Goal: Task Accomplishment & Management: Manage account settings

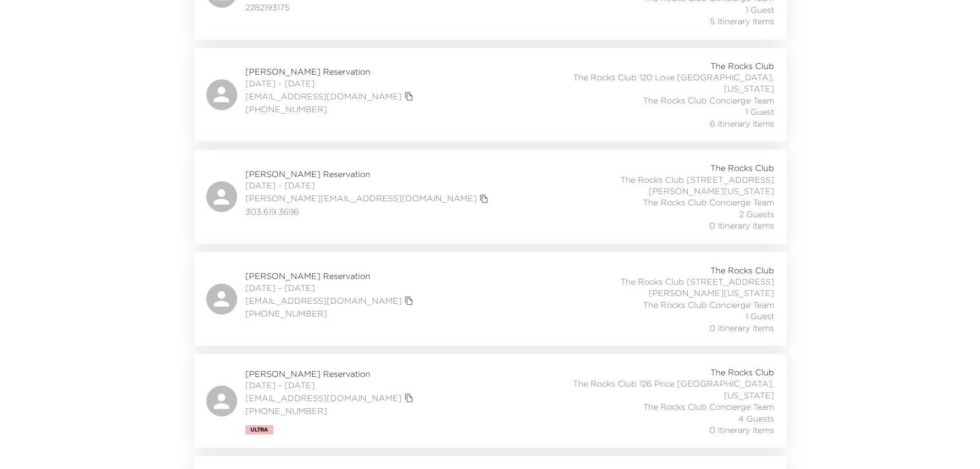
scroll to position [412, 0]
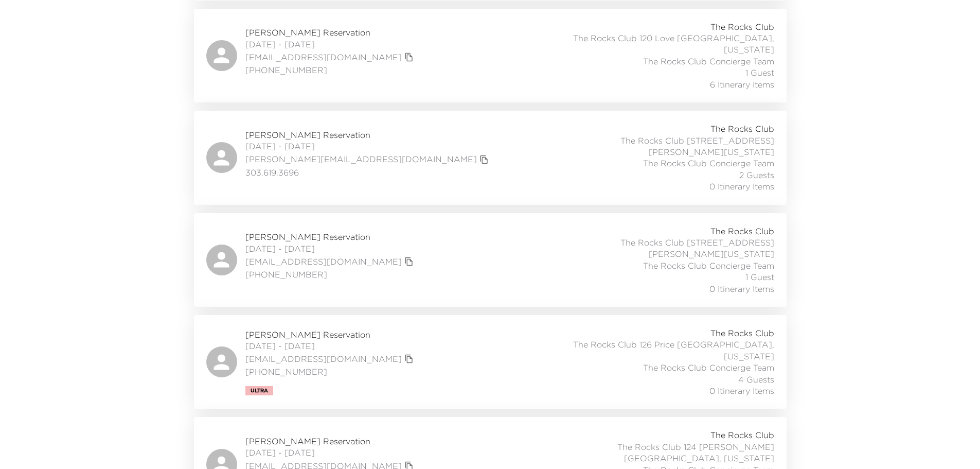
click at [285, 231] on span "[PERSON_NAME] Reservation" at bounding box center [330, 236] width 171 height 11
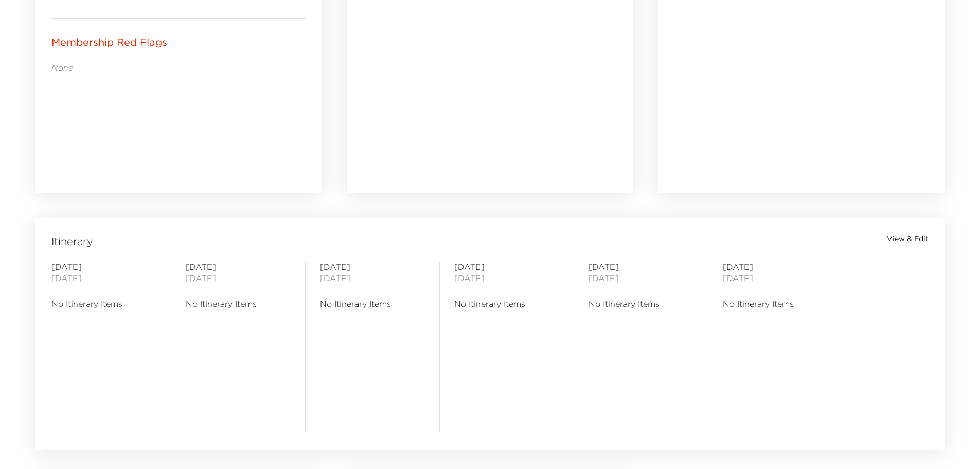
scroll to position [669, 0]
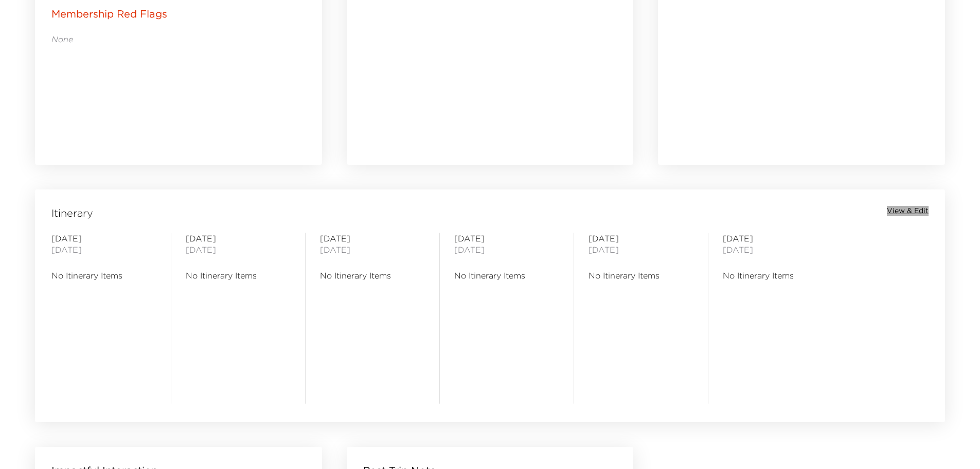
click at [894, 210] on span "View & Edit" at bounding box center [908, 211] width 42 height 10
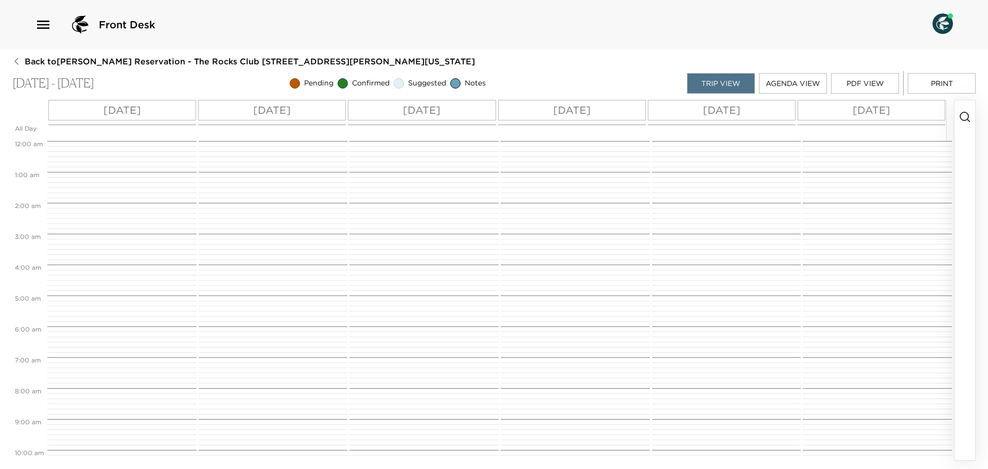
scroll to position [247, 0]
click at [962, 112] on button "button" at bounding box center [965, 280] width 21 height 360
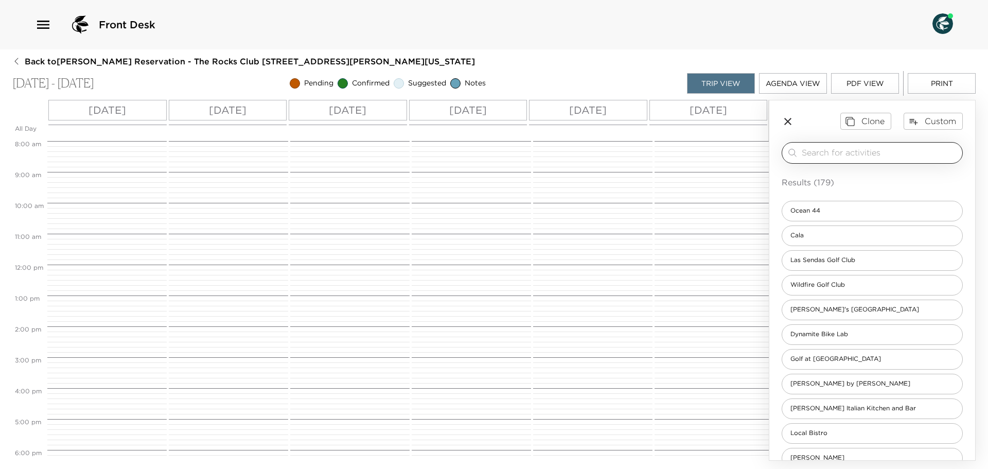
click at [850, 150] on input "search" at bounding box center [880, 153] width 156 height 12
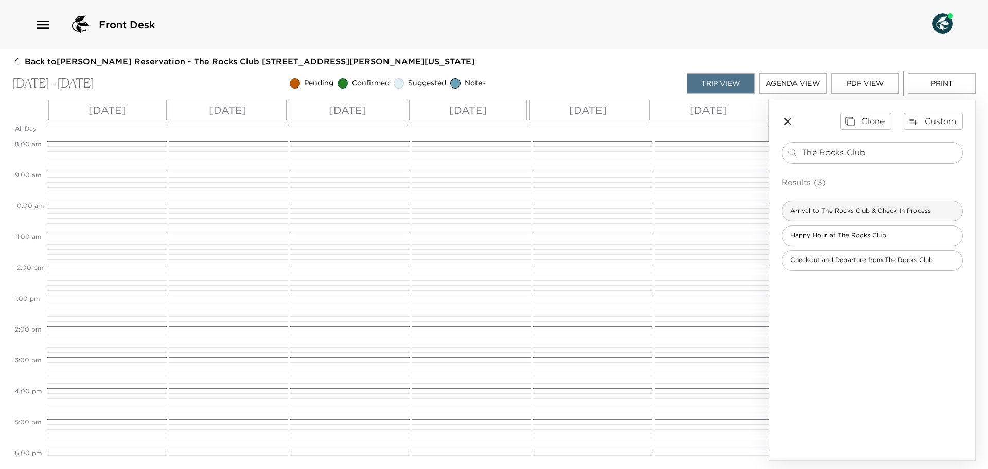
type input "The Rocks Club"
click at [816, 210] on span "Arrival to The Rocks Club & Check-In Process" at bounding box center [860, 210] width 157 height 9
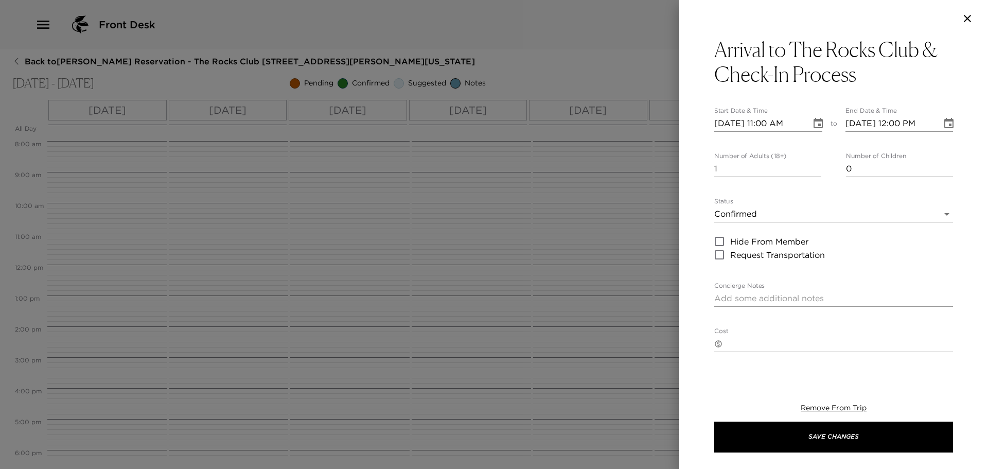
type textarea "We anticipate your arrival for this time. Upon your arrival to the Guest Servic…"
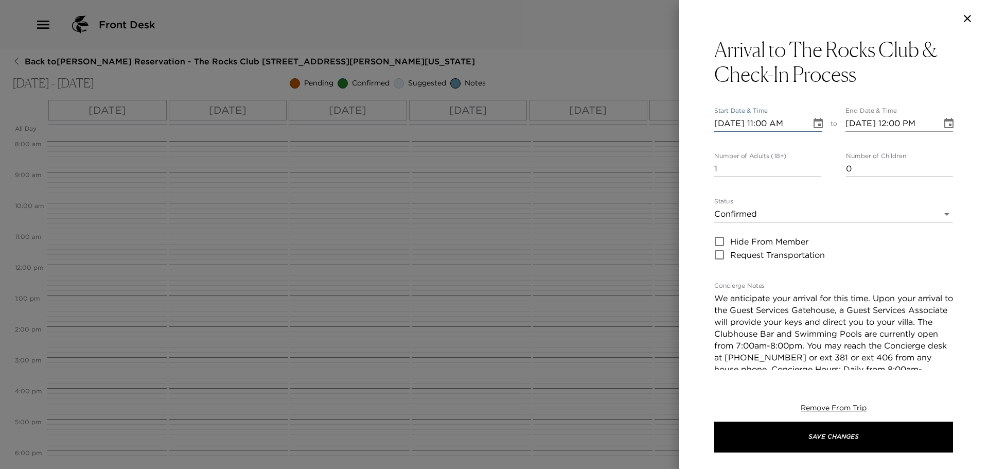
click at [770, 122] on input "09/14/2025 11:00 AM" at bounding box center [759, 123] width 90 height 16
click at [797, 122] on input "09/14/2025 04:00 AM" at bounding box center [759, 123] width 90 height 16
type input "09/14/2025 04:00 PM"
type input "09/14/2025 05:00 PM"
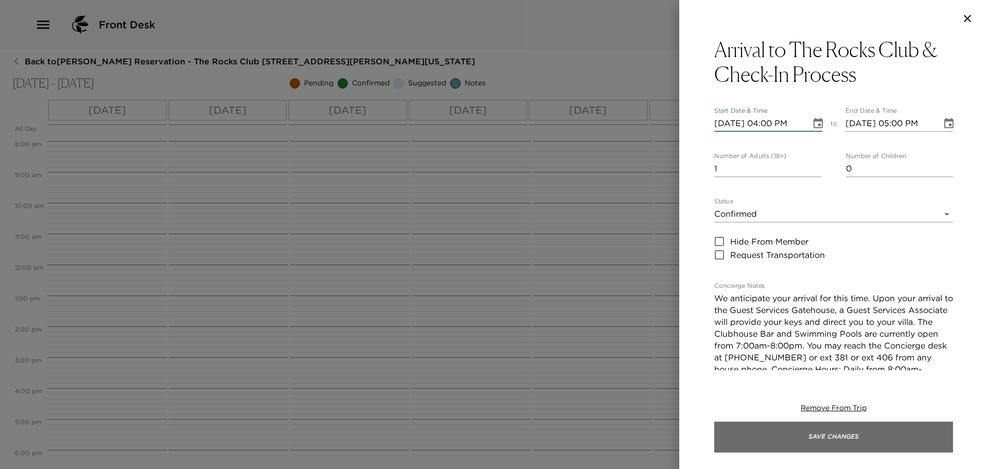
type input "09/14/2025 04:00 PM"
click at [835, 437] on button "Save Changes" at bounding box center [833, 436] width 239 height 31
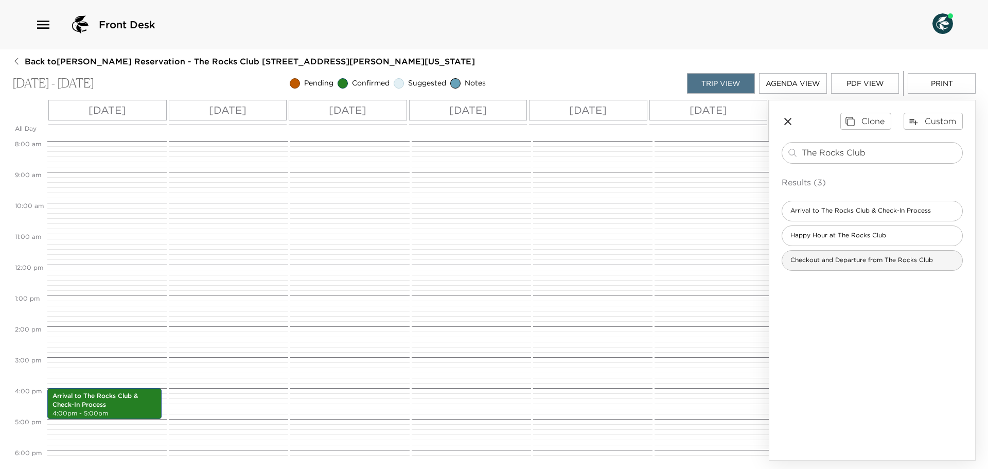
click at [849, 261] on span "Checkout and Departure from The Rocks Club" at bounding box center [861, 260] width 159 height 9
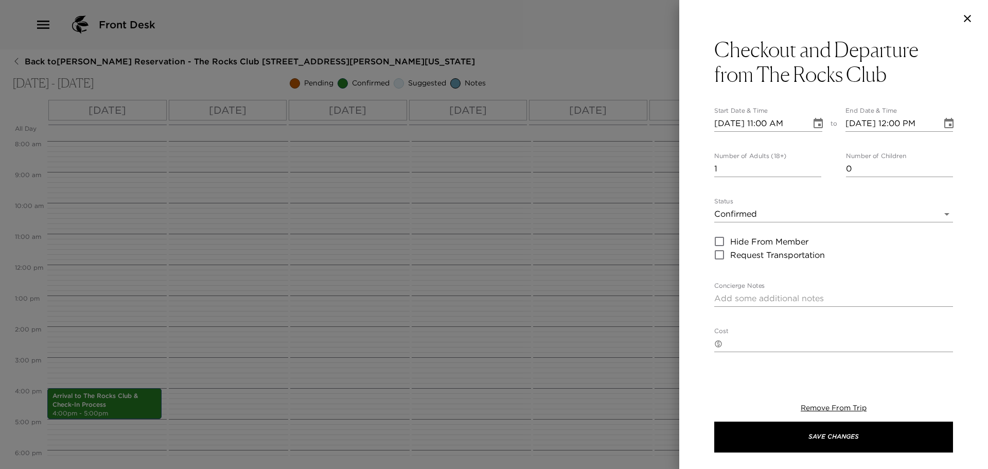
type textarea "In order to prepare your residence for the next Exclusive Resorts Member, pleas…"
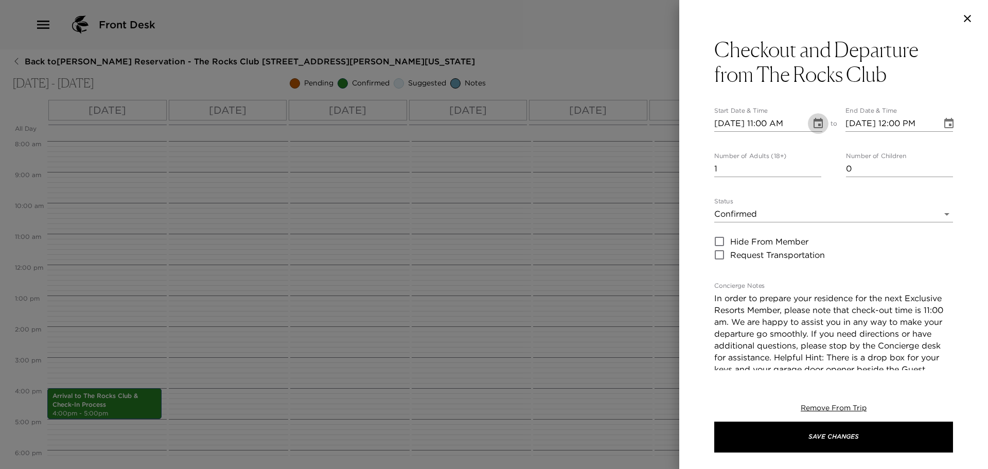
click at [814, 125] on icon "Choose date, selected date is Sep 14, 2025" at bounding box center [818, 123] width 9 height 10
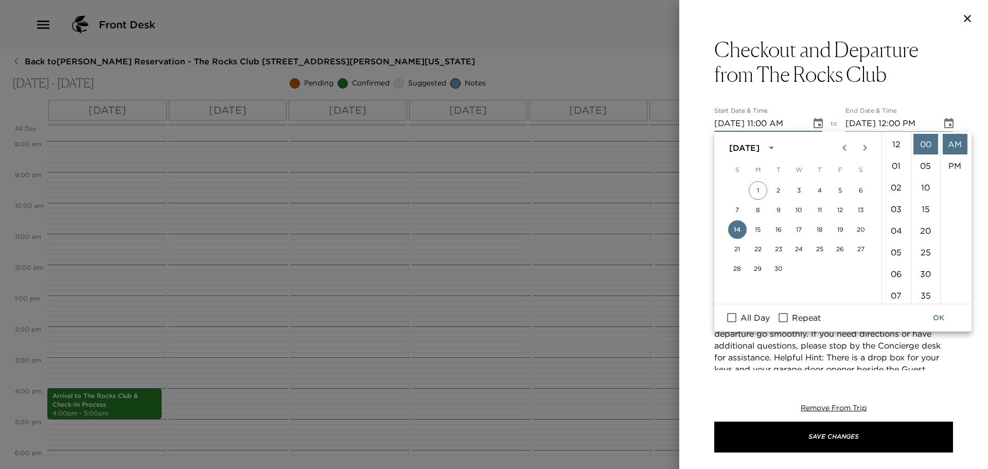
scroll to position [238, 0]
click at [788, 315] on input "Repeat" at bounding box center [783, 317] width 22 height 13
checkbox input "true"
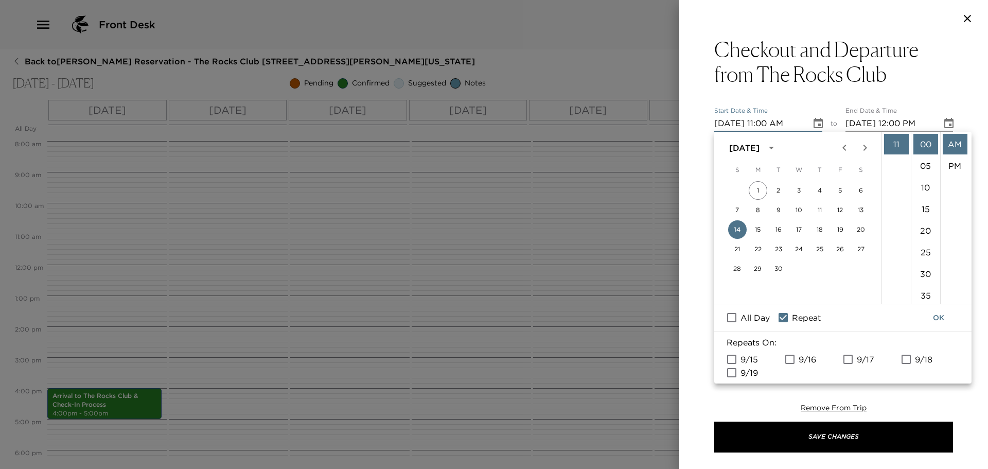
click at [815, 122] on icon "Choose date, selected date is Sep 14, 2025" at bounding box center [818, 123] width 12 height 12
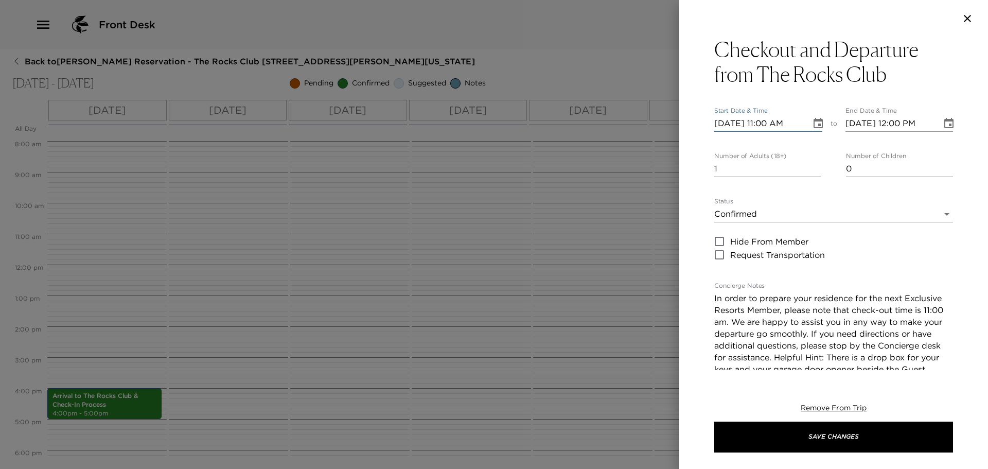
click at [733, 122] on input "09/14/2025 11:00 AM" at bounding box center [759, 123] width 90 height 16
type input "09/01/2025 11:00 AM"
type input "09/01/2025 12:00 PM"
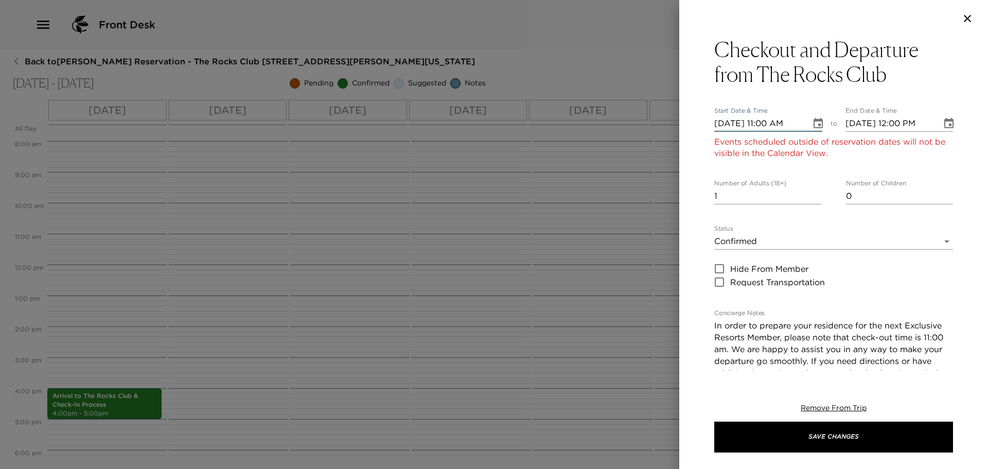
type input "09/19/2025 11:00 AM"
type input "09/19/2025 12:00 PM"
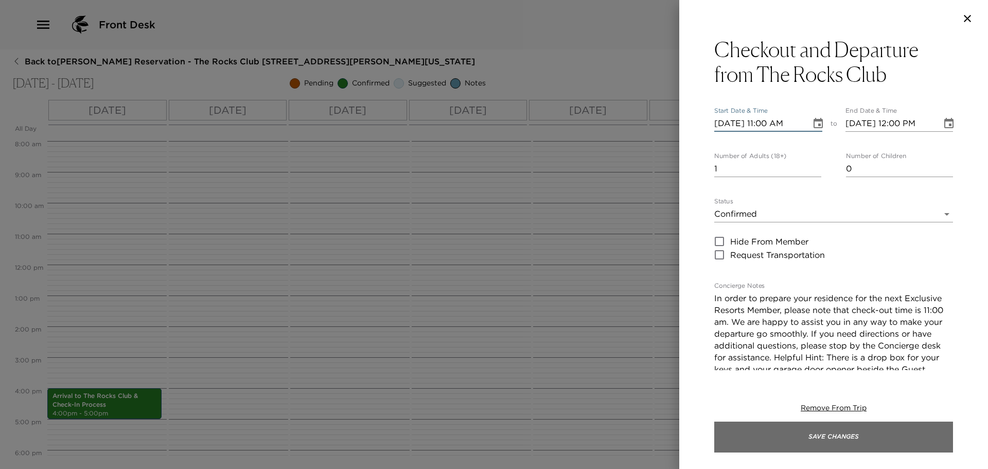
type input "09/19/2025 11:00 AM"
click at [840, 441] on button "Save Changes" at bounding box center [833, 436] width 239 height 31
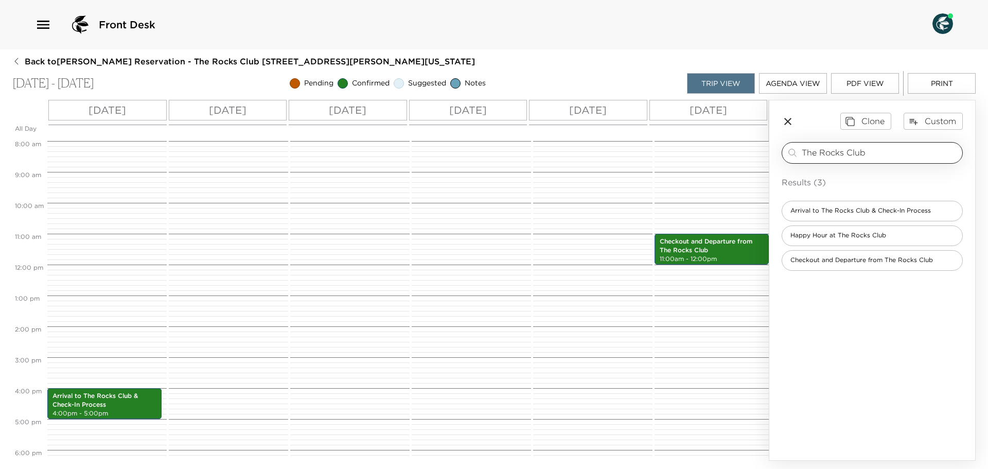
click at [870, 152] on input "The Rocks Club" at bounding box center [880, 153] width 156 height 12
drag, startPoint x: 923, startPoint y: 152, endPoint x: 796, endPoint y: 160, distance: 126.8
click at [796, 160] on div "The Rocks Club scottsdale ​" at bounding box center [872, 153] width 181 height 22
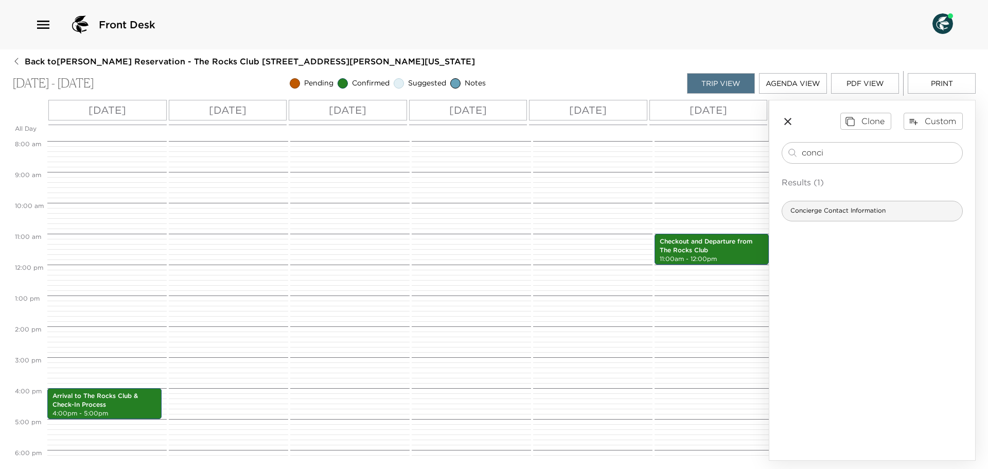
type input "conci"
click at [813, 211] on span "Concierge Contact Information" at bounding box center [838, 210] width 112 height 9
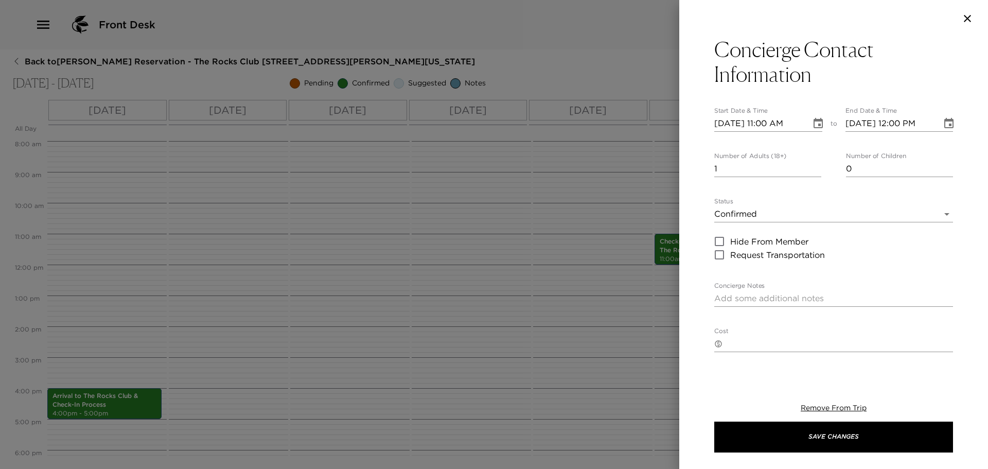
type textarea "The Rocks Club Concierges work as a team, and happy to assist with your request…"
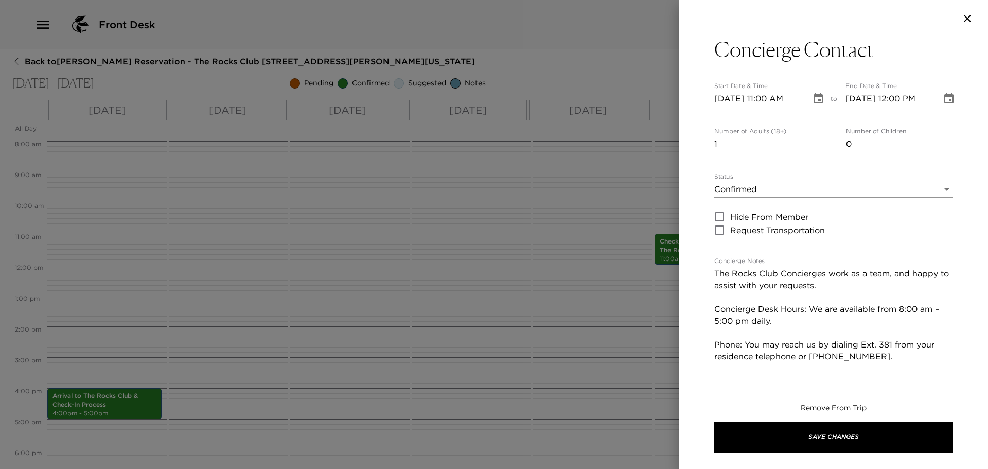
click at [770, 95] on input "09/14/2025 11:00 AM" at bounding box center [759, 99] width 90 height 16
type input "09/14/2025 04:15 PM"
type input "09/14/2025 05:15 PM"
type input "09/14/2025 04:15 PM"
click at [901, 95] on input "09/14/2025 05:15 PM" at bounding box center [890, 99] width 90 height 16
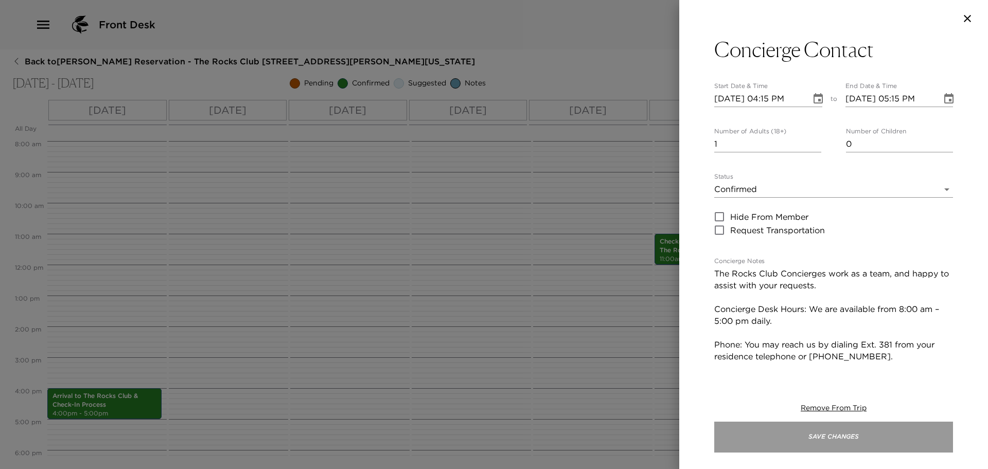
click at [835, 429] on button "Save Changes" at bounding box center [833, 436] width 239 height 31
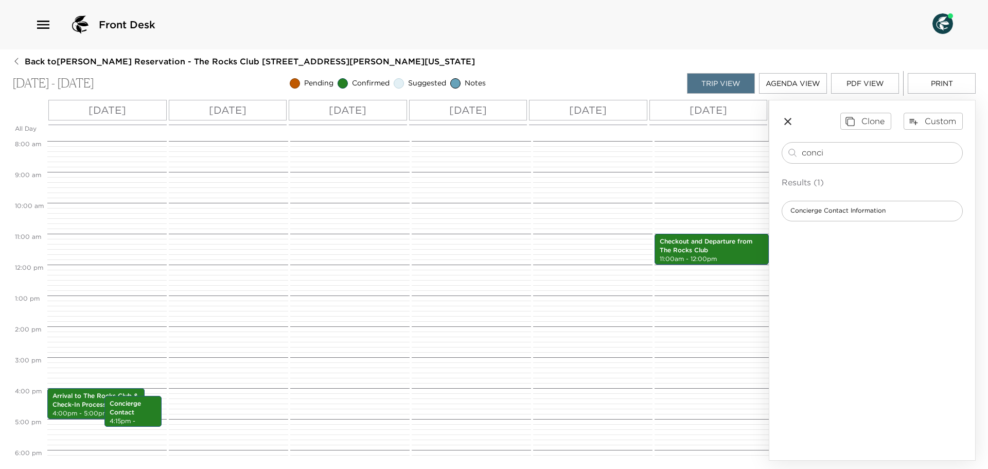
drag, startPoint x: 834, startPoint y: 152, endPoint x: 739, endPoint y: 152, distance: 94.7
click at [739, 152] on div "All Day Sun 09/14 Mon 09/15 Tue 09/16 Wed 09/17 Thu 09/18 Fri 09/19 12:00 AM 1:…" at bounding box center [493, 280] width 963 height 361
type input "food"
click at [818, 211] on span "Food at The [GEOGRAPHIC_DATA]" at bounding box center [844, 210] width 125 height 9
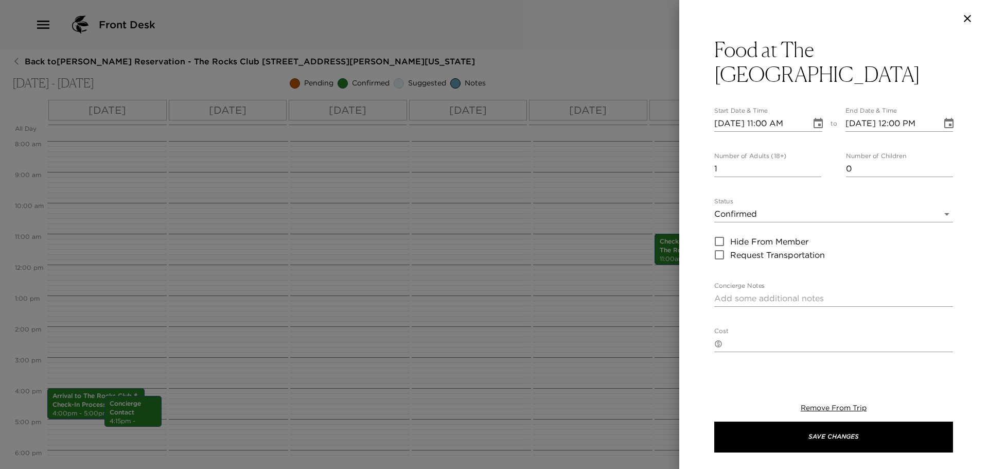
type textarea "Your dining reservation at [GEOGRAPHIC_DATA] is confirmed. Enjoy!"
click at [724, 213] on body "Front Desk Back to Scott Richter Reservation - The Rocks Club 107 Sorenstam Sco…" at bounding box center [494, 234] width 988 height 469
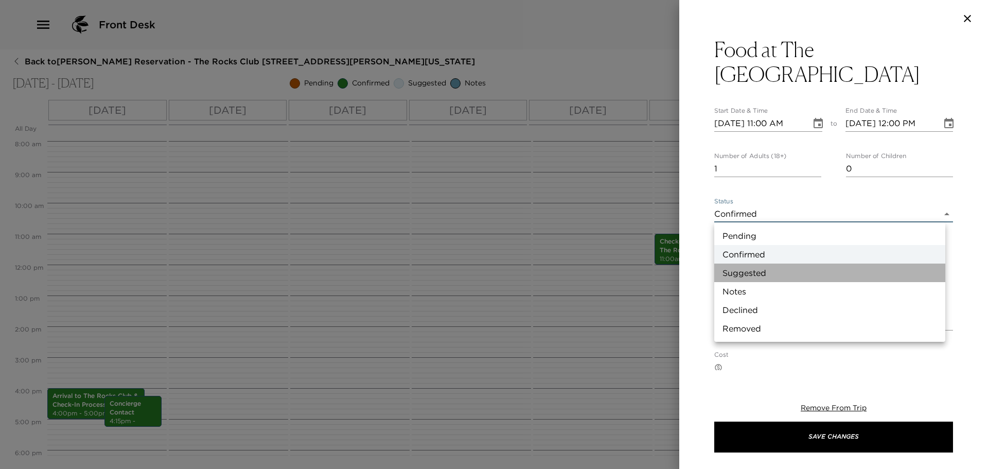
click at [732, 268] on li "Suggested" at bounding box center [829, 272] width 231 height 19
type input "Suggestion"
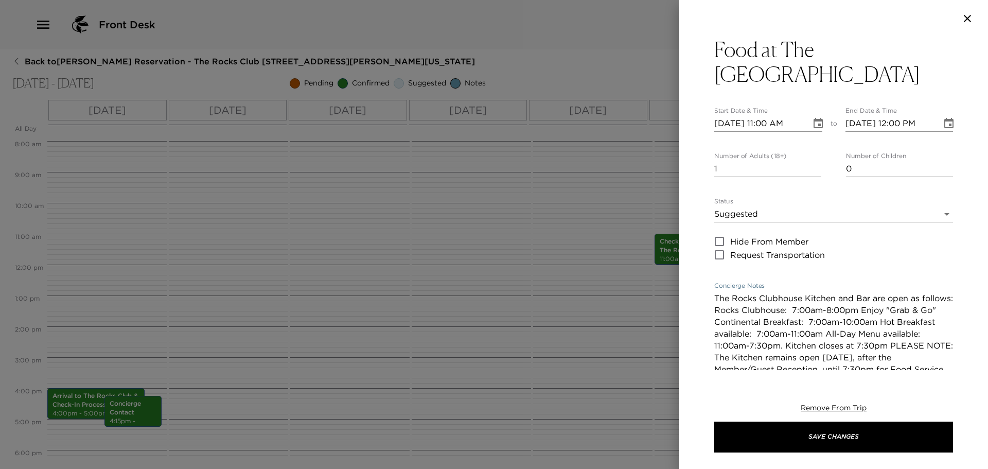
click at [862, 309] on textarea "The Rocks Clubhouse Kitchen and Bar are open as follows: Rocks Clubhouse: 7:00a…" at bounding box center [833, 345] width 239 height 107
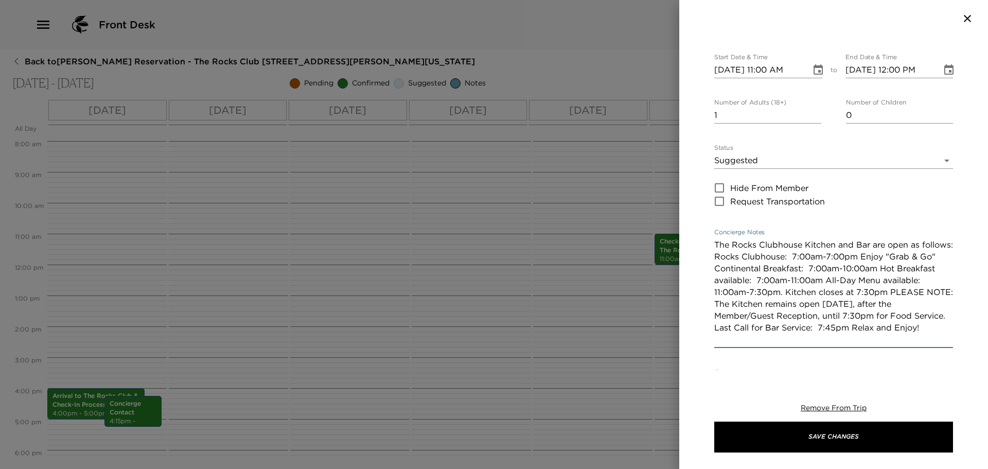
scroll to position [154, 0]
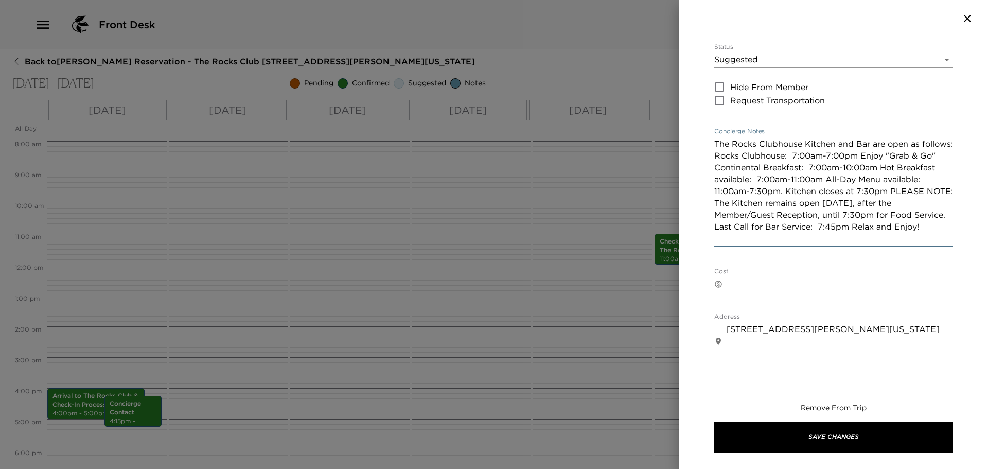
click at [794, 188] on textarea "The Rocks Clubhouse Kitchen and Bar are open as follows: Rocks Clubhouse: 7:00a…" at bounding box center [833, 191] width 239 height 107
click at [906, 189] on textarea "The Rocks Clubhouse Kitchen and Bar are open as follows: Rocks Clubhouse: 7:00a…" at bounding box center [833, 191] width 239 height 107
click at [884, 215] on textarea "The Rocks Clubhouse Kitchen and Bar are open as follows: Rocks Clubhouse: 7:00a…" at bounding box center [833, 191] width 239 height 107
click at [879, 226] on textarea "The Rocks Clubhouse Kitchen and Bar are open as follows: Rocks Clubhouse: 7:00a…" at bounding box center [833, 191] width 239 height 107
click at [893, 224] on textarea "The Rocks Clubhouse Kitchen and Bar are open as follows: Rocks Clubhouse: 7:00a…" at bounding box center [833, 191] width 239 height 107
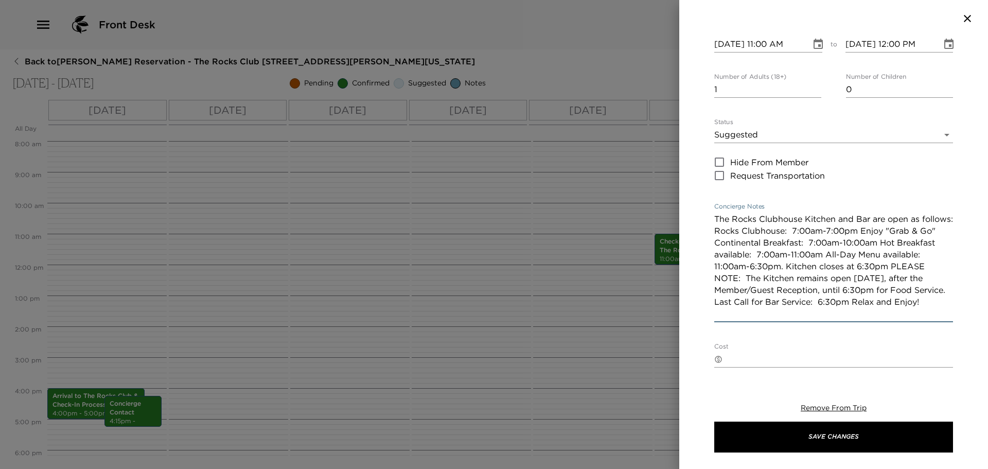
scroll to position [0, 0]
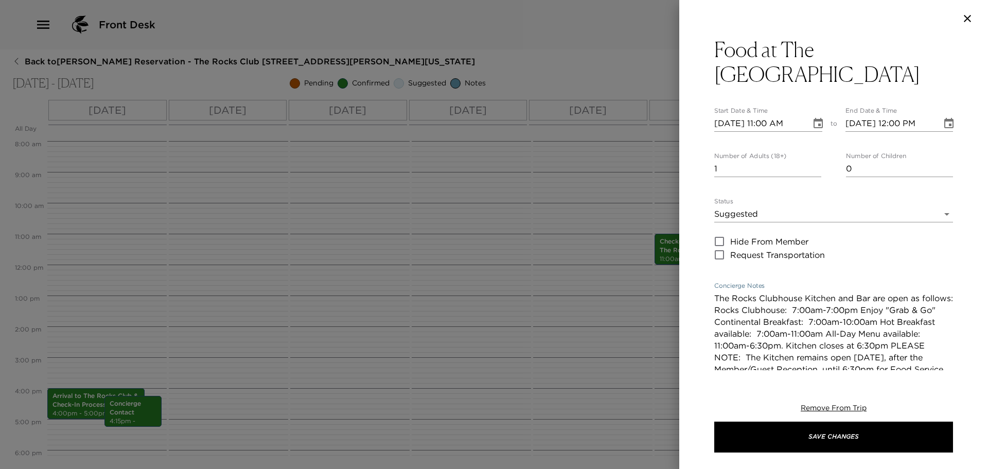
type textarea "The Rocks Clubhouse Kitchen and Bar are open as follows: Rocks Clubhouse: 7:00a…"
click at [770, 123] on input "09/14/2025 11:00 AM" at bounding box center [759, 123] width 90 height 16
type input "09/14/2025 07:00 AM"
click at [897, 121] on input "09/14/2025 12:00 PM" at bounding box center [890, 123] width 90 height 16
click at [921, 122] on input "09/14/2025 08:00 PM" at bounding box center [890, 123] width 90 height 16
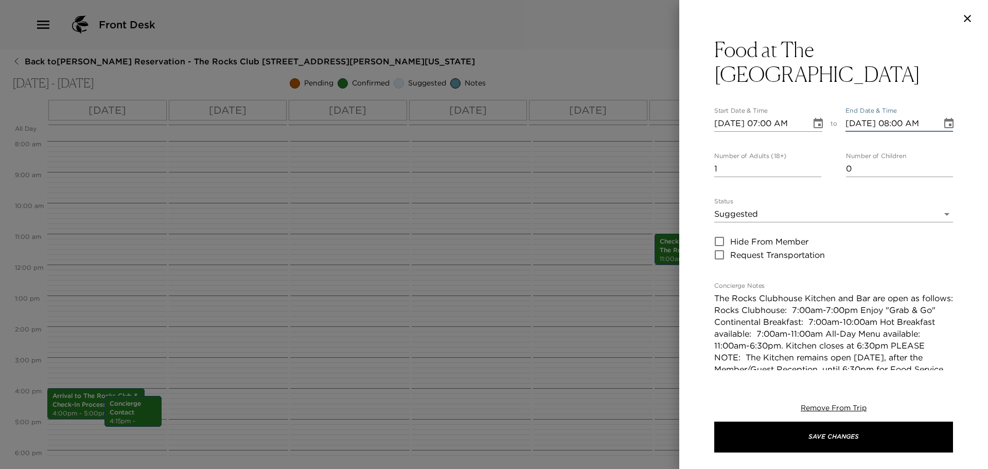
type input "09/14/2025 08:00 AM"
click at [816, 122] on icon "Choose date, selected date is Sep 14, 2025" at bounding box center [818, 123] width 12 height 12
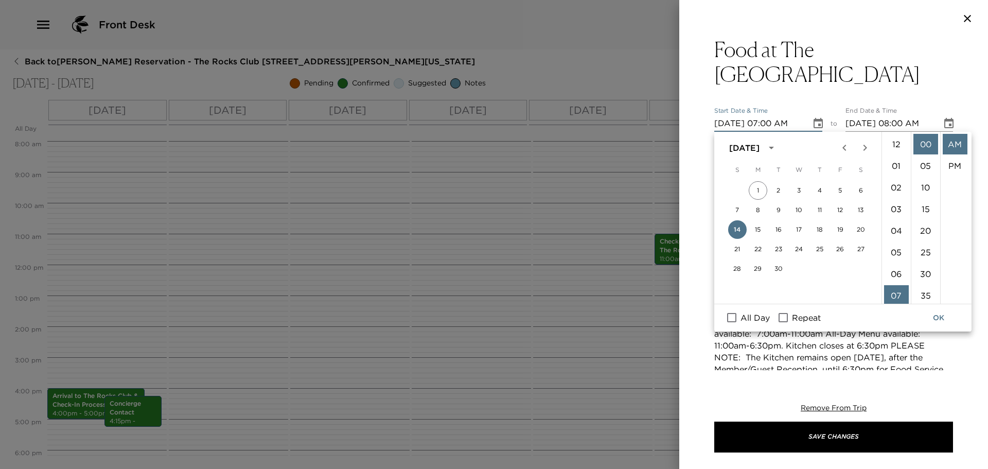
scroll to position [151, 0]
click at [784, 315] on input "Repeat" at bounding box center [783, 317] width 22 height 13
checkbox input "true"
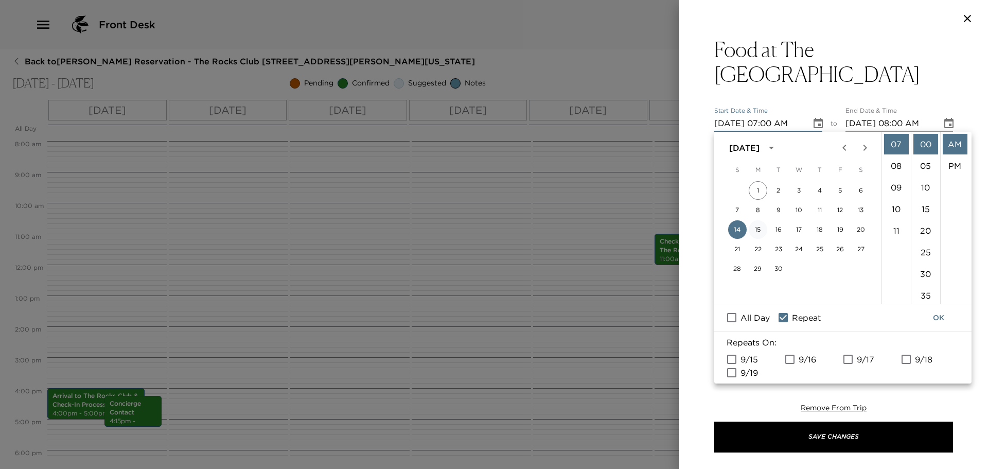
click at [758, 229] on button "15" at bounding box center [758, 229] width 19 height 19
type input "09/15/2025 07:00 AM"
type input "09/15/2025 08:00 AM"
drag, startPoint x: 790, startPoint y: 358, endPoint x: 800, endPoint y: 358, distance: 10.3
click at [790, 358] on input "9/16" at bounding box center [790, 358] width 22 height 13
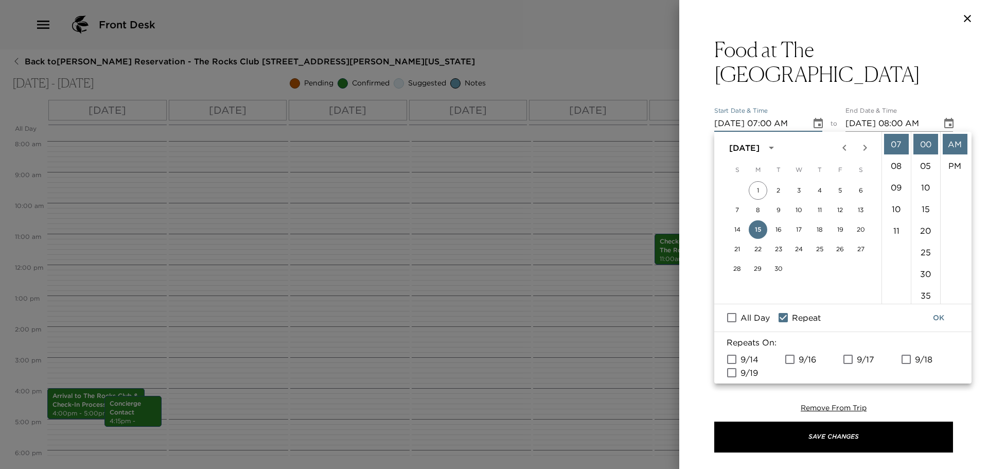
checkbox input "true"
click at [850, 361] on input "9/17" at bounding box center [848, 358] width 22 height 13
checkbox input "true"
click at [904, 360] on input "9/18" at bounding box center [906, 358] width 22 height 13
checkbox input "true"
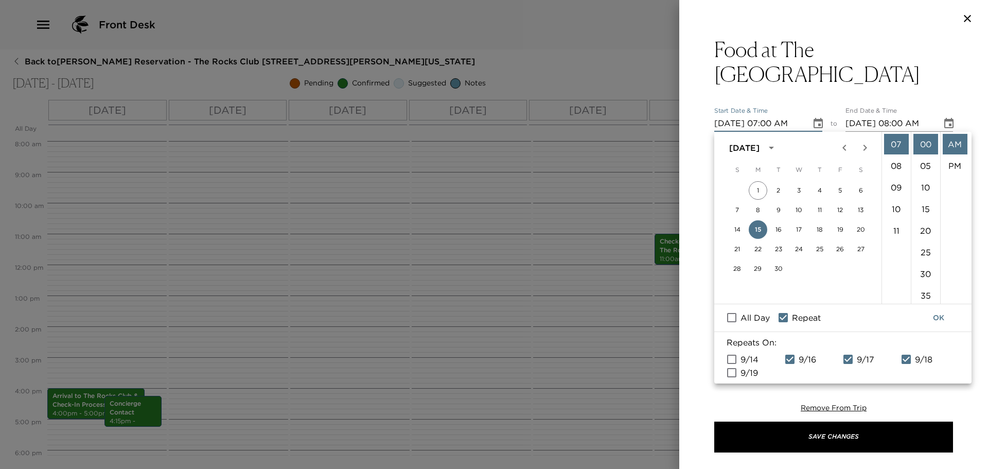
click at [734, 371] on input "9/19" at bounding box center [732, 372] width 22 height 13
checkbox input "true"
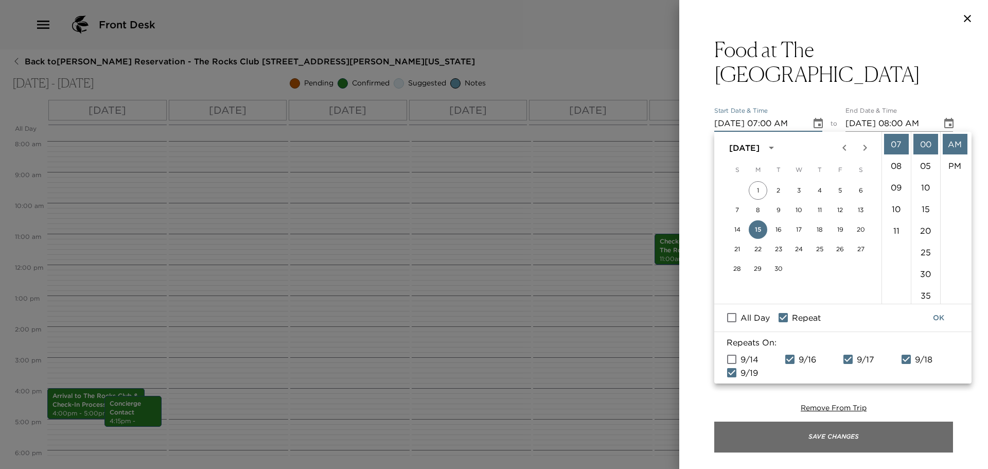
click at [840, 433] on button "Save Changes" at bounding box center [833, 436] width 239 height 31
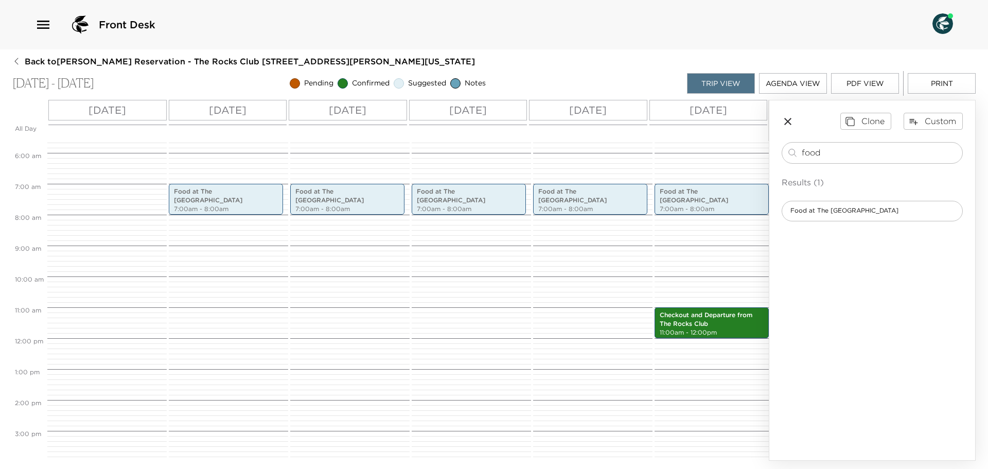
scroll to position [154, 0]
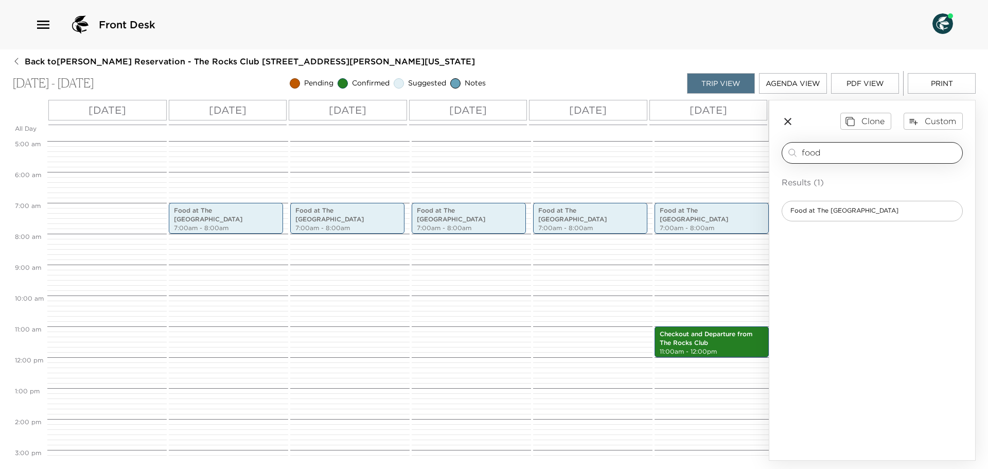
click at [828, 148] on input "food" at bounding box center [880, 153] width 156 height 12
type input "f"
type input "memb"
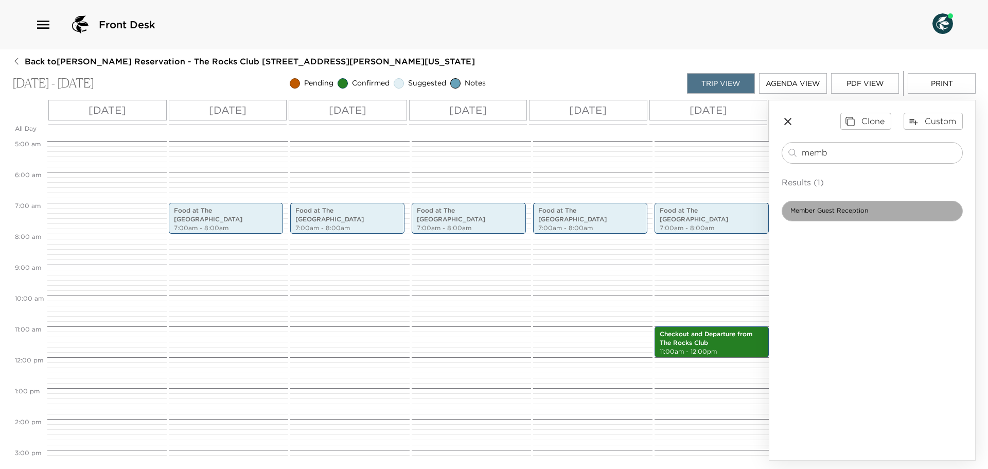
click at [847, 215] on span "Member Guest Reception" at bounding box center [829, 210] width 94 height 9
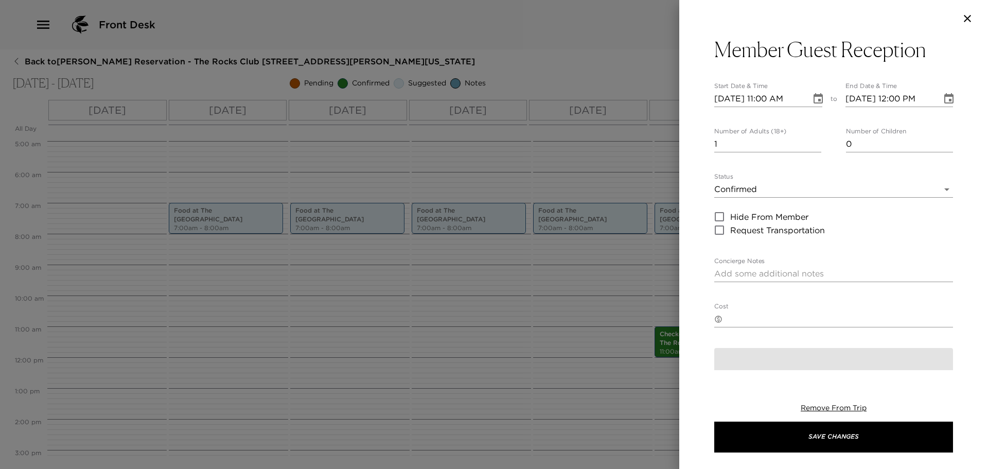
type textarea "We look forward to seeing you at the Member Guest Reception this afternoon. It …"
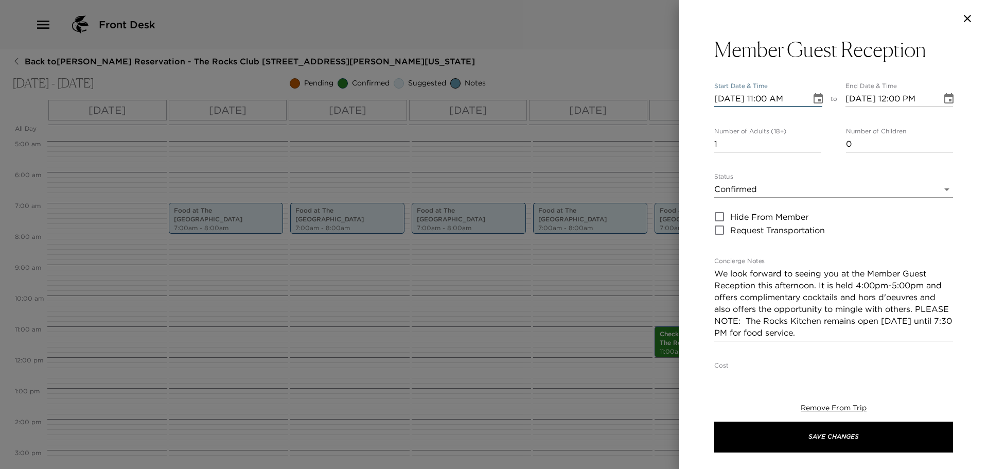
click at [771, 98] on input "09/14/2025 11:00 AM" at bounding box center [759, 99] width 90 height 16
type input "09/14/2025 04:00 AM"
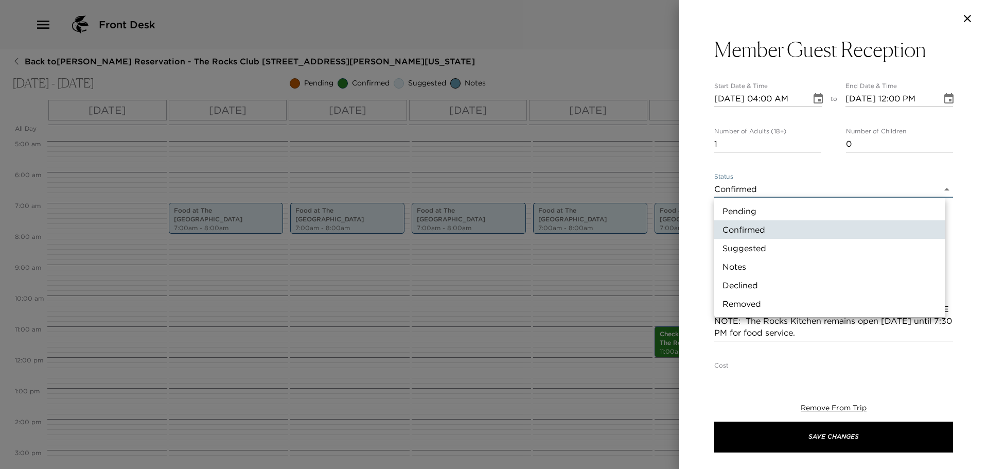
click at [737, 191] on body "Front Desk Back to Scott Richter Reservation - The Rocks Club 107 Sorenstam Sco…" at bounding box center [494, 234] width 988 height 469
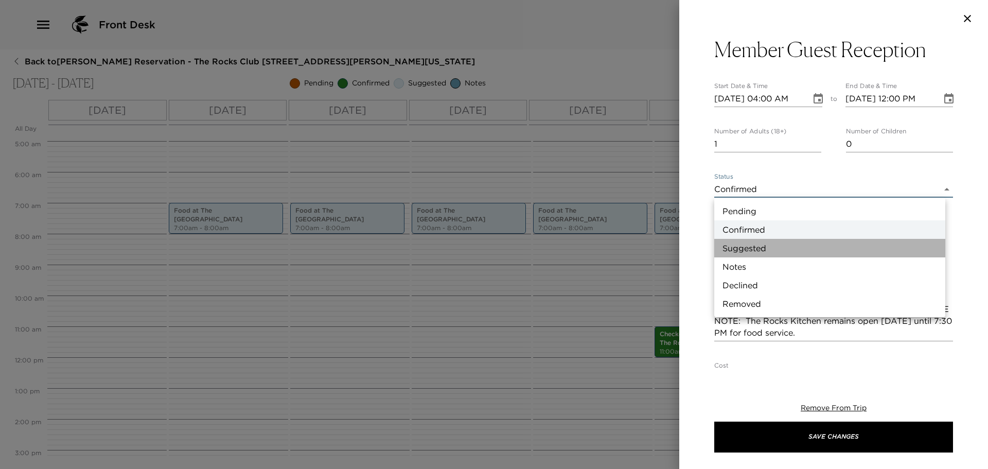
click at [735, 246] on li "Suggested" at bounding box center [829, 248] width 231 height 19
type input "Suggestion"
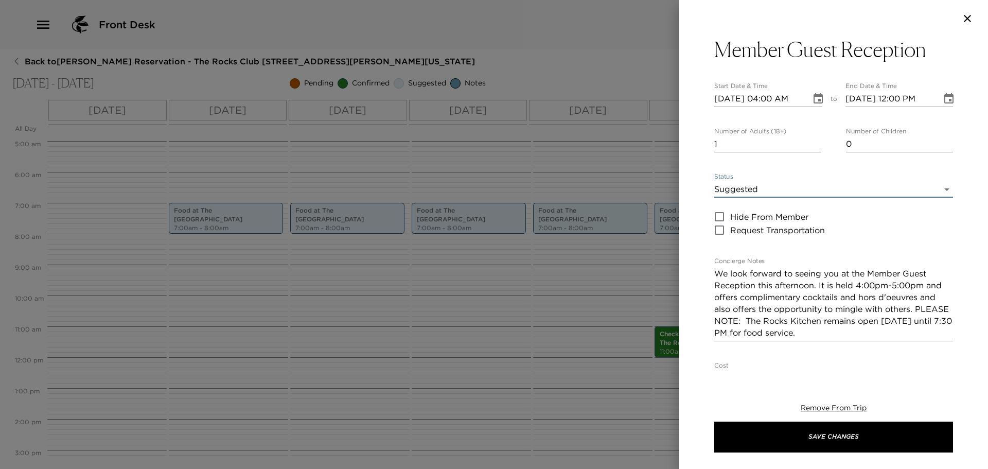
click at [895, 99] on input "09/14/2025 12:00 PM" at bounding box center [890, 99] width 90 height 16
type input "09/14/2025 05:00 PM"
click at [794, 98] on input "09/14/2025 04:00 AM" at bounding box center [759, 99] width 90 height 16
click at [727, 98] on input "09/14/2025 04:00 PM" at bounding box center [759, 99] width 90 height 16
click at [741, 98] on input "09/14/2025 04:00 PM" at bounding box center [759, 99] width 90 height 16
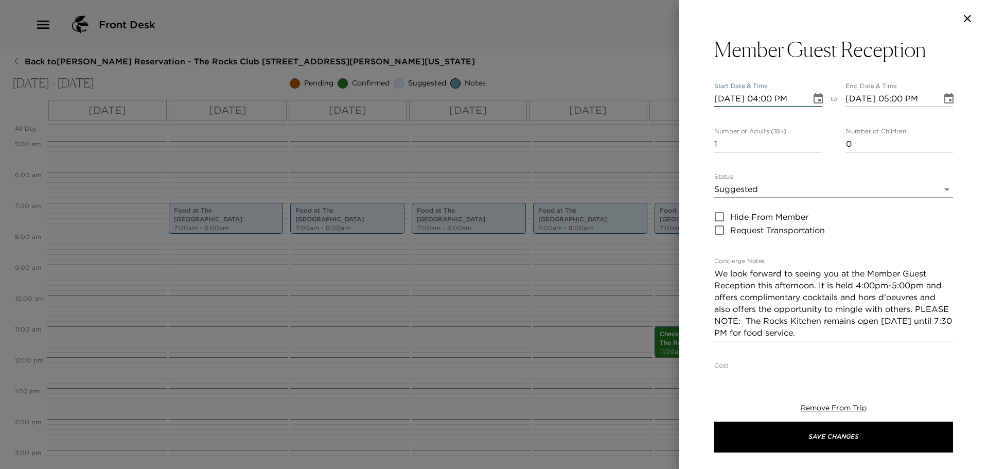
click at [815, 102] on icon "Choose date, selected date is Sep 14, 2025" at bounding box center [818, 98] width 9 height 10
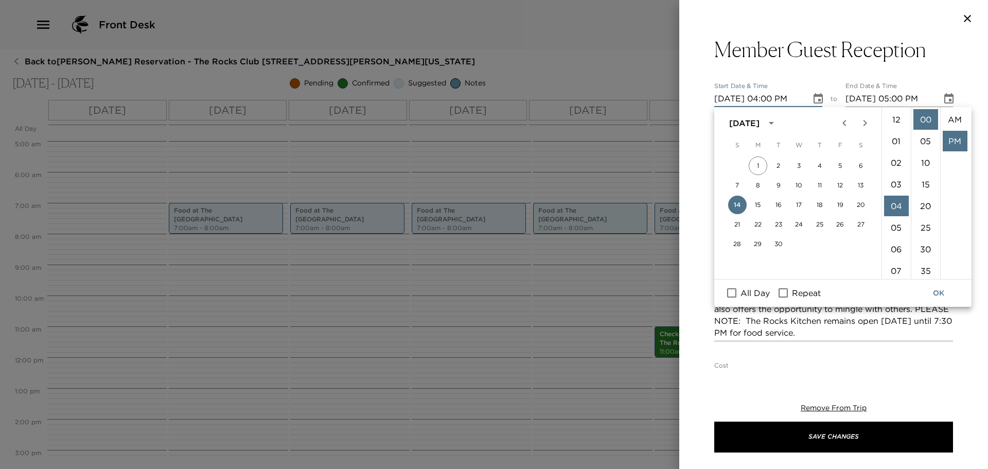
scroll to position [22, 0]
click at [761, 203] on button "15" at bounding box center [758, 205] width 19 height 19
type input "09/15/2025 04:00 PM"
type input "09/15/2025 05:00 PM"
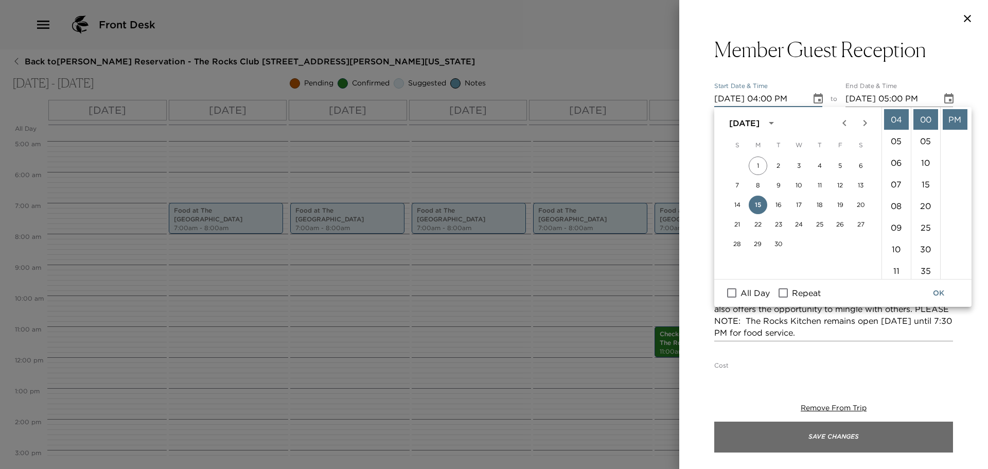
click at [831, 437] on button "Save Changes" at bounding box center [833, 436] width 239 height 31
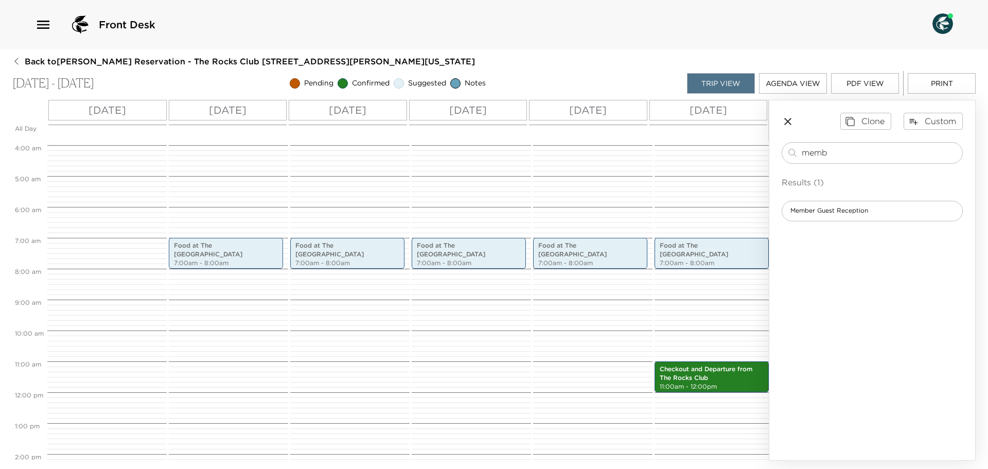
scroll to position [19, 0]
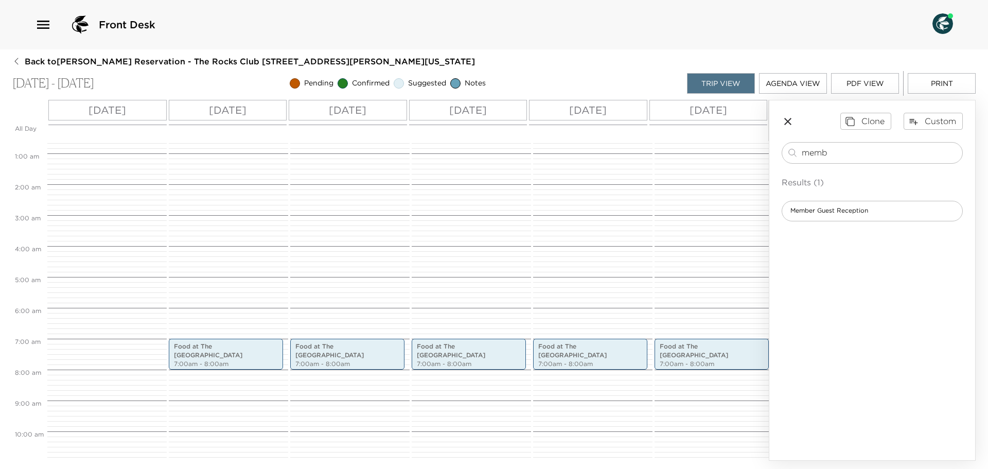
click at [849, 329] on aside "Clone Custom memb ​ Results (1) Member Guest Reception" at bounding box center [872, 280] width 207 height 361
click at [930, 59] on div "Back to Scott Richter Reservation - The Rocks Club 107 Sorenstam Scottsdale, Ar…" at bounding box center [493, 258] width 963 height 405
click at [940, 85] on button "Print" at bounding box center [942, 83] width 68 height 21
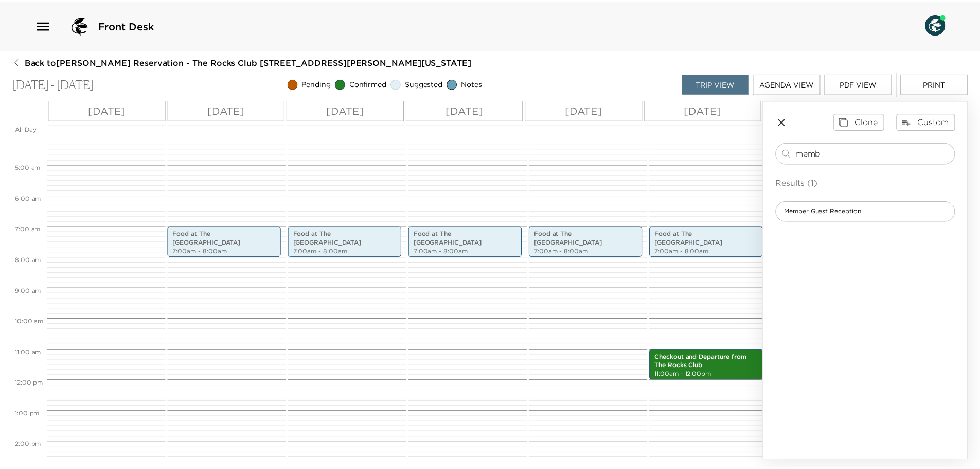
scroll to position [154, 0]
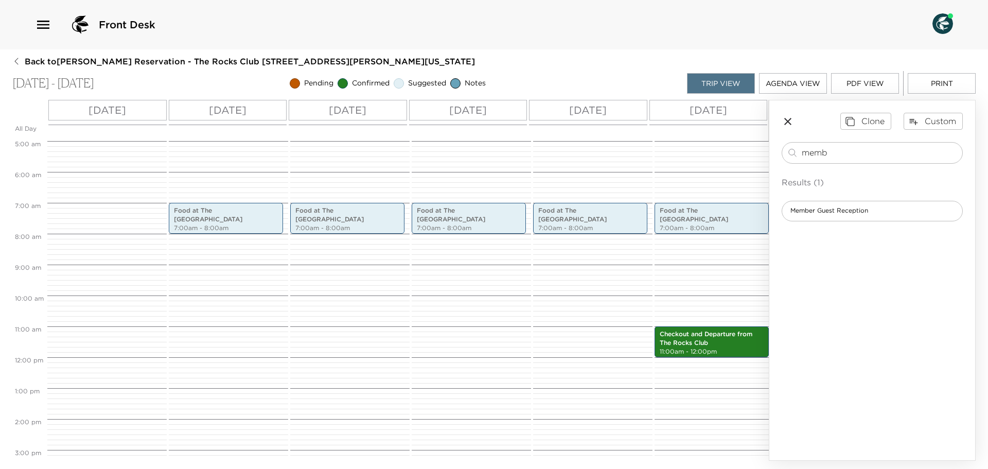
click at [46, 22] on icon "button" at bounding box center [43, 25] width 12 height 8
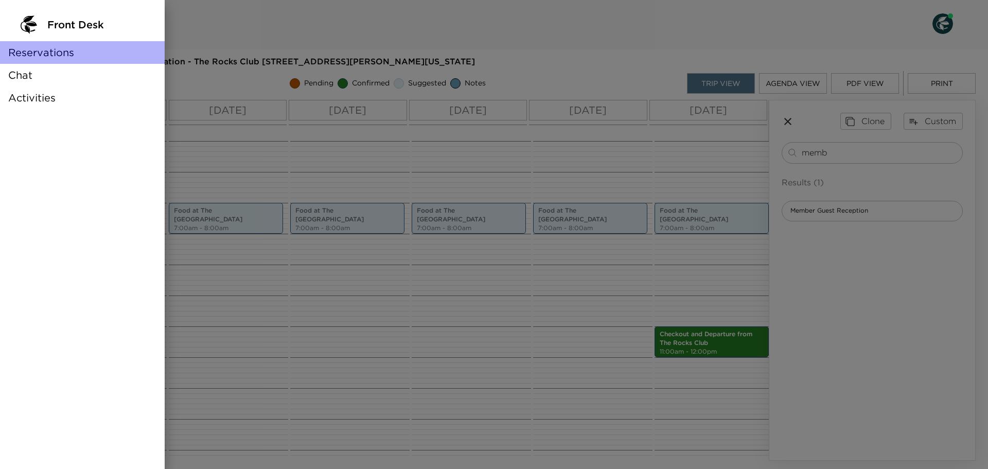
click at [39, 52] on span "Reservations" at bounding box center [41, 52] width 66 height 14
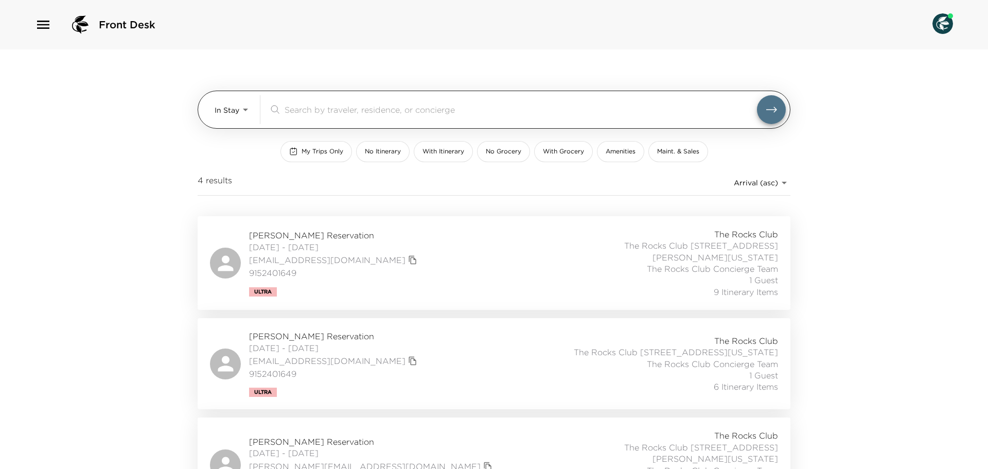
click at [216, 109] on body "Front Desk In Stay In-Stay ​ My Trips Only No Itinerary With Itinerary No Groce…" at bounding box center [494, 234] width 988 height 469
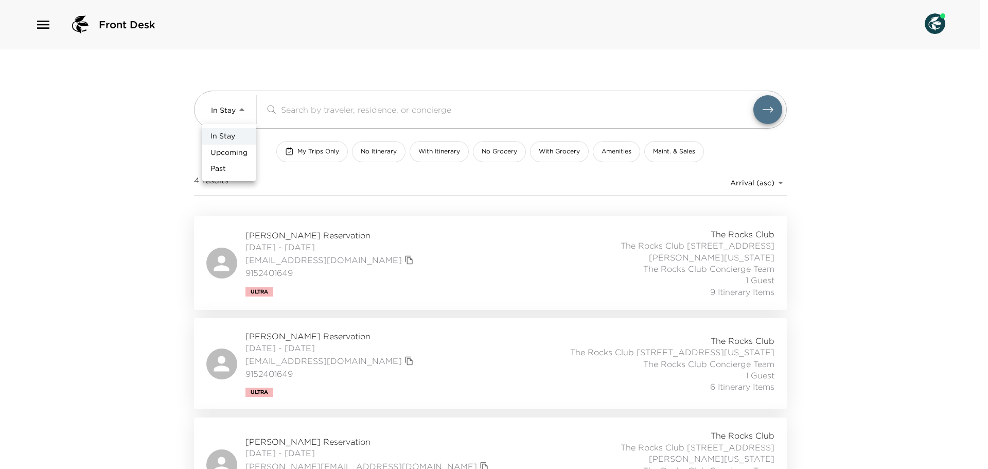
click at [216, 151] on span "Upcoming" at bounding box center [228, 153] width 37 height 10
type input "Upcoming"
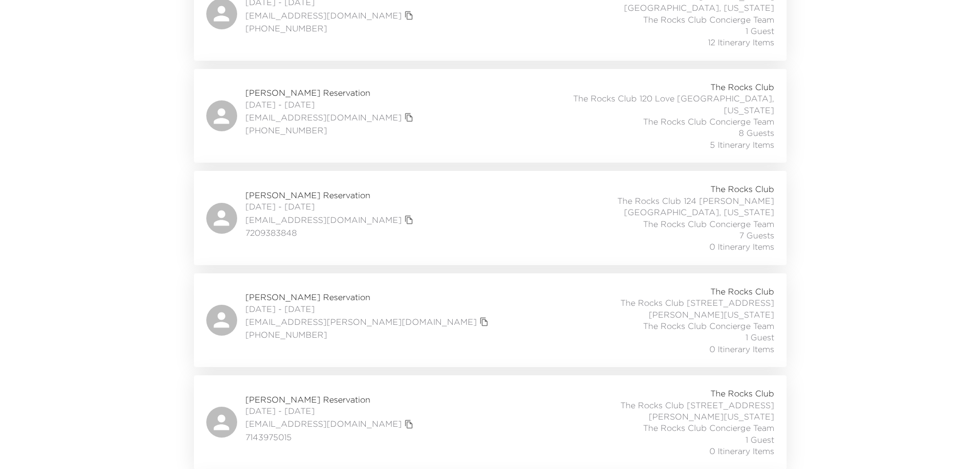
scroll to position [875, 0]
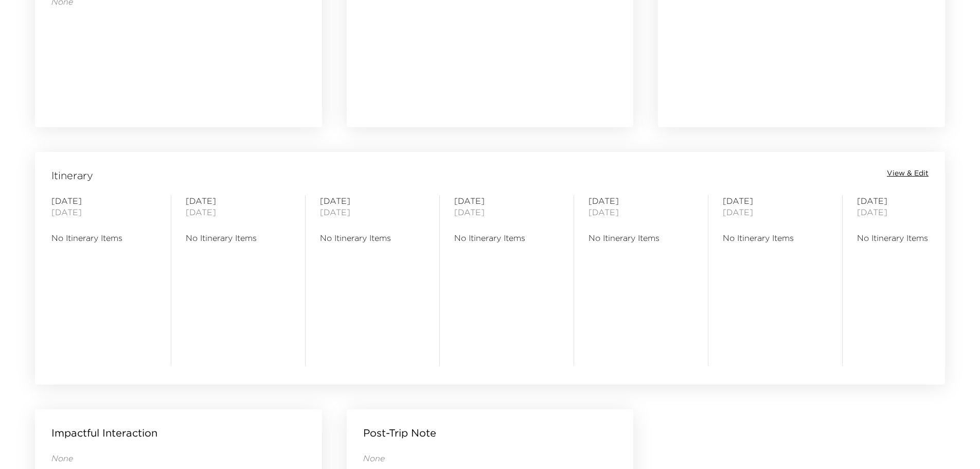
scroll to position [720, 0]
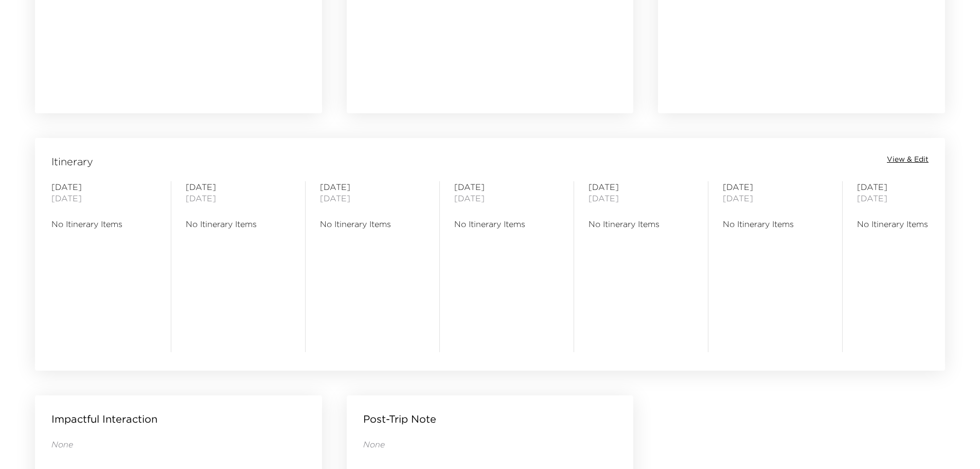
click at [906, 157] on span "View & Edit" at bounding box center [908, 159] width 42 height 10
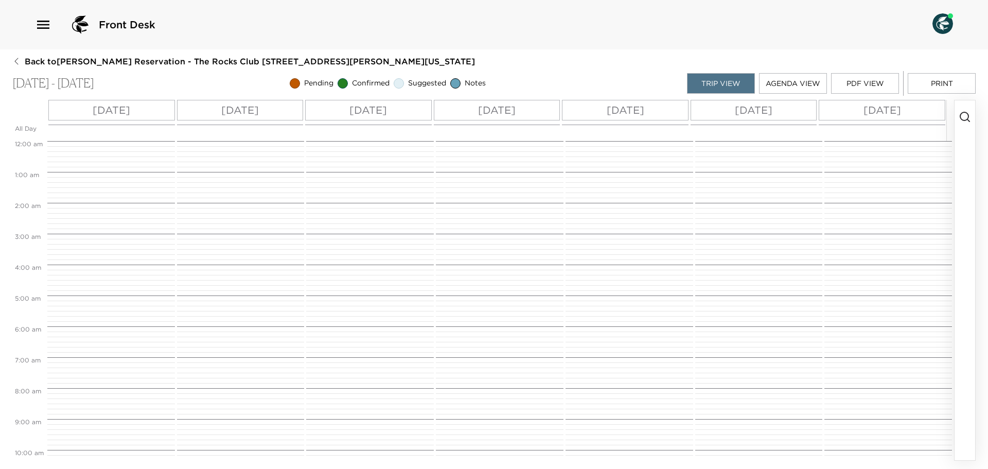
scroll to position [247, 0]
click at [961, 116] on icon "button" at bounding box center [965, 117] width 12 height 12
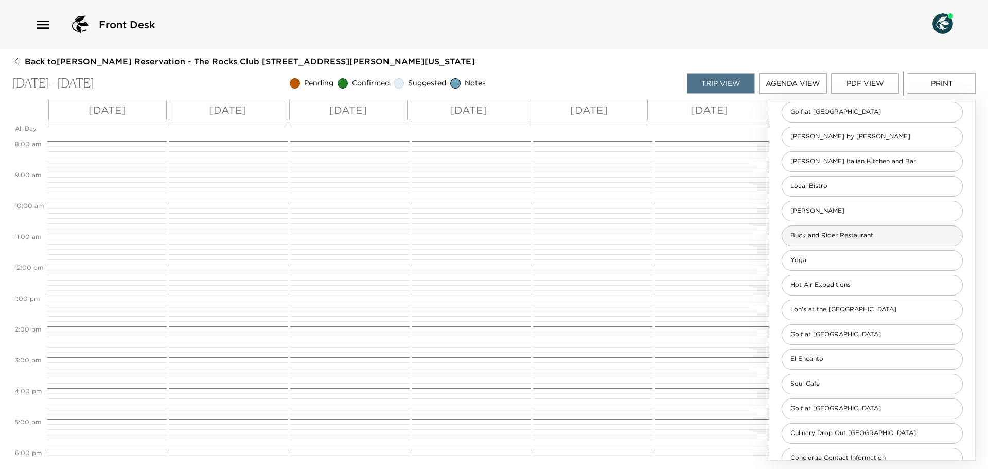
scroll to position [0, 0]
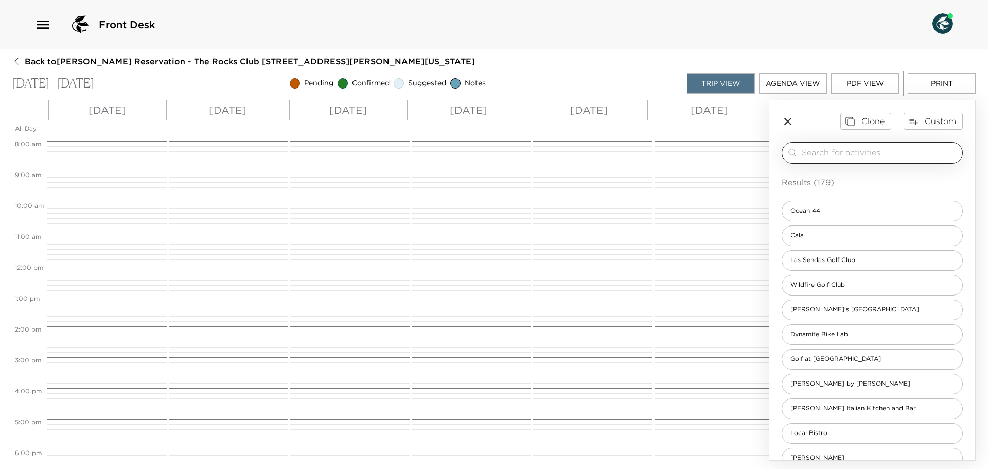
click at [825, 157] on input "search" at bounding box center [880, 153] width 156 height 12
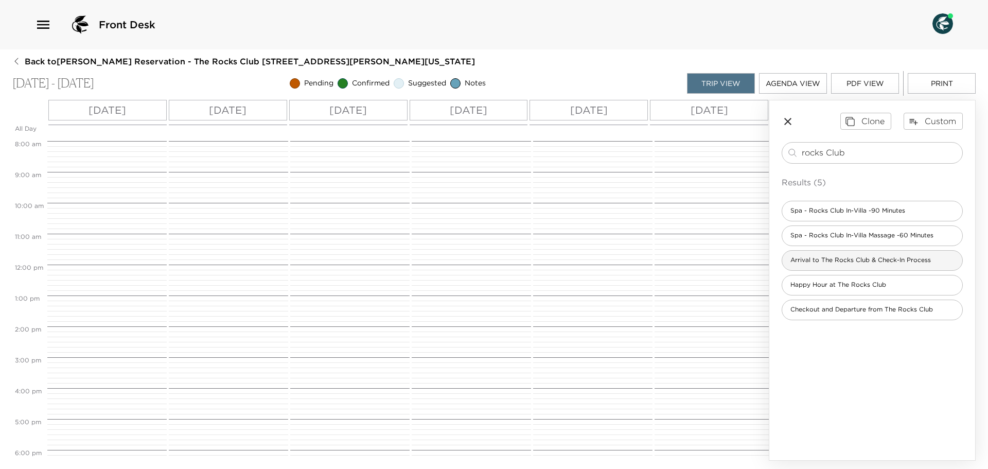
type input "rocks Club"
click at [841, 259] on span "Arrival to The Rocks Club & Check-In Process" at bounding box center [860, 260] width 157 height 9
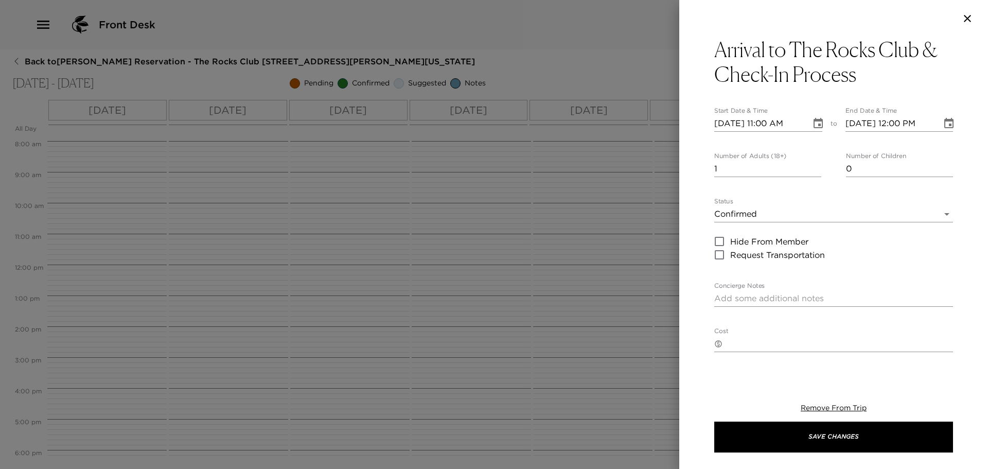
type textarea "We anticipate your arrival for this time. Upon your arrival to the Guest Servic…"
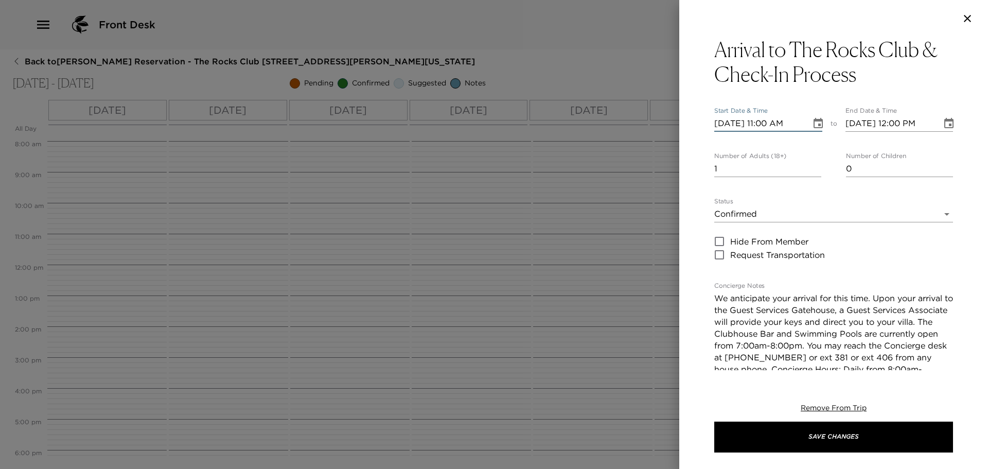
click at [771, 123] on input "09/22/2025 11:00 AM" at bounding box center [759, 123] width 90 height 16
click at [800, 121] on div "09/22/2025 04:00 AM" at bounding box center [768, 123] width 108 height 16
type input "09/22/2025 04:00 PM"
type input "09/22/2025 05:00 PM"
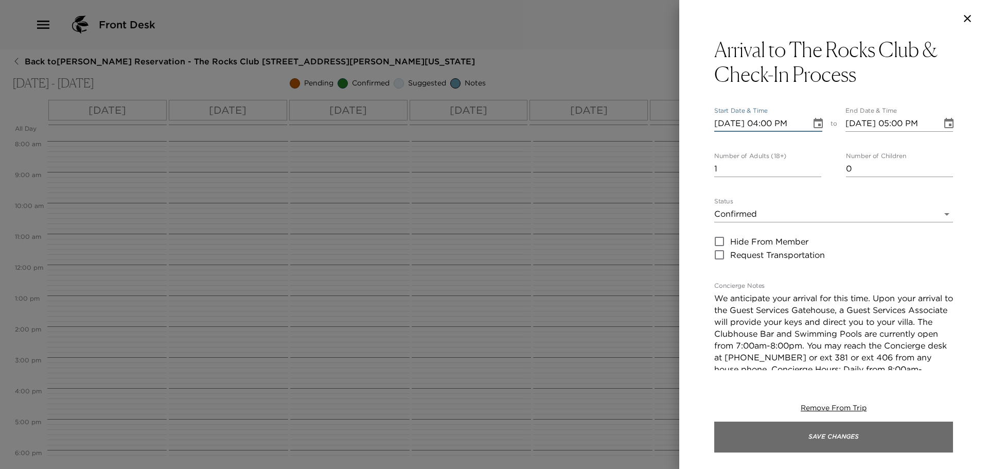
type input "09/22/2025 04:00 PM"
click at [848, 433] on button "Save Changes" at bounding box center [833, 436] width 239 height 31
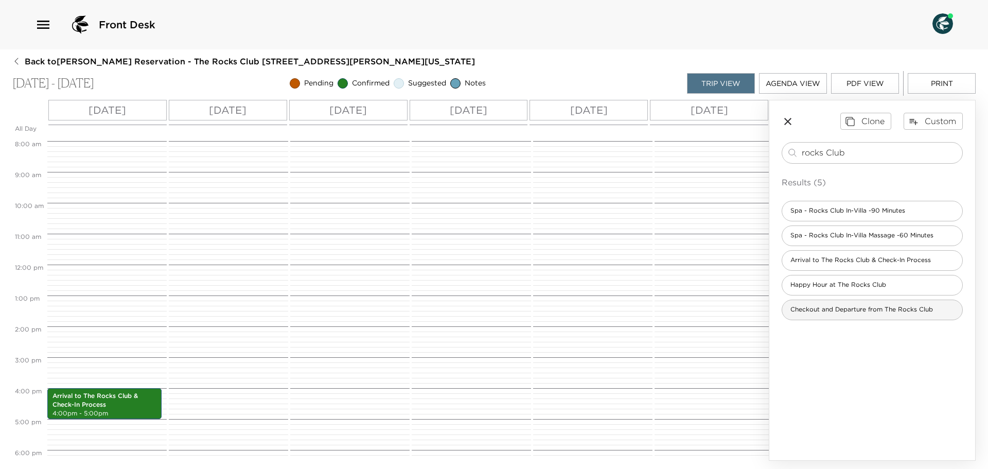
click at [808, 308] on span "Checkout and Departure from The Rocks Club" at bounding box center [861, 309] width 159 height 9
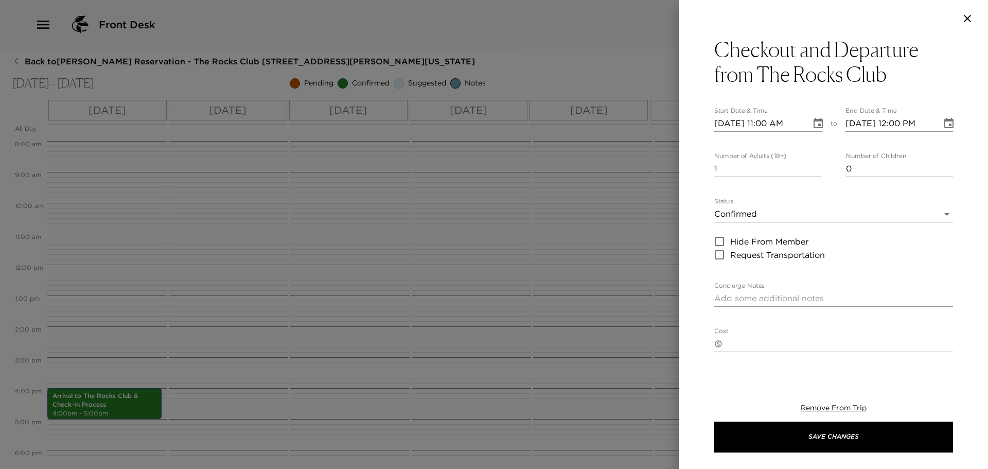
type textarea "In order to prepare your residence for the next Exclusive Resorts Member, pleas…"
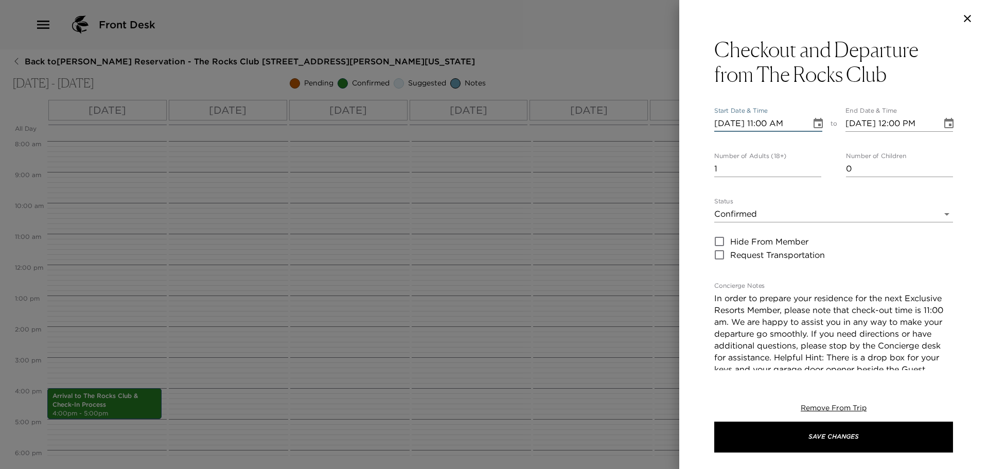
click at [733, 124] on input "09/22/2025 11:00 AM" at bounding box center [759, 123] width 90 height 16
type input "09/02/2025 11:00 AM"
type input "09/02/2025 12:00 PM"
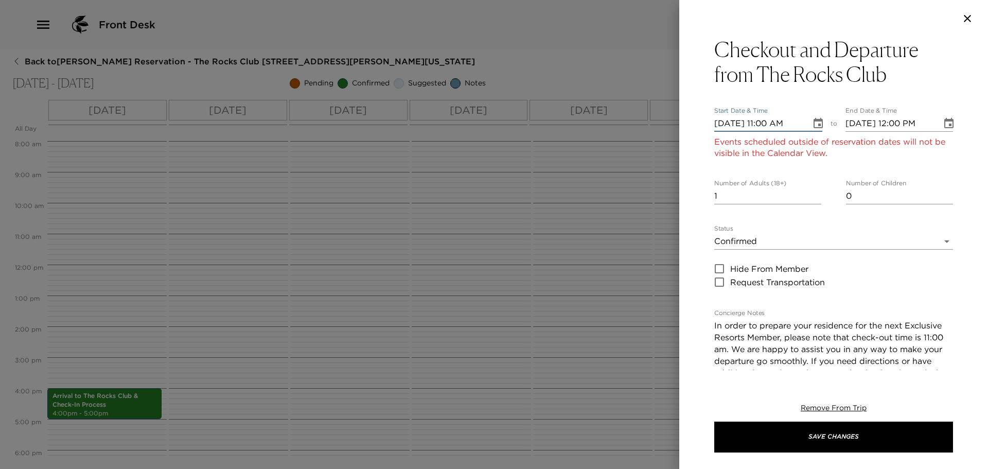
type input "09/28/2025 11:00 AM"
type input "09/28/2025 12:00 PM"
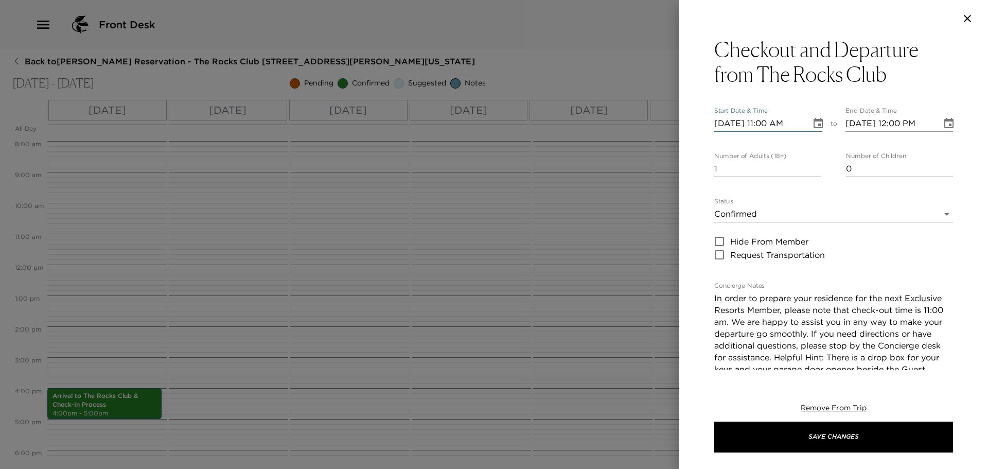
click at [771, 120] on input "09/28/2025 11:00 AM" at bounding box center [759, 123] width 90 height 16
click at [800, 123] on div "09/28/2025 04:00 AM" at bounding box center [768, 123] width 108 height 16
click at [798, 123] on input "09/28/2025 04:00 AM" at bounding box center [759, 123] width 90 height 16
type input "09/28/2025 04:00 PM"
type input "09/28/2025 05:00 PM"
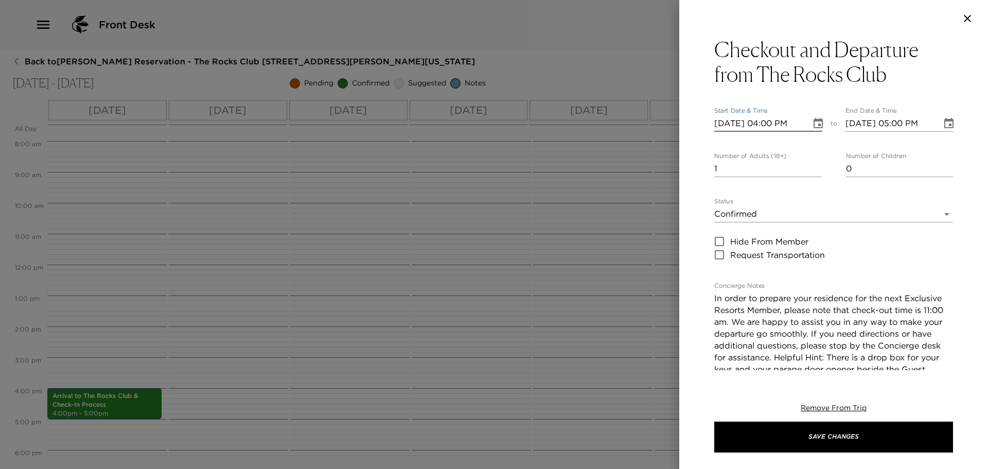
click at [776, 124] on input "09/28/2025 04:00 PM" at bounding box center [759, 123] width 90 height 16
type input "09/28/2025 11:00 PM"
type input "09/28/2025 12:00 AM"
click at [791, 125] on input "09/28/2025 11:00 PM" at bounding box center [759, 123] width 90 height 16
type input "09/28/2025 11:00 AM"
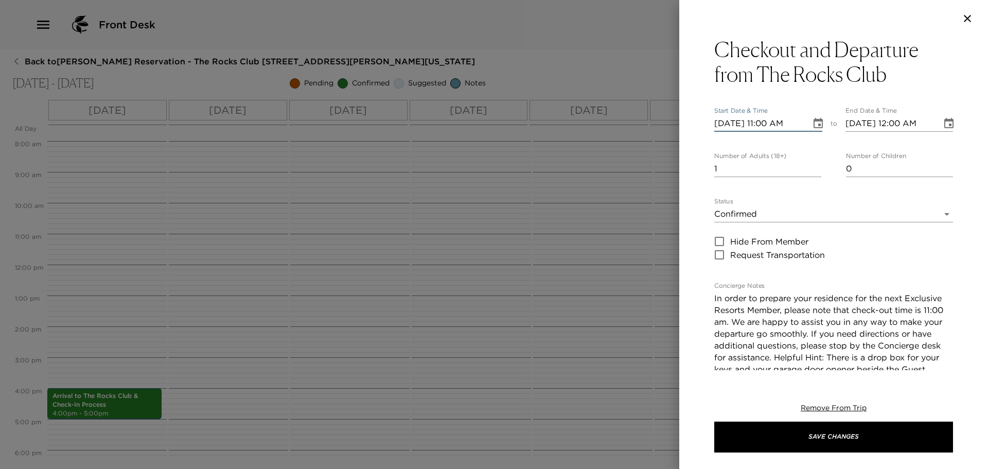
type input "09/28/2025 12:00 PM"
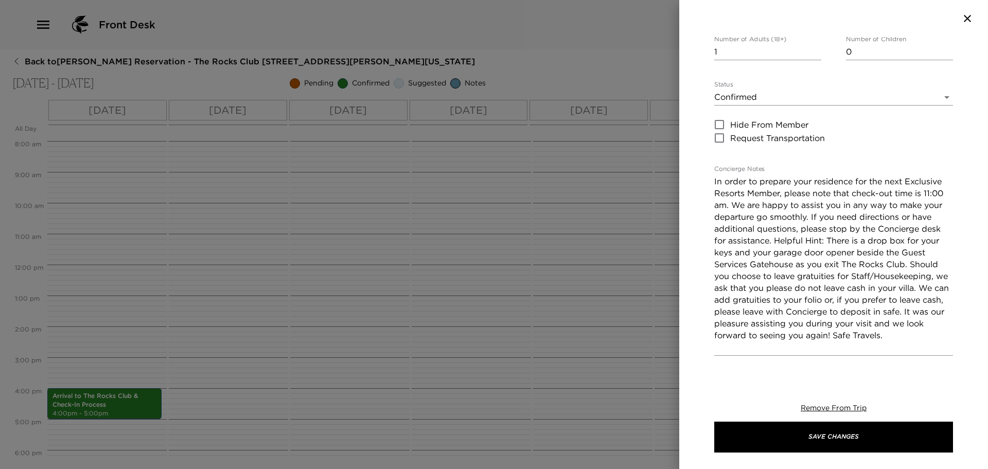
scroll to position [154, 0]
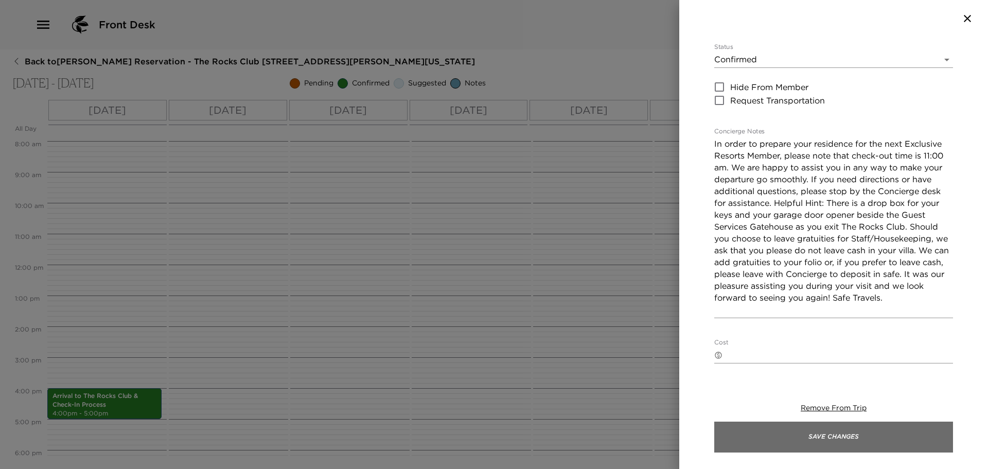
type input "09/28/2025 11:00 AM"
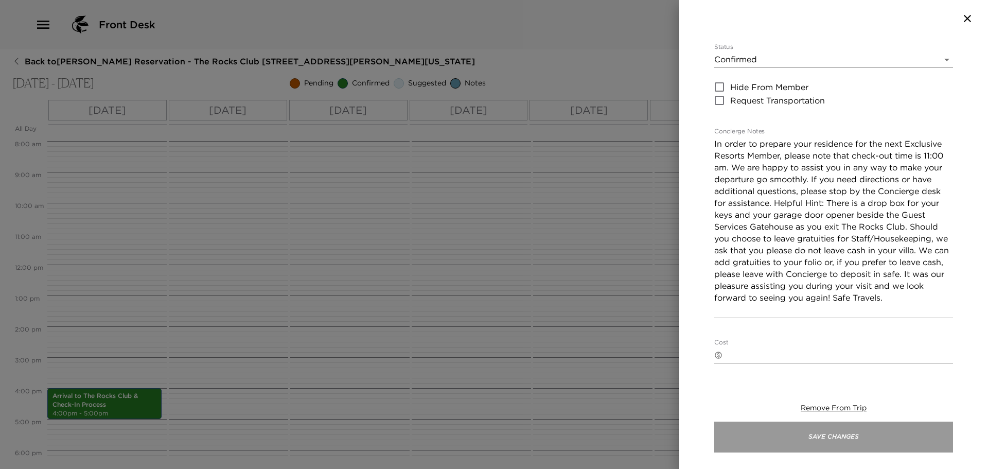
click at [854, 432] on button "Save Changes" at bounding box center [833, 436] width 239 height 31
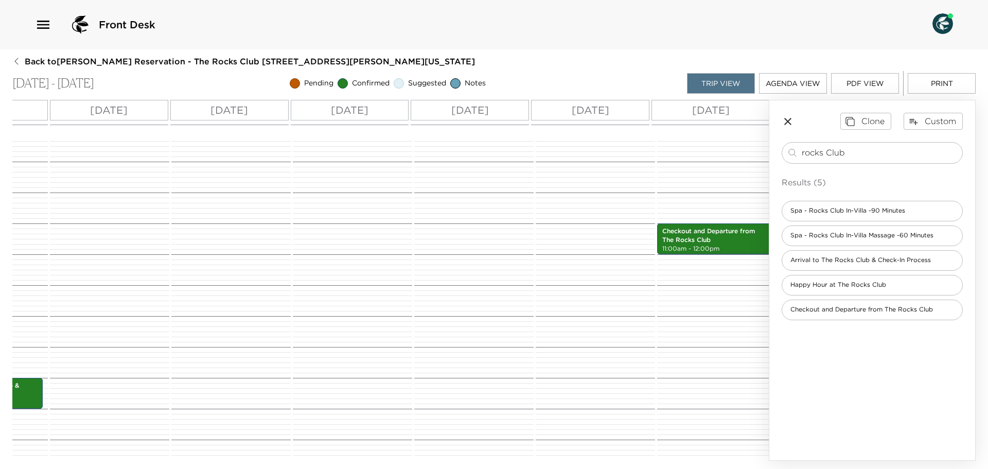
scroll to position [0, 136]
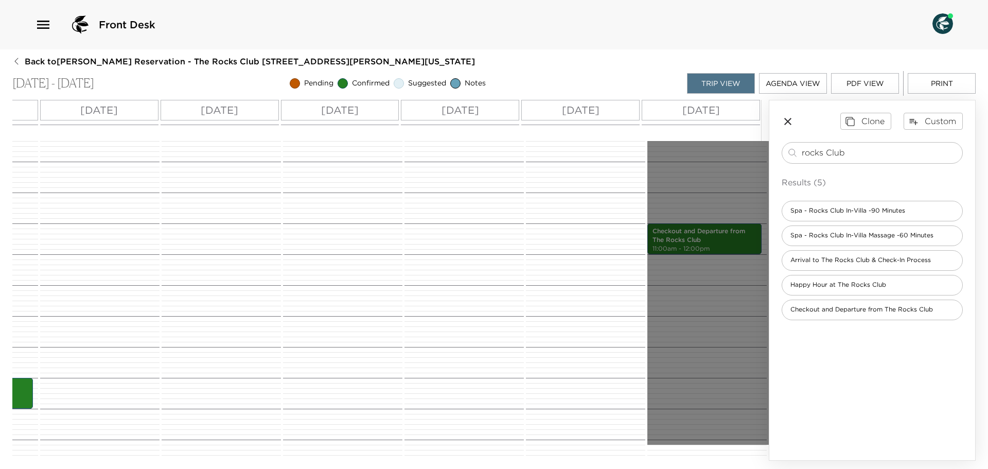
drag, startPoint x: 657, startPoint y: 451, endPoint x: 636, endPoint y: 449, distance: 21.2
click at [636, 449] on div "12:00 AM 1:00 AM 2:00 AM 3:00 AM 4:00 AM 5:00 AM 6:00 AM 7:00 AM 8:00 AM 9:00 A…" at bounding box center [326, 300] width 885 height 319
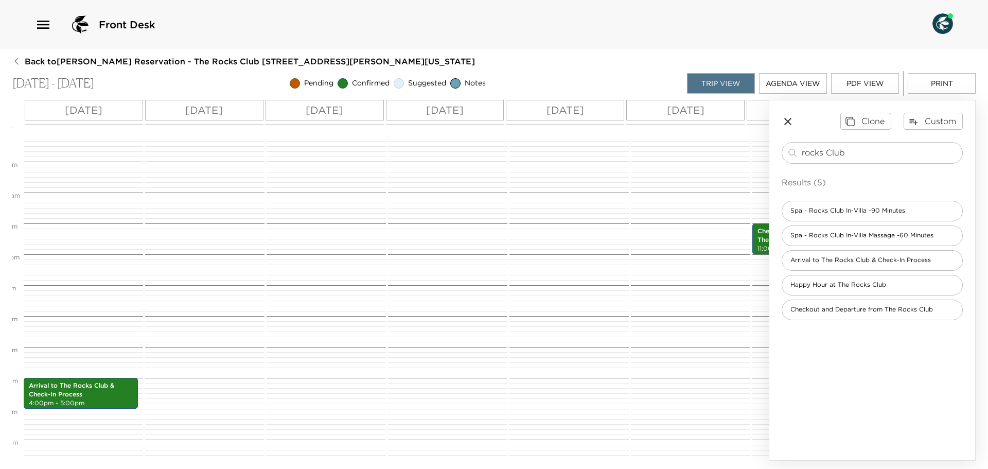
scroll to position [0, 23]
drag, startPoint x: 853, startPoint y: 152, endPoint x: 659, endPoint y: 153, distance: 194.0
click at [659, 153] on div "All Day Mon 09/22 Tue 09/23 Wed 09/24 Thu 09/25 Fri 09/26 Sat 09/27 Sun 09/28 1…" at bounding box center [493, 280] width 963 height 361
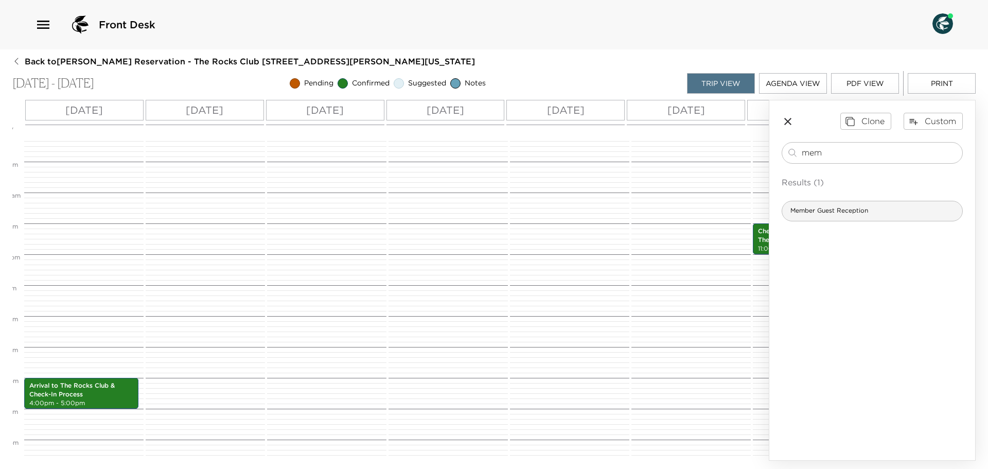
type input "mem"
click at [854, 211] on span "Member Guest Reception" at bounding box center [829, 210] width 94 height 9
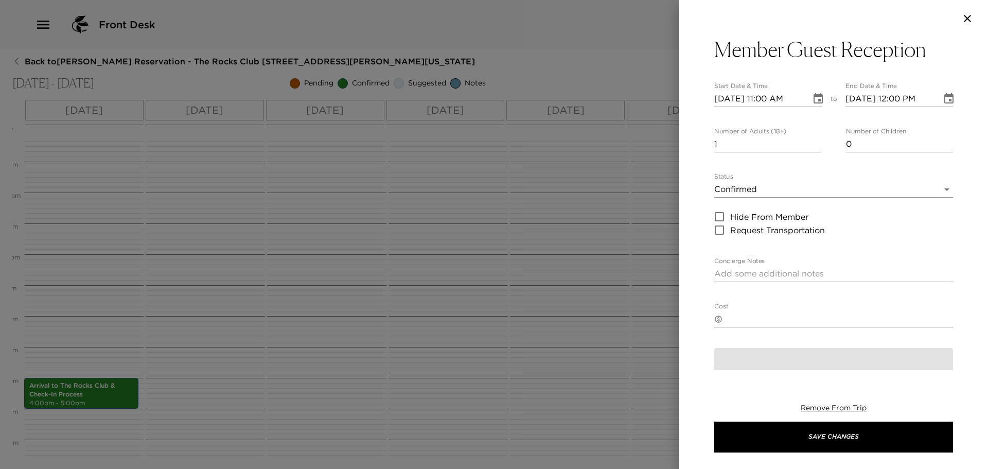
type textarea "We look forward to seeing you at the Member Guest Reception this afternoon. It …"
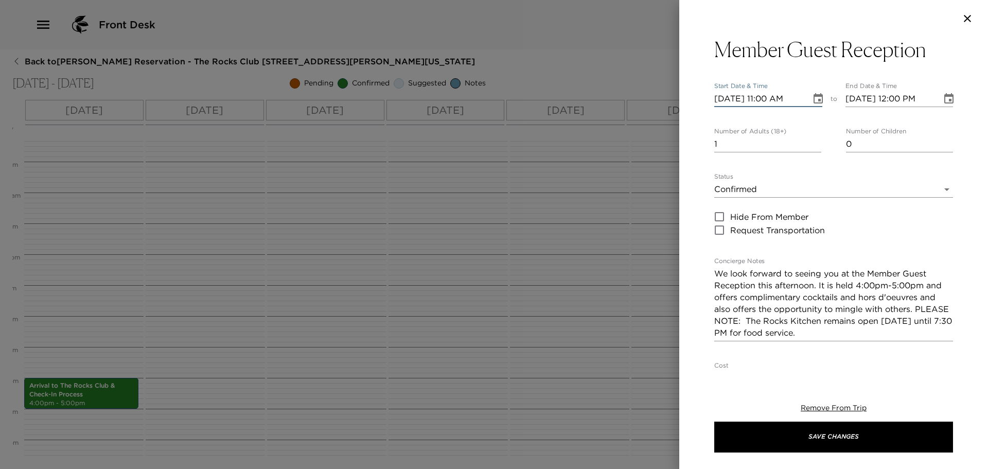
click at [770, 98] on input "09/22/2025 11:00 AM" at bounding box center [759, 99] width 90 height 16
click at [801, 96] on div "09/22/2025 04:00 AM" at bounding box center [768, 99] width 108 height 16
click at [798, 98] on input "09/22/2025 04:00 AM" at bounding box center [759, 99] width 90 height 16
type input "09/22/2025 04:00 PM"
type input "09/22/2025 05:00 PM"
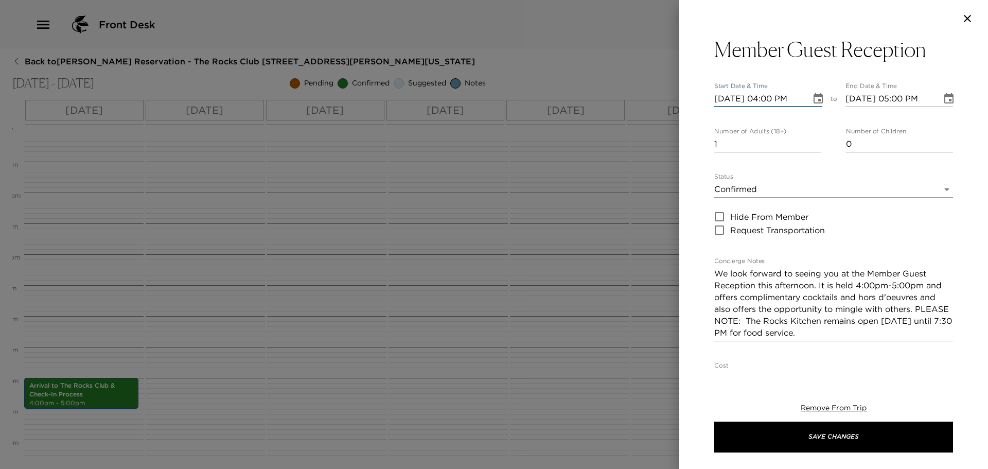
type input "09/22/2025 04:00 PM"
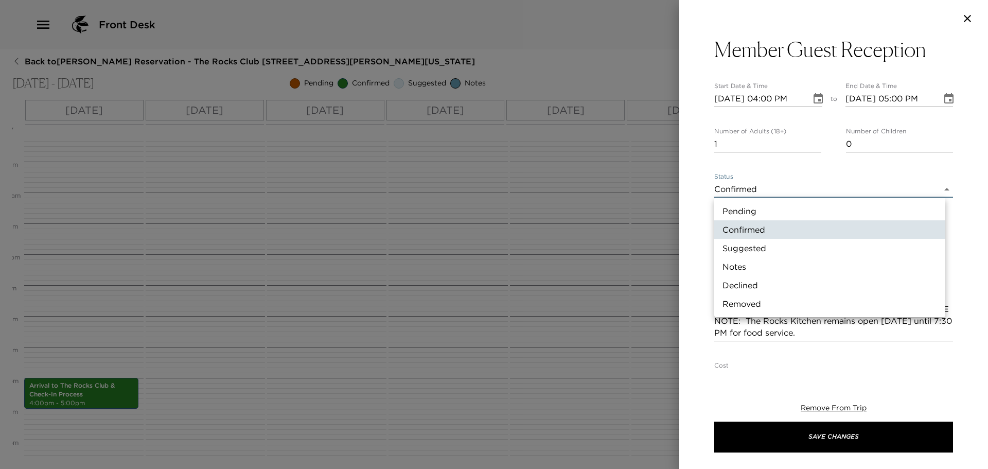
click at [743, 187] on body "Front Desk Back to Tom Widener Reservation - The Rocks Club 107 Sorenstam Scott…" at bounding box center [494, 234] width 988 height 469
click at [739, 246] on li "Suggested" at bounding box center [829, 248] width 231 height 19
type input "Suggestion"
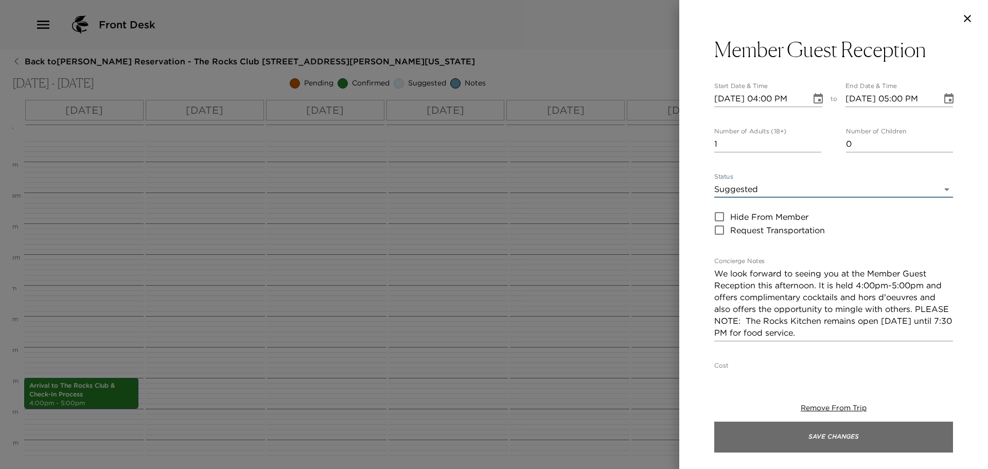
click at [836, 438] on button "Save Changes" at bounding box center [833, 436] width 239 height 31
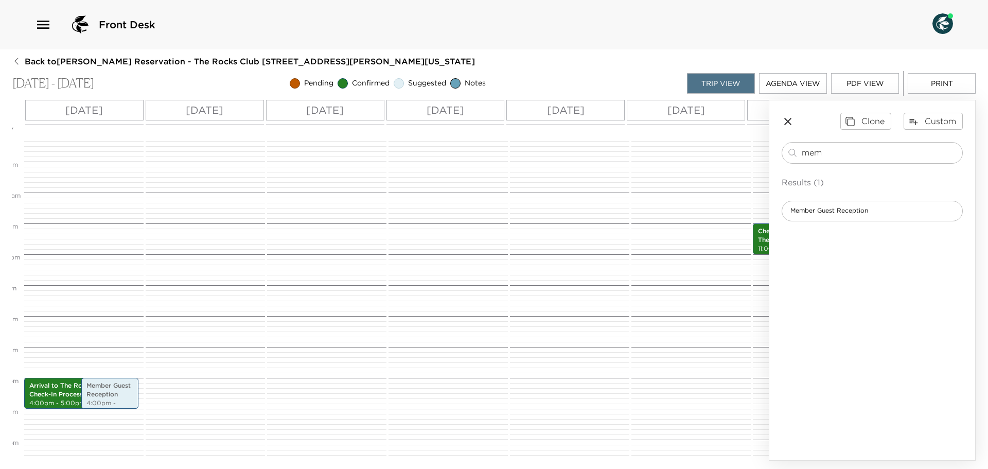
drag, startPoint x: 843, startPoint y: 154, endPoint x: 612, endPoint y: 151, distance: 231.1
click at [612, 151] on div "All Day Mon 09/22 Tue 09/23 Wed 09/24 Thu 09/25 Fri 09/26 Sat 09/27 Sun 09/28 1…" at bounding box center [493, 280] width 963 height 361
type input "conc"
click at [802, 211] on span "Concierge Contact Information" at bounding box center [838, 210] width 112 height 9
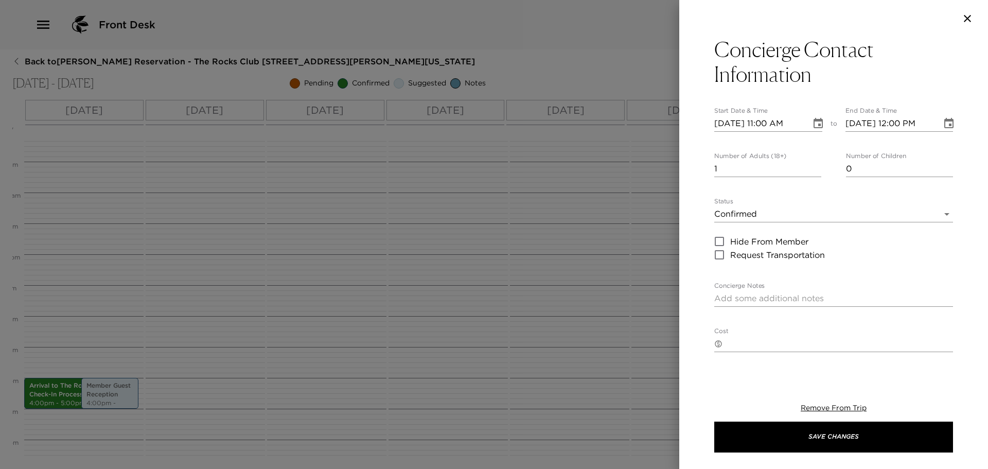
type textarea "The Rocks Club Concierges work as a team, and happy to assist with your request…"
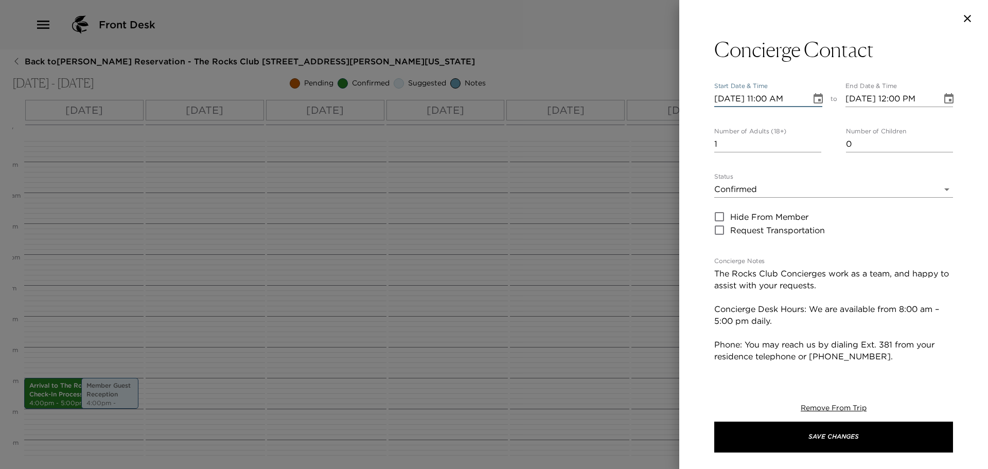
click at [772, 97] on input "09/22/2025 11:00 AM" at bounding box center [759, 99] width 90 height 16
type input "09/22/2025 04:30 PM"
type input "09/22/2025 05:30 PM"
type input "09/22/2025 04:30 PM"
click at [711, 188] on div "Concierge Contact Start Date & Time 09/22/2025 04:30 PM to End Date & Time 09/2…" at bounding box center [833, 203] width 309 height 333
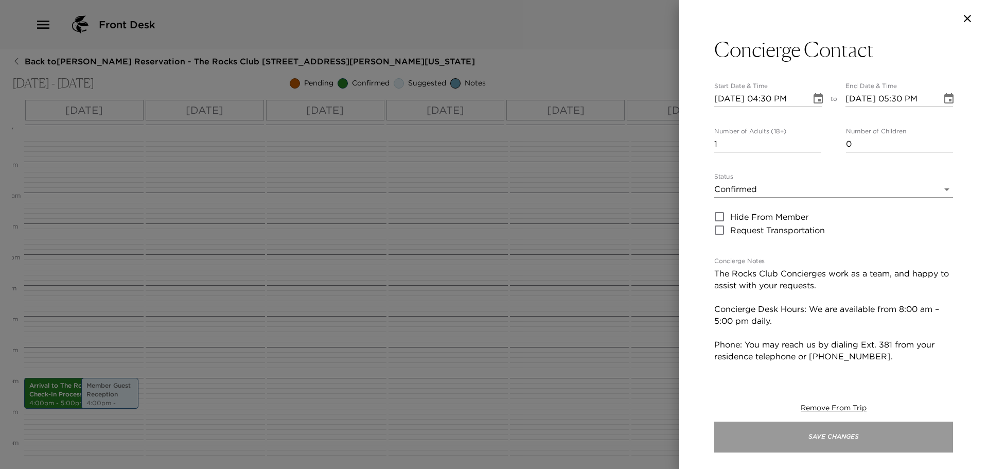
click at [852, 439] on button "Save Changes" at bounding box center [833, 436] width 239 height 31
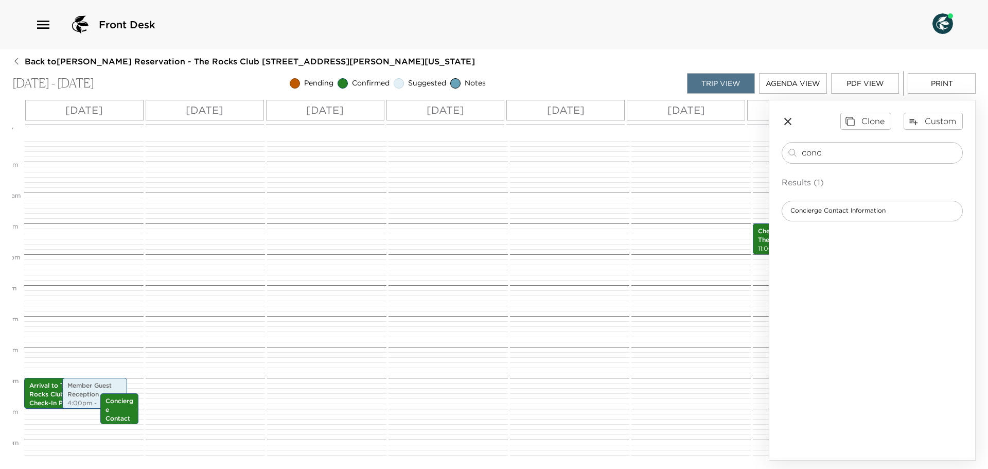
drag, startPoint x: 820, startPoint y: 151, endPoint x: 780, endPoint y: 152, distance: 40.2
click at [782, 153] on div "conc ​" at bounding box center [872, 153] width 181 height 22
type input "food"
click at [851, 204] on div "Food at The Rocks Clubhouse" at bounding box center [872, 211] width 181 height 21
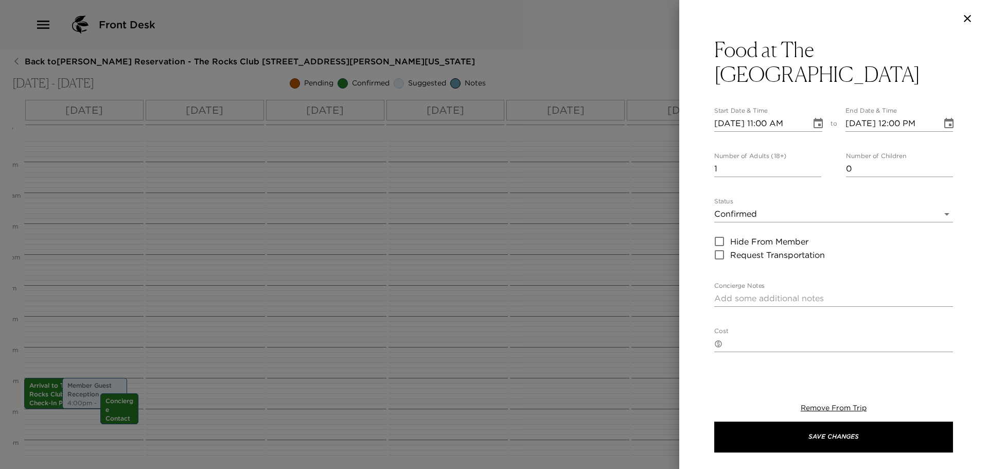
type textarea "Your dining reservation at The Rocks Clubhouse is confirmed. Enjoy!"
click at [732, 122] on input "09/22/2025 11:00 AM" at bounding box center [759, 123] width 90 height 16
click at [814, 124] on icon "Choose date, selected date is Sep 22, 2025" at bounding box center [818, 123] width 12 height 12
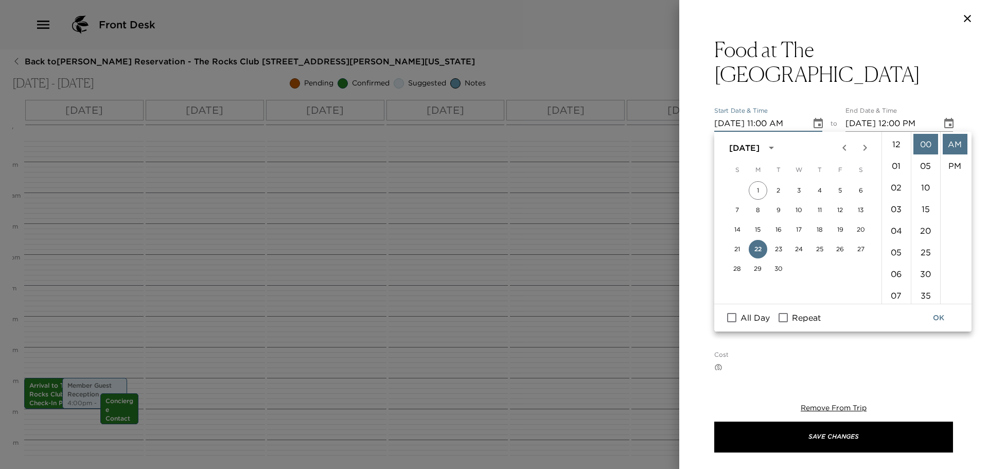
scroll to position [238, 0]
click at [777, 250] on button "23" at bounding box center [778, 249] width 19 height 19
type input "09/23/2025 11:00 AM"
type input "09/23/2025 12:00 PM"
click at [785, 319] on input "Repeat" at bounding box center [783, 317] width 22 height 13
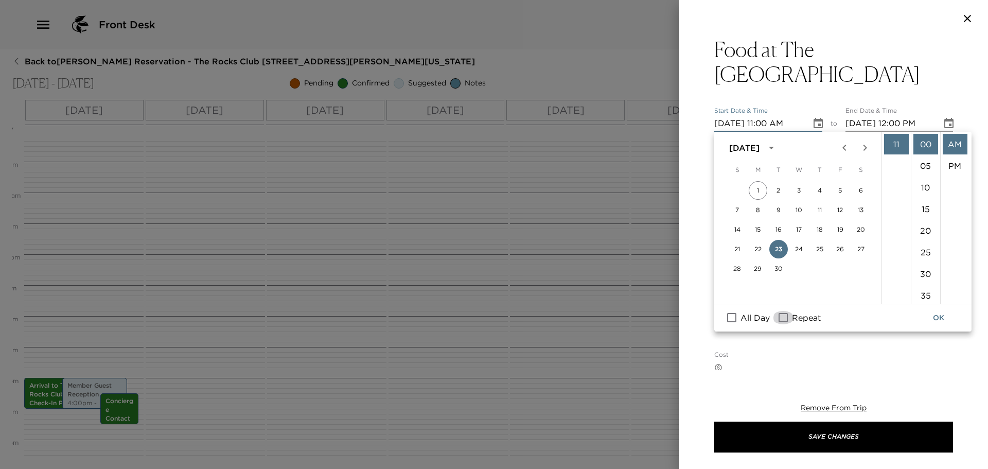
checkbox input "true"
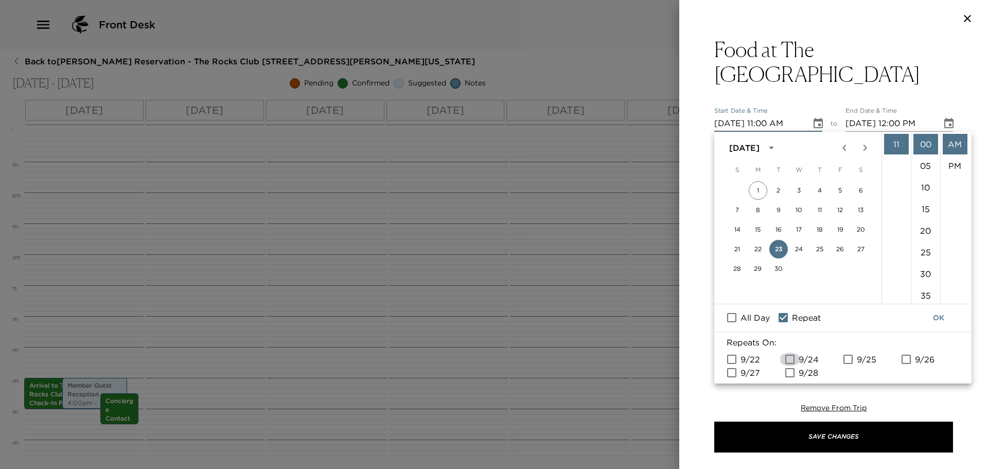
drag, startPoint x: 792, startPoint y: 359, endPoint x: 774, endPoint y: 372, distance: 22.1
click at [792, 360] on input "9/24" at bounding box center [790, 358] width 22 height 13
checkbox input "true"
click at [735, 371] on input "9/27" at bounding box center [732, 372] width 22 height 13
checkbox input "true"
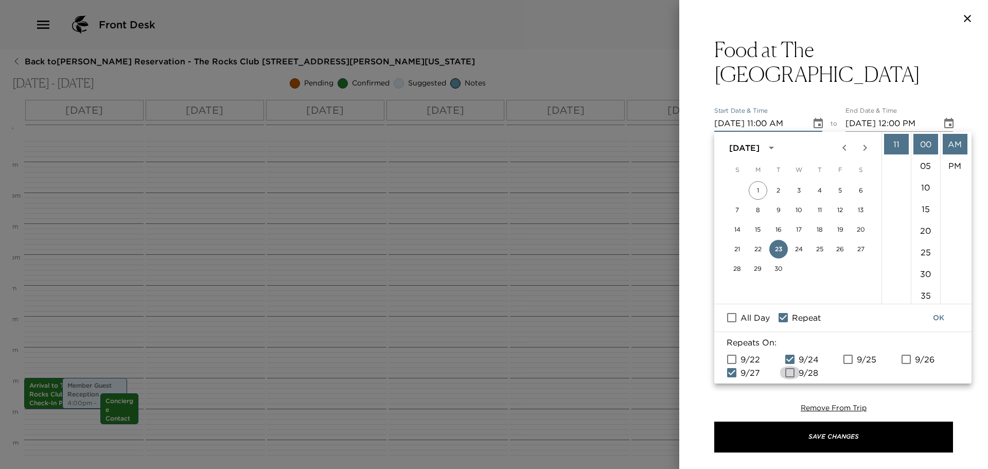
click at [794, 374] on input "9/28" at bounding box center [790, 372] width 22 height 13
checkbox input "true"
click at [851, 359] on input "9/25" at bounding box center [848, 358] width 22 height 13
checkbox input "true"
click at [904, 359] on input "9/26" at bounding box center [906, 358] width 22 height 13
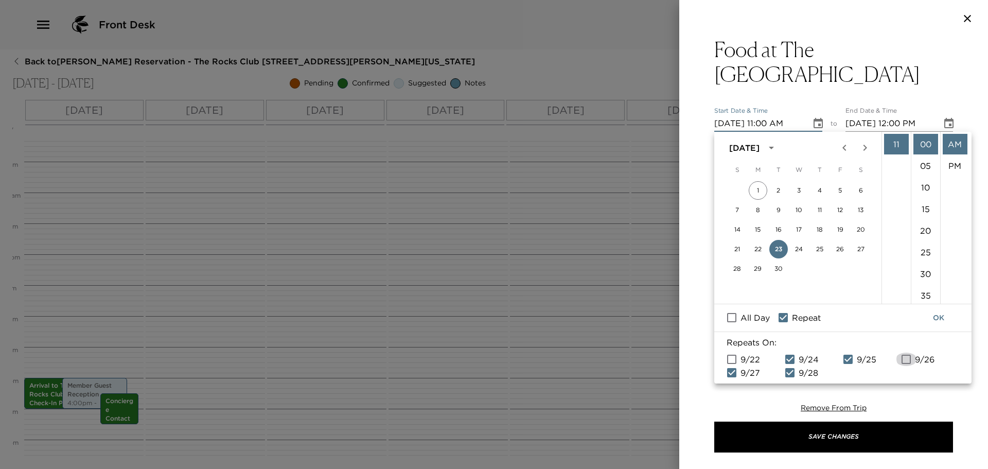
checkbox input "true"
click at [901, 211] on li "07" at bounding box center [896, 212] width 25 height 21
type input "09/23/2025 07:00 AM"
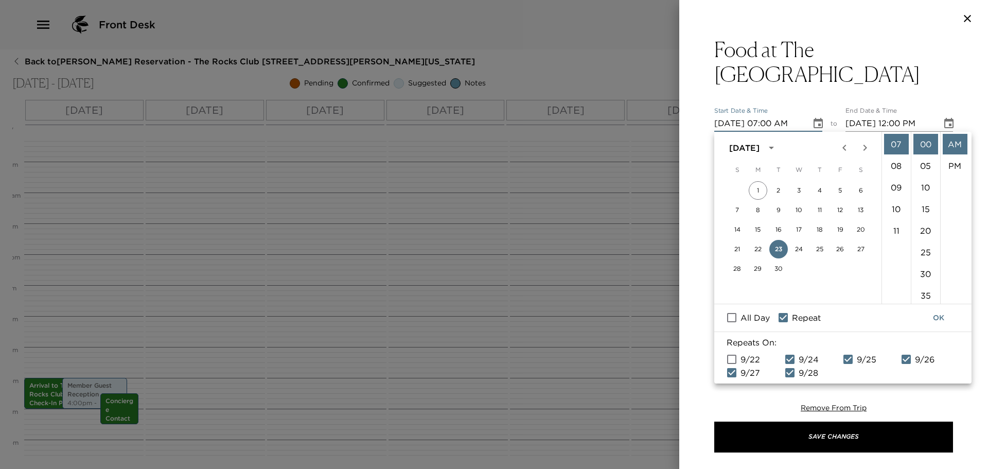
click at [910, 402] on div "Remove From Trip Save Changes" at bounding box center [833, 427] width 239 height 82
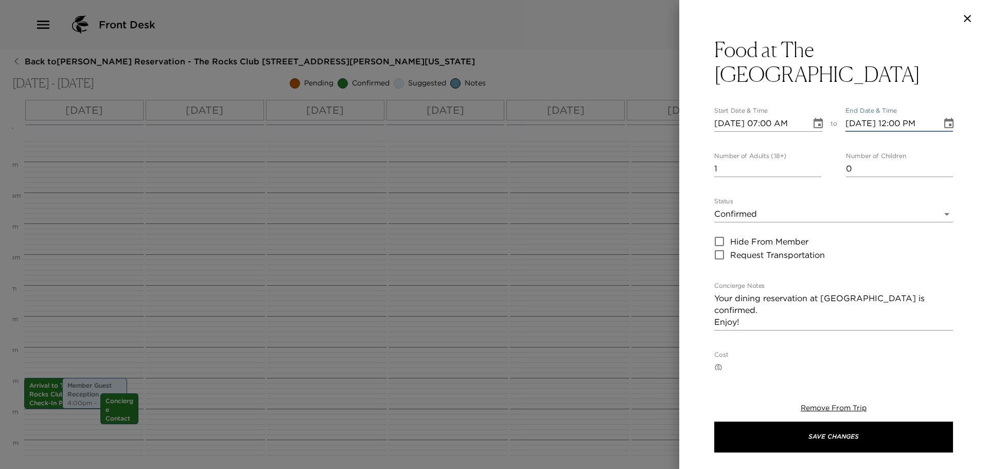
click at [898, 124] on input "09/23/2025 12:00 PM" at bounding box center [890, 123] width 90 height 16
click at [923, 120] on input "09/23/2025 08:00 PM" at bounding box center [890, 123] width 90 height 16
type input "09/23/2025 08:00 AM"
click at [720, 207] on body "Front Desk Back to Tom Widener Reservation - The Rocks Club 107 Sorenstam Scott…" at bounding box center [494, 234] width 988 height 469
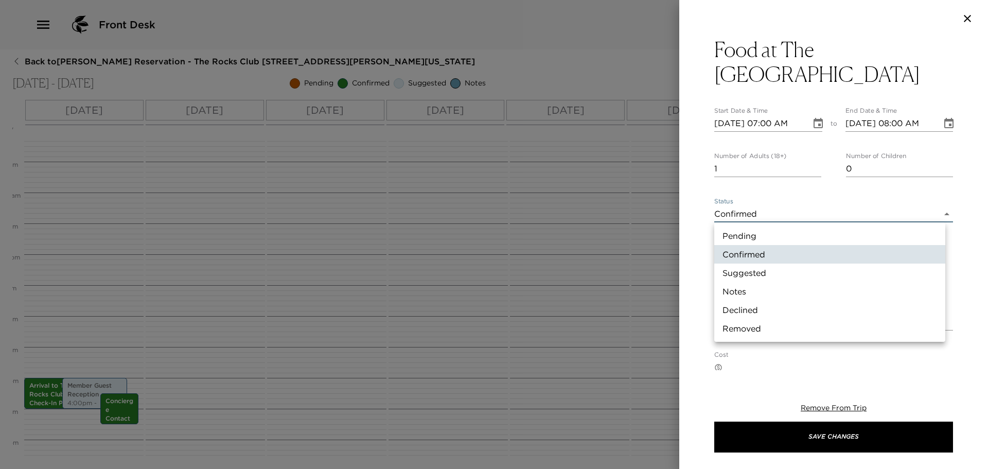
click at [733, 272] on li "Suggested" at bounding box center [829, 272] width 231 height 19
type input "Suggestion"
type textarea "The Rocks Clubhouse Kitchen and Bar are open as follows: Rocks Clubhouse: 7:00a…"
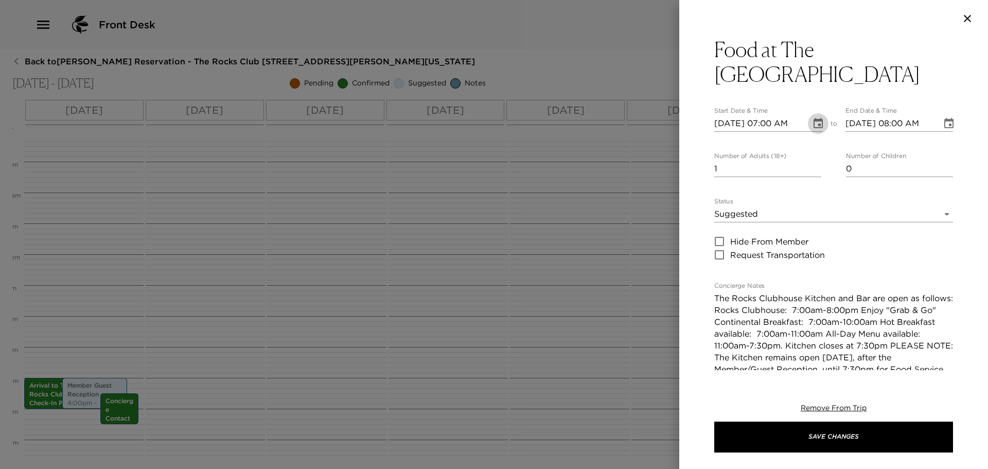
click at [813, 125] on icon "Choose date, selected date is Sep 23, 2025" at bounding box center [818, 123] width 12 height 12
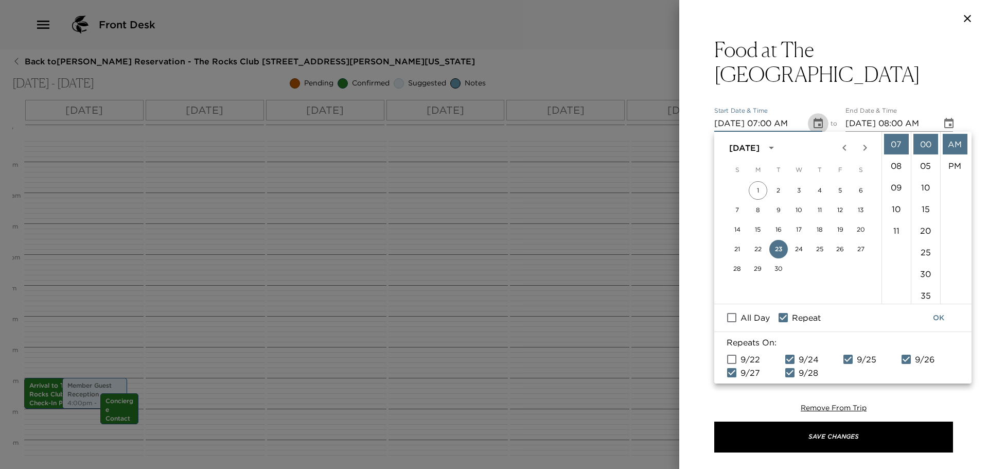
click at [819, 124] on icon "Choose date, selected date is Sep 23, 2025" at bounding box center [818, 123] width 12 height 12
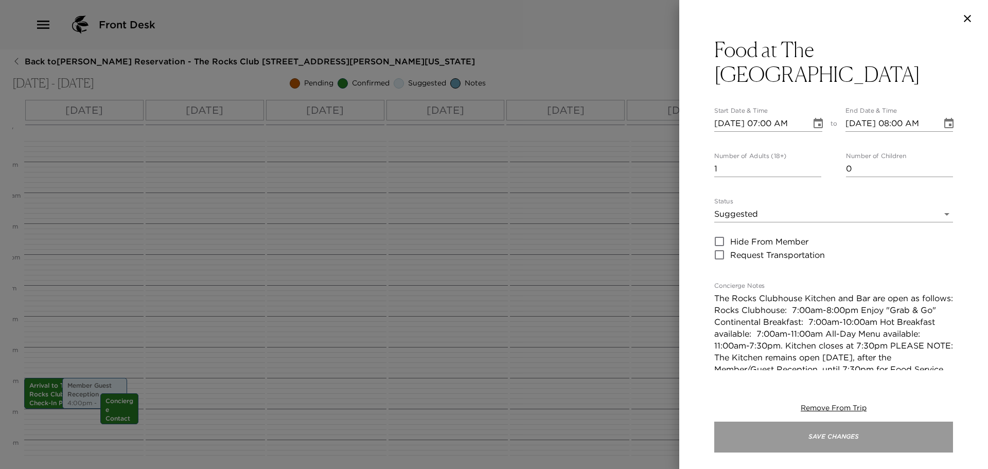
click at [847, 438] on button "Save Changes" at bounding box center [833, 436] width 239 height 31
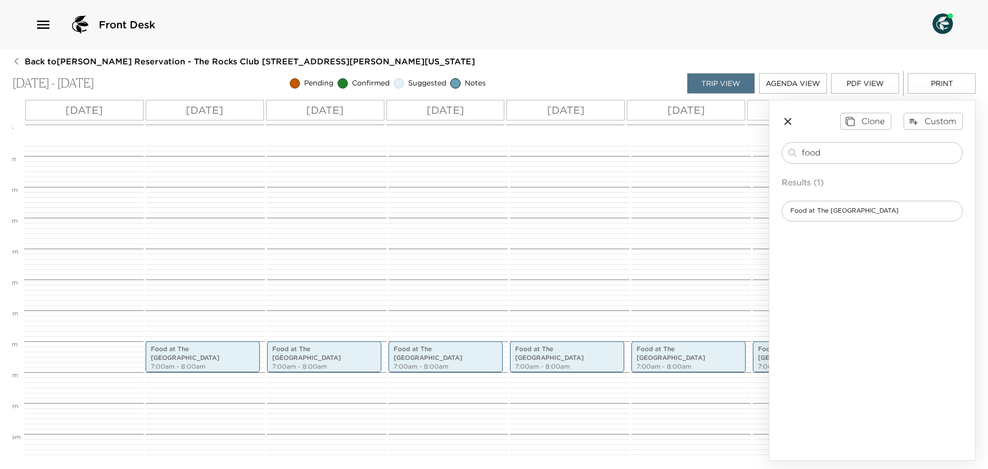
scroll to position [0, 0]
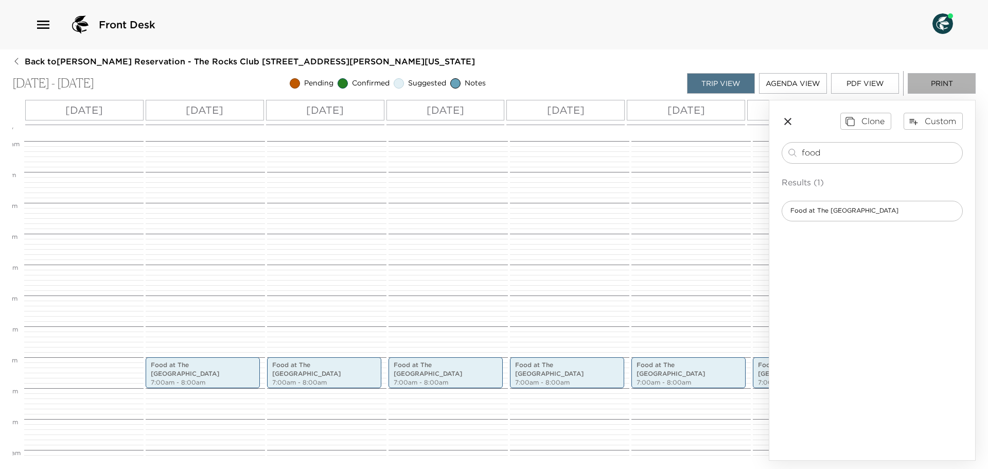
click at [940, 84] on button "Print" at bounding box center [942, 83] width 68 height 21
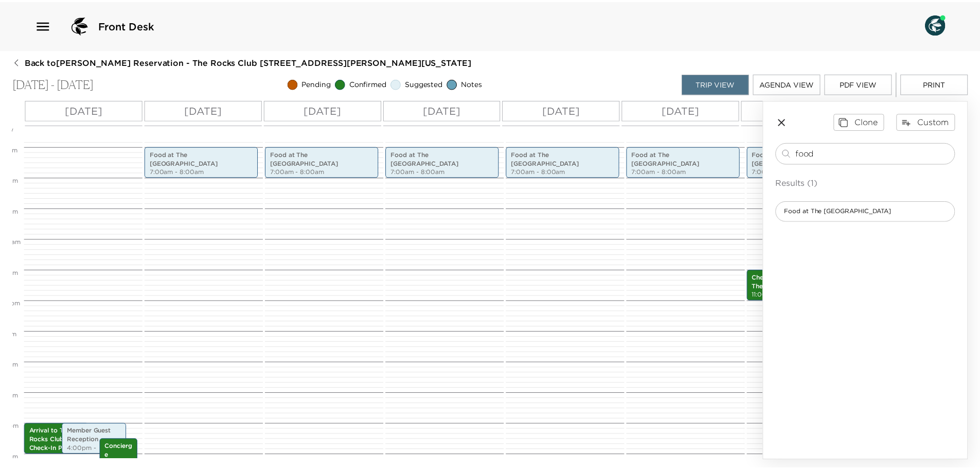
scroll to position [360, 0]
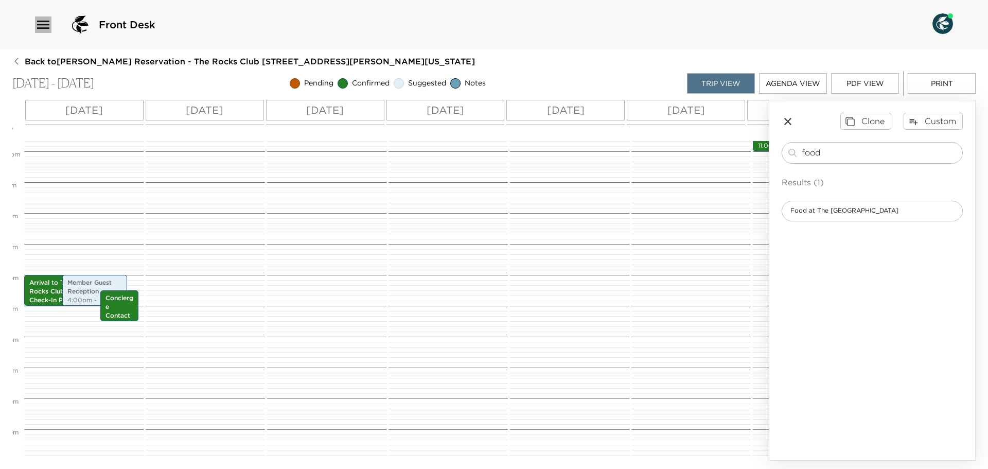
click at [49, 26] on icon "button" at bounding box center [43, 24] width 16 height 16
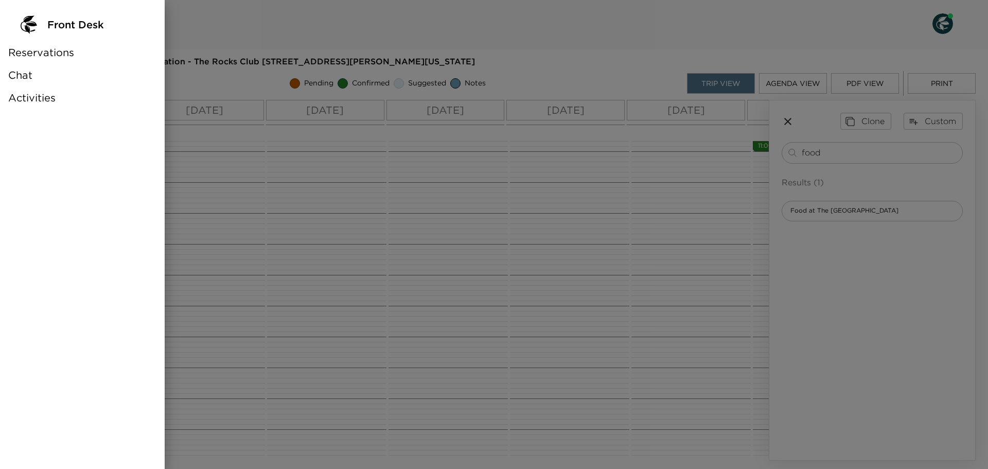
click at [49, 52] on span "Reservations" at bounding box center [41, 52] width 66 height 14
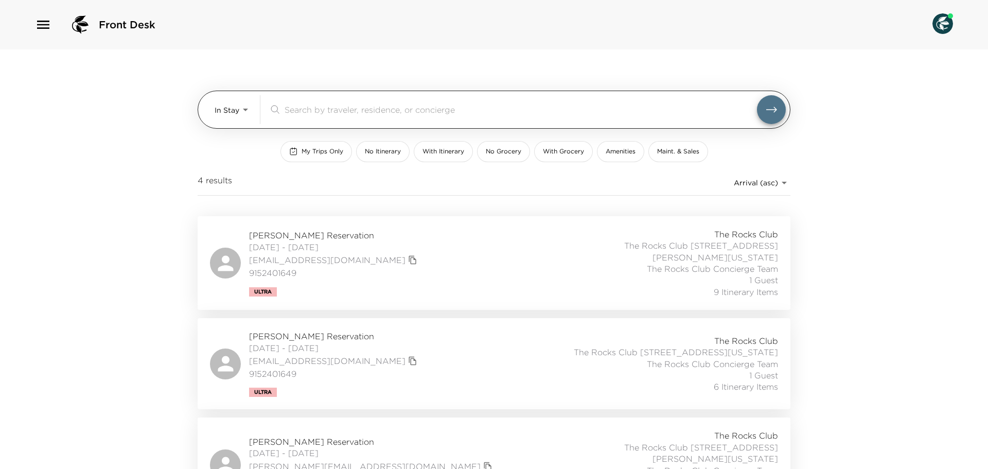
click at [232, 106] on body "Front Desk In Stay In-Stay ​ My Trips Only No Itinerary With Itinerary No Groce…" at bounding box center [494, 234] width 988 height 469
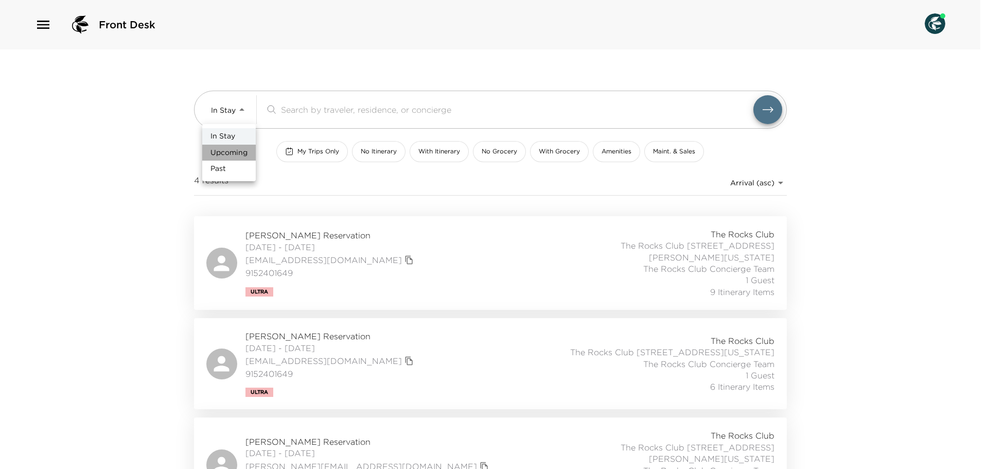
click at [227, 149] on span "Upcoming" at bounding box center [228, 153] width 37 height 10
type input "Upcoming"
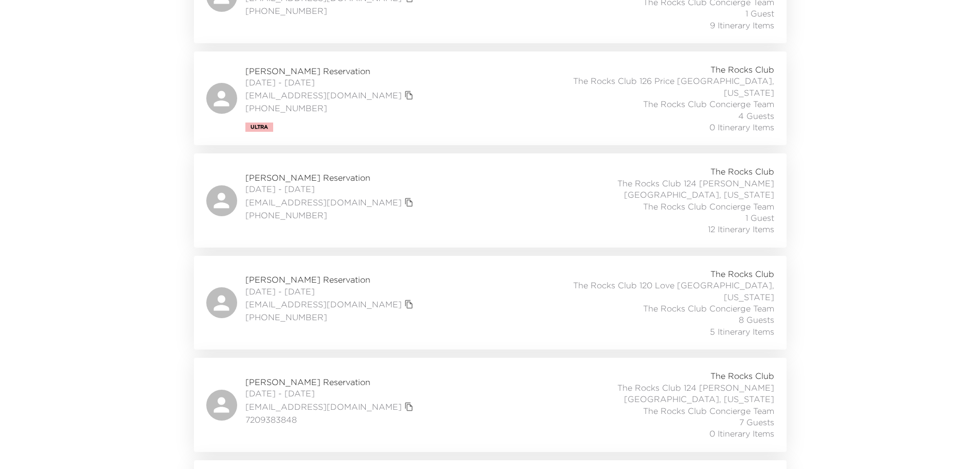
scroll to position [823, 0]
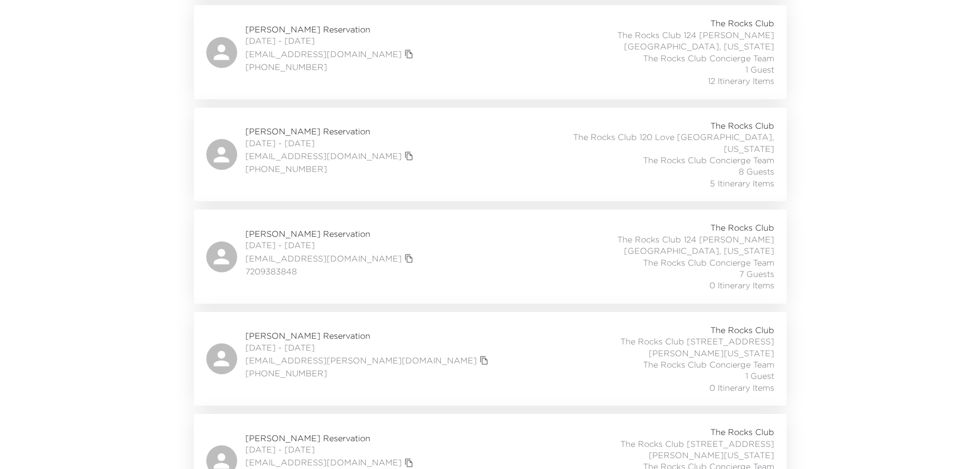
click at [751, 324] on span "The Rocks Club" at bounding box center [743, 329] width 64 height 11
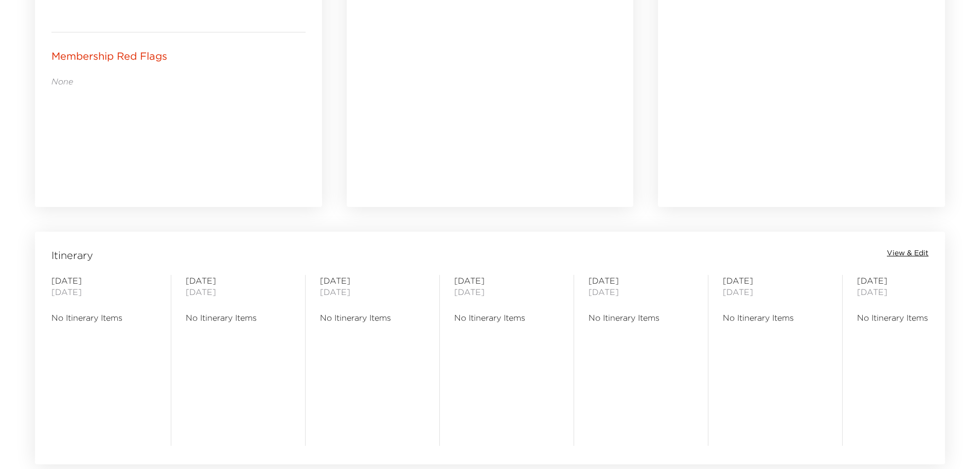
scroll to position [720, 0]
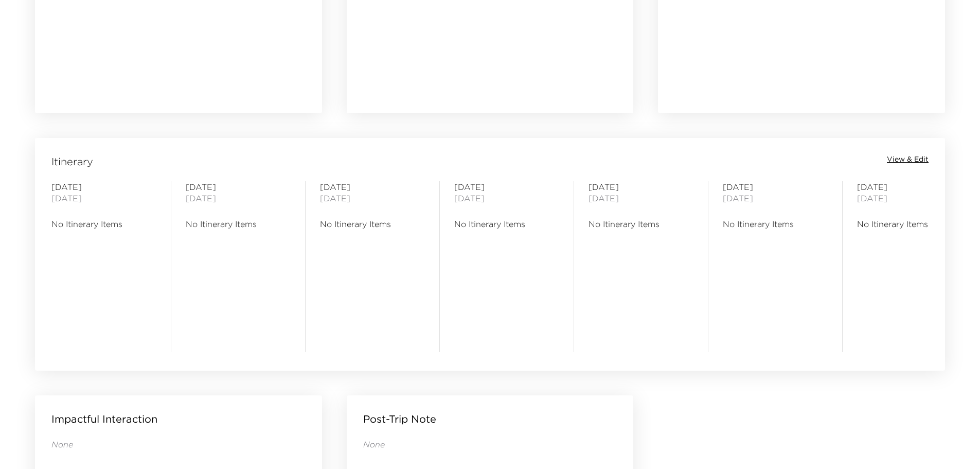
click at [915, 160] on span "View & Edit" at bounding box center [908, 159] width 42 height 10
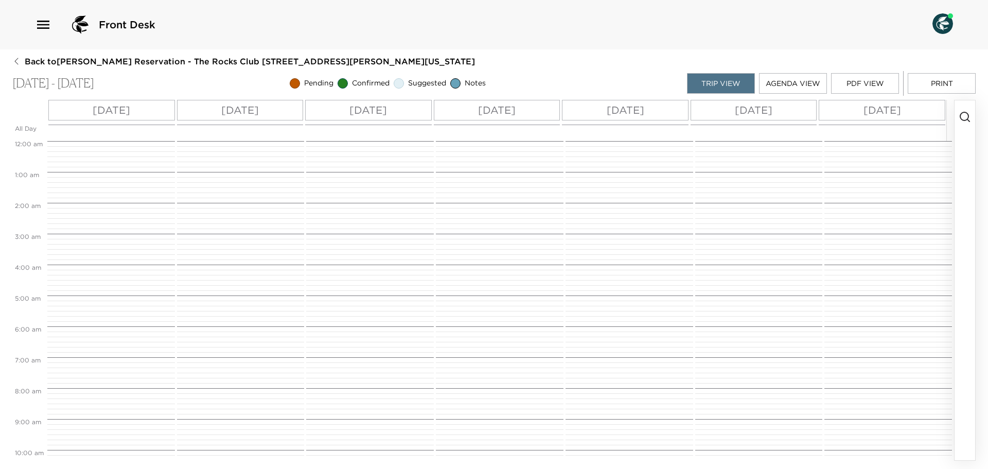
scroll to position [247, 0]
click at [966, 112] on circle "button" at bounding box center [964, 116] width 8 height 8
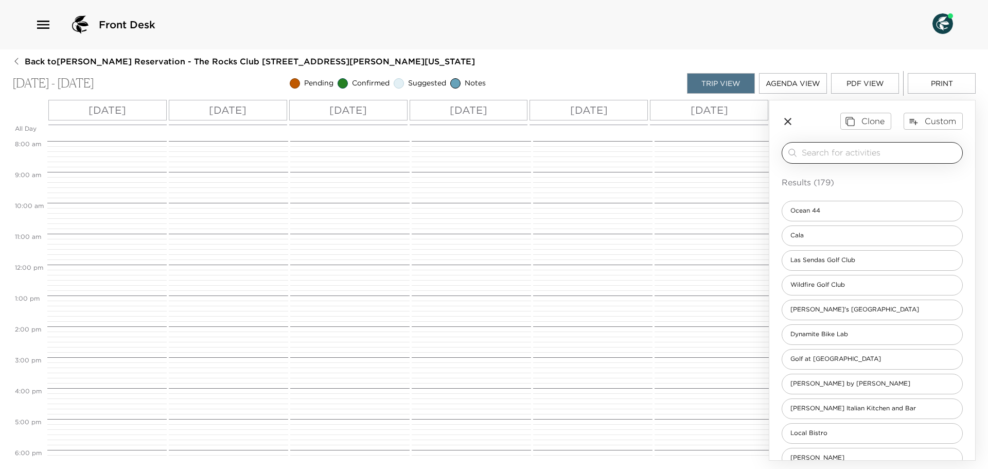
click at [855, 151] on input "search" at bounding box center [880, 153] width 156 height 12
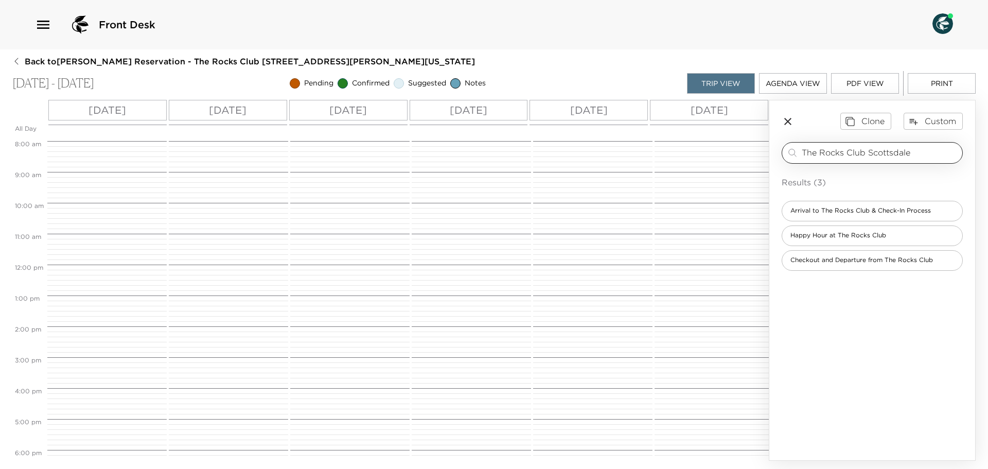
type input "The Rocks Club Scottsdale"
click at [812, 207] on span "Arrival to The Rocks Club & Check-In Process" at bounding box center [860, 210] width 157 height 9
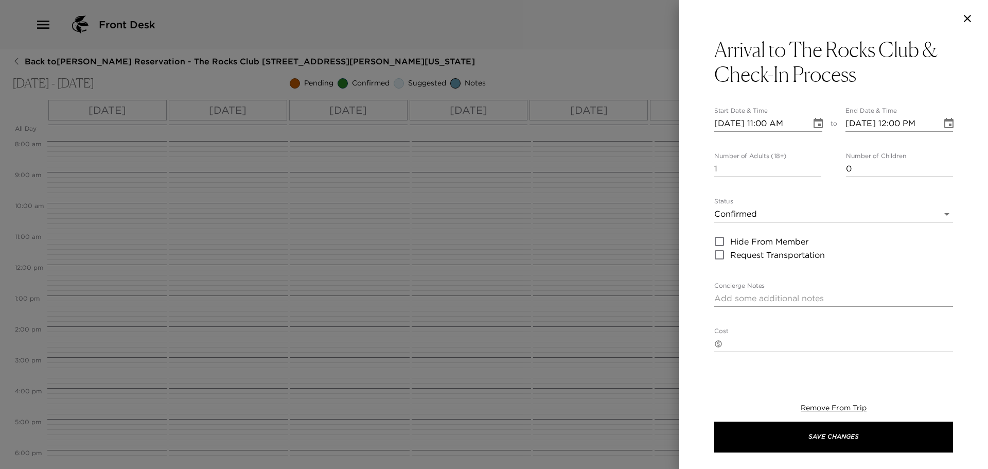
type textarea "We anticipate your arrival for this time. Upon your arrival to the Guest Servic…"
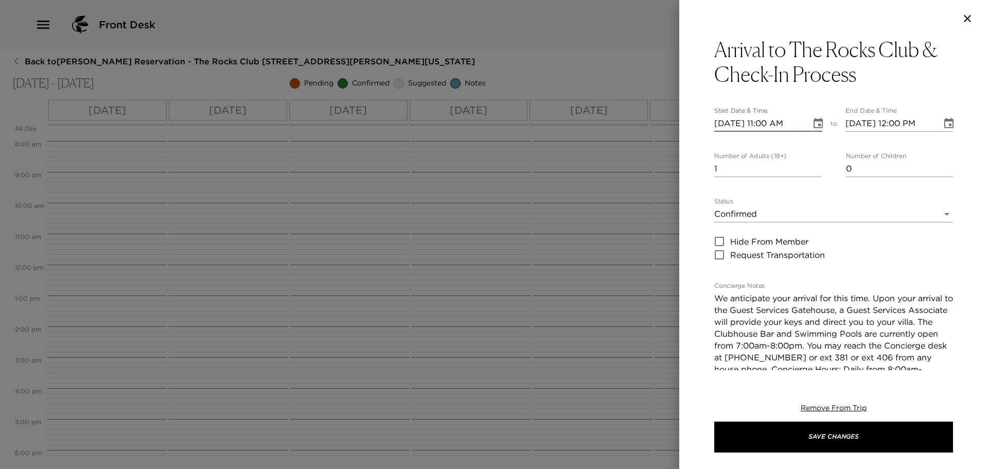
click at [768, 121] on input "09/21/2025 11:00 AM" at bounding box center [759, 123] width 90 height 16
click at [796, 122] on input "09/21/2025 04:00 AM" at bounding box center [759, 123] width 90 height 16
type input "09/21/2025 04:00 PM"
type input "09/21/2025 05:00 PM"
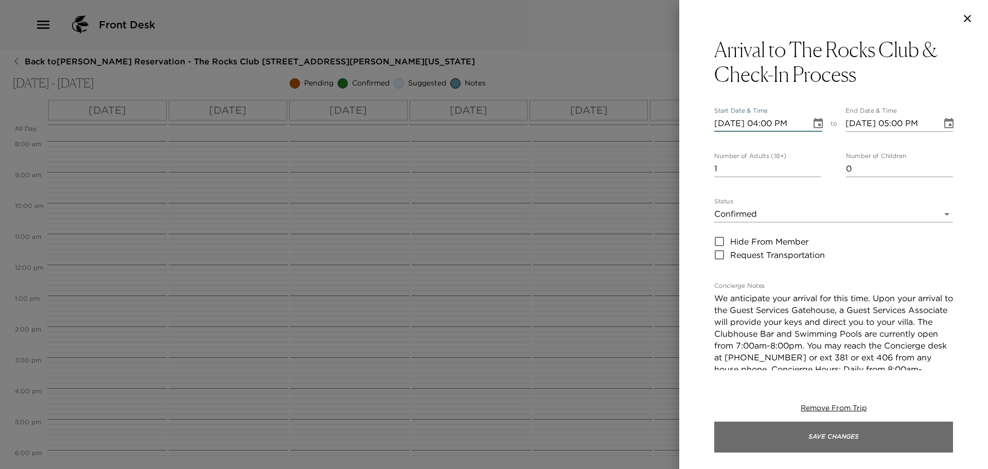
type input "09/21/2025 04:00 PM"
click at [827, 430] on button "Save Changes" at bounding box center [833, 436] width 239 height 31
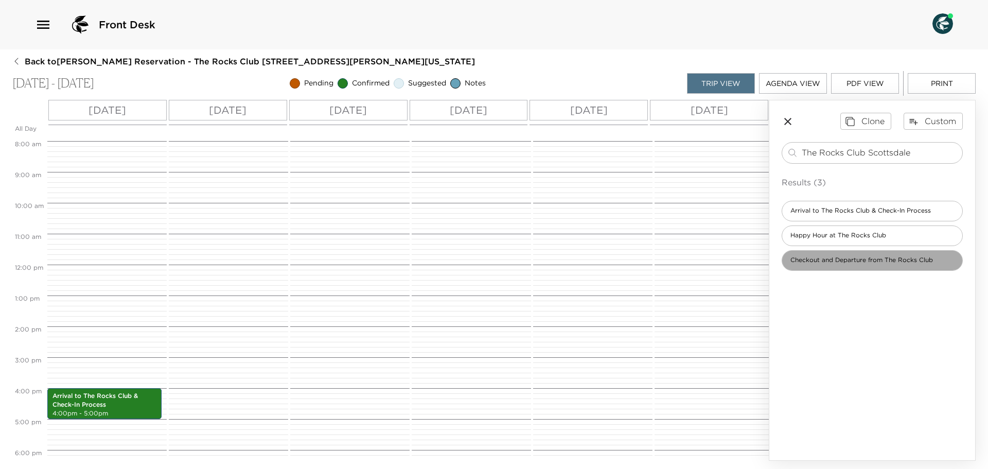
click at [829, 259] on span "Checkout and Departure from The Rocks Club" at bounding box center [861, 260] width 159 height 9
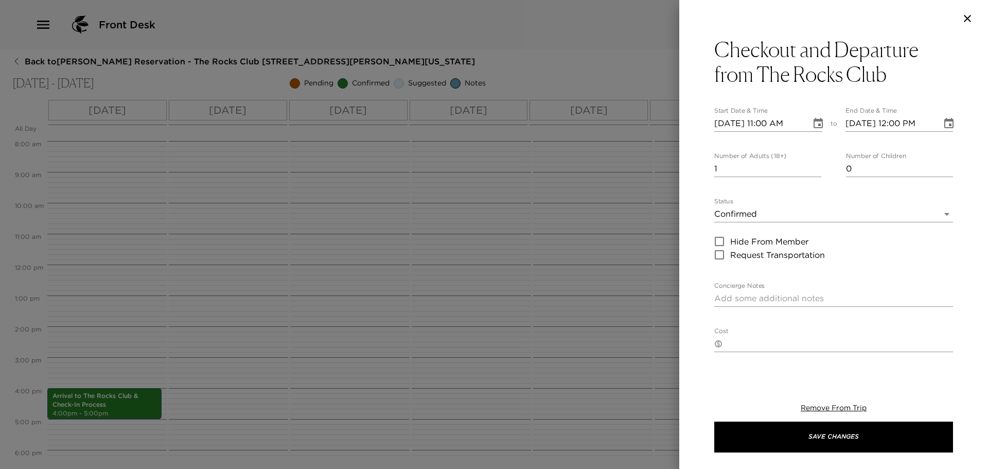
type textarea "In order to prepare your residence for the next Exclusive Resorts Member, pleas…"
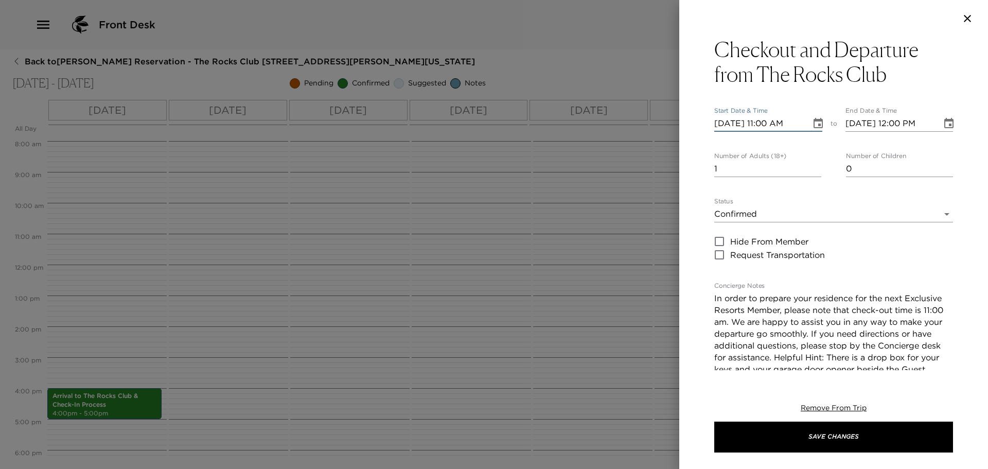
click at [734, 121] on input "09/21/2025 11:00 AM" at bounding box center [759, 123] width 90 height 16
type input "[DATE] 11:00 AM"
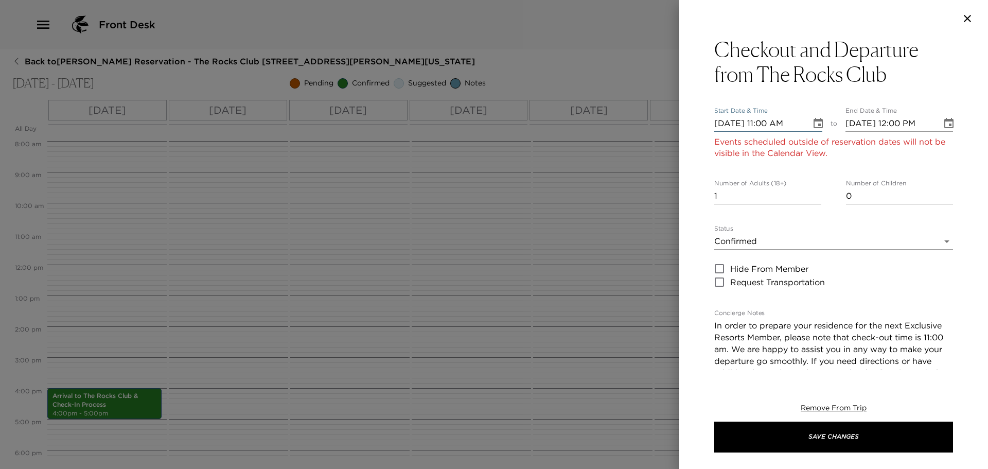
type input "[DATE] 12:00 PM"
type input "09/27/2025 11:00 AM"
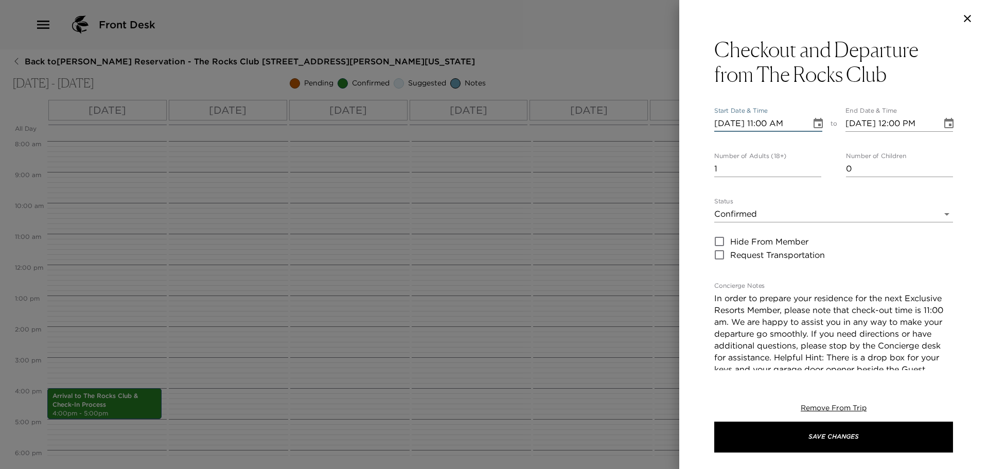
type input "09/27/2025 12:00 PM"
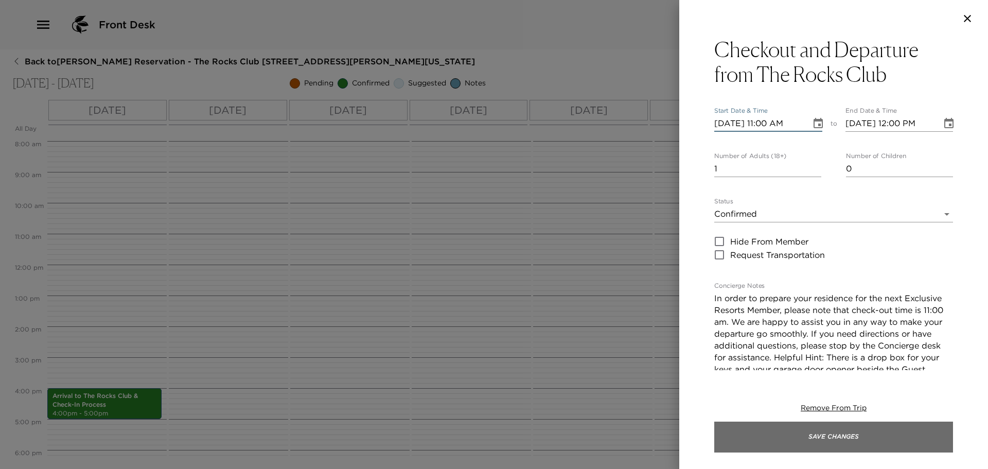
type input "09/27/2025 11:00 AM"
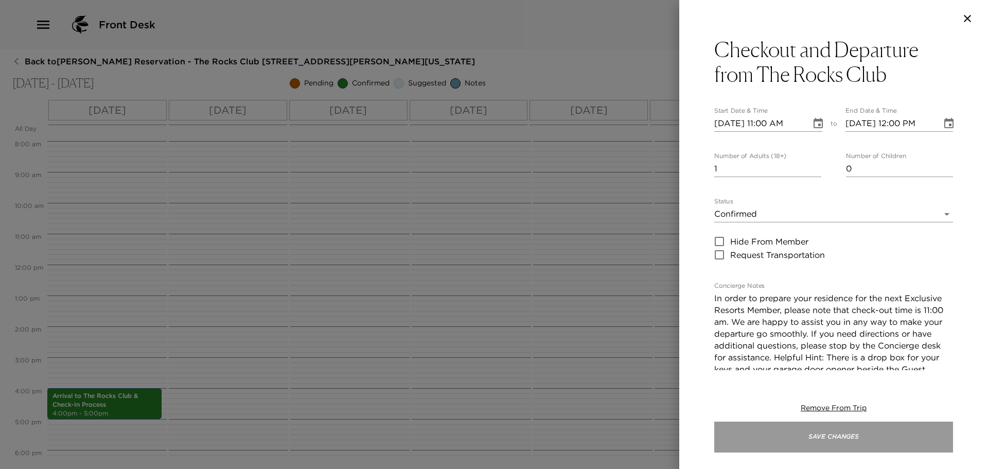
click at [831, 434] on button "Save Changes" at bounding box center [833, 436] width 239 height 31
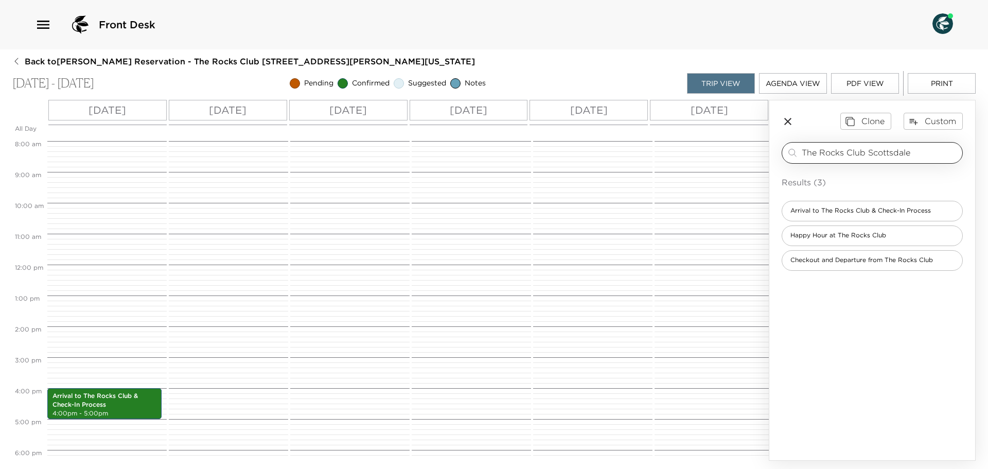
click at [922, 151] on input "The Rocks Club Scottsdale" at bounding box center [880, 153] width 156 height 12
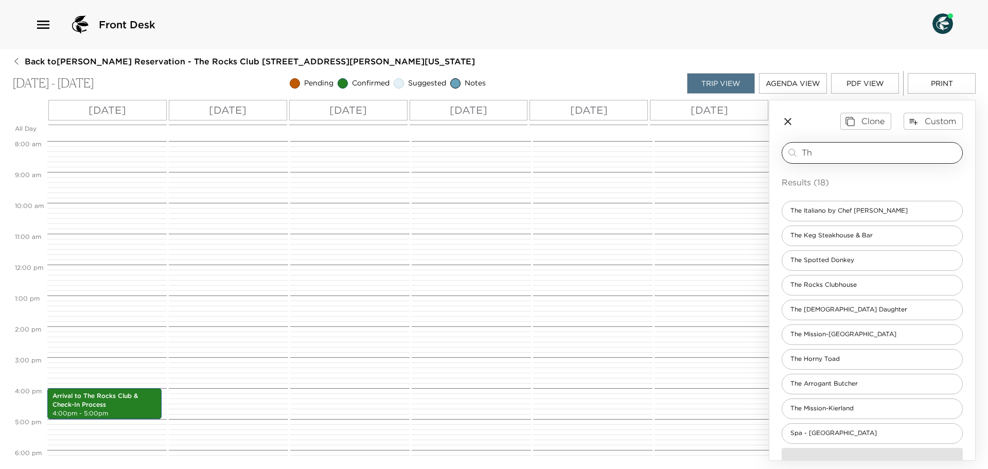
type input "T"
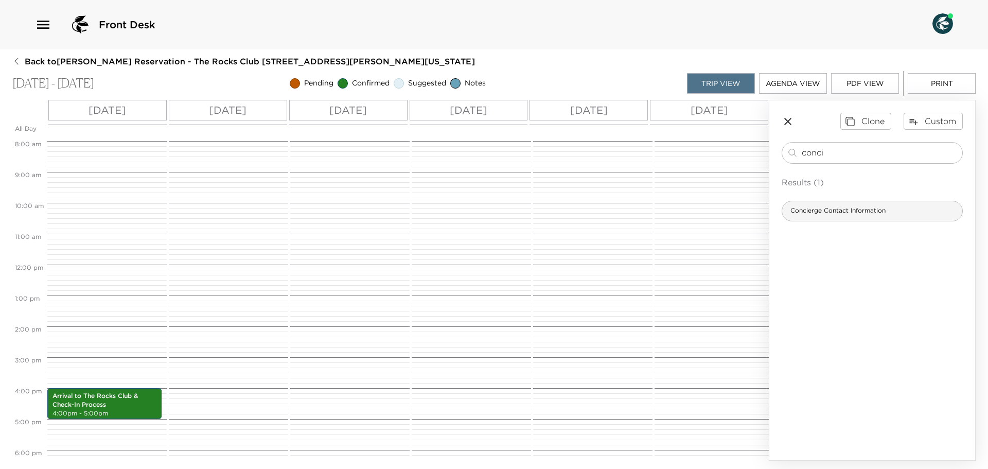
type input "conci"
click at [895, 216] on div "Concierge Contact Information" at bounding box center [872, 211] width 181 height 21
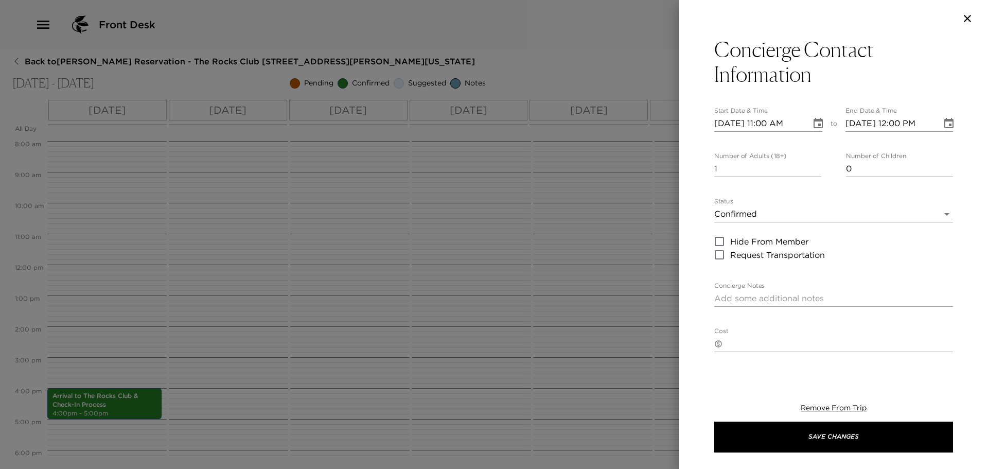
type textarea "The Rocks Club Concierges work as a team, and happy to assist with your request…"
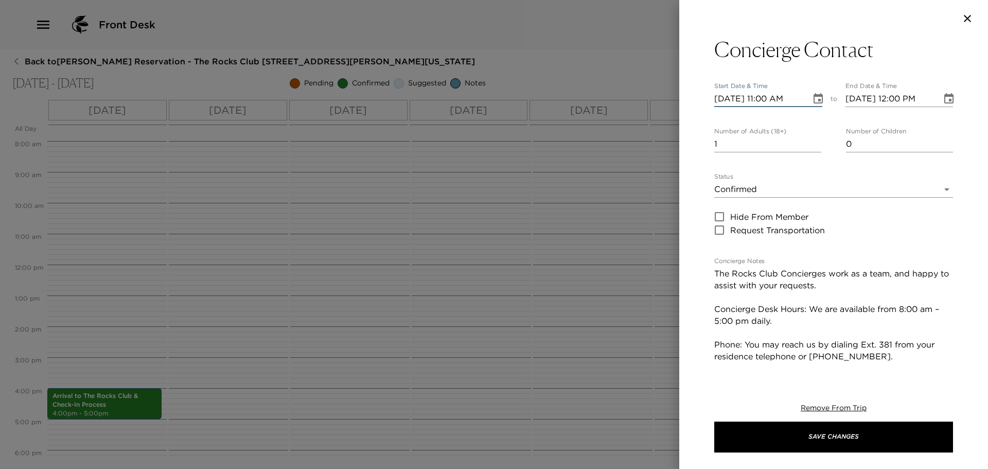
click at [769, 100] on input "09/21/2025 11:00 AM" at bounding box center [759, 99] width 90 height 16
type input "09/21/2025 04:30 PM"
type input "09/21/2025 05:30 PM"
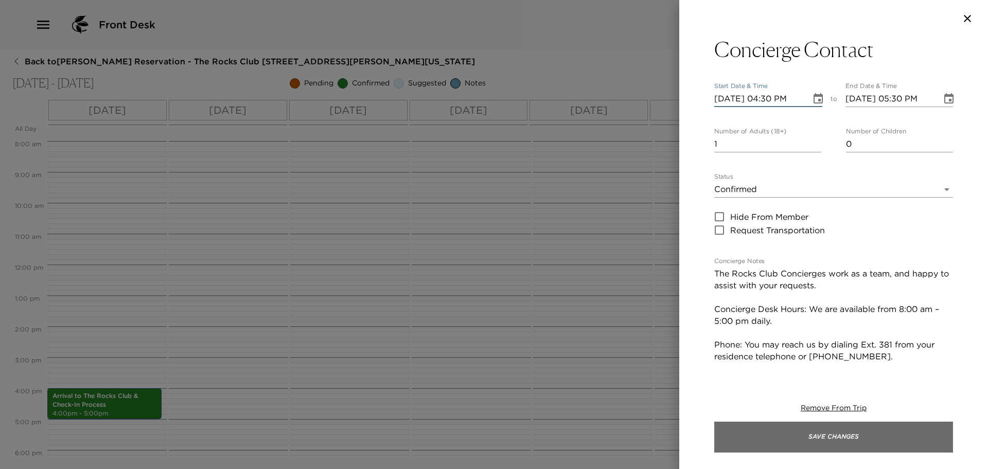
type input "09/21/2025 04:30 PM"
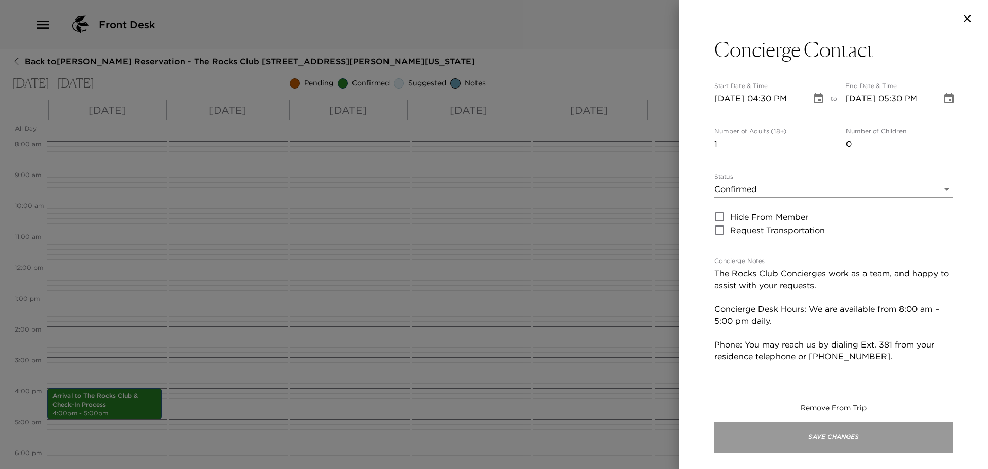
click at [825, 432] on button "Save Changes" at bounding box center [833, 436] width 239 height 31
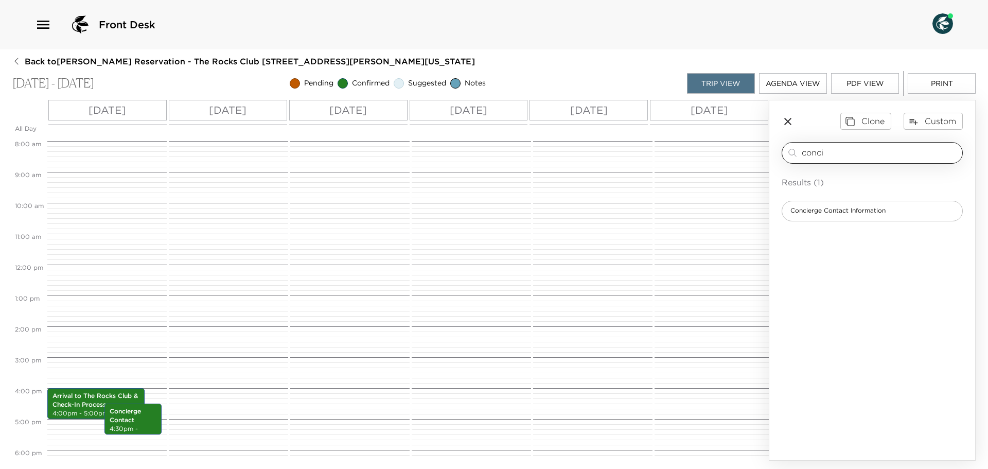
click at [846, 150] on input "conci" at bounding box center [880, 153] width 156 height 12
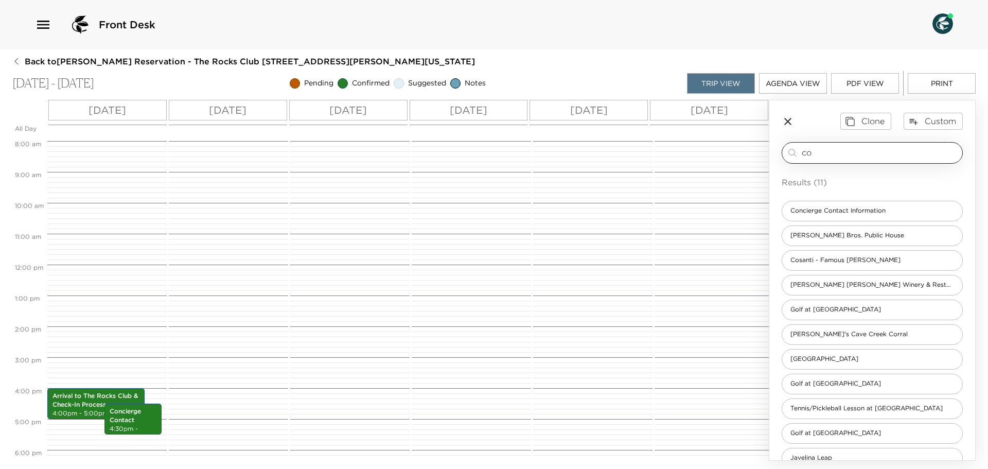
type input "c"
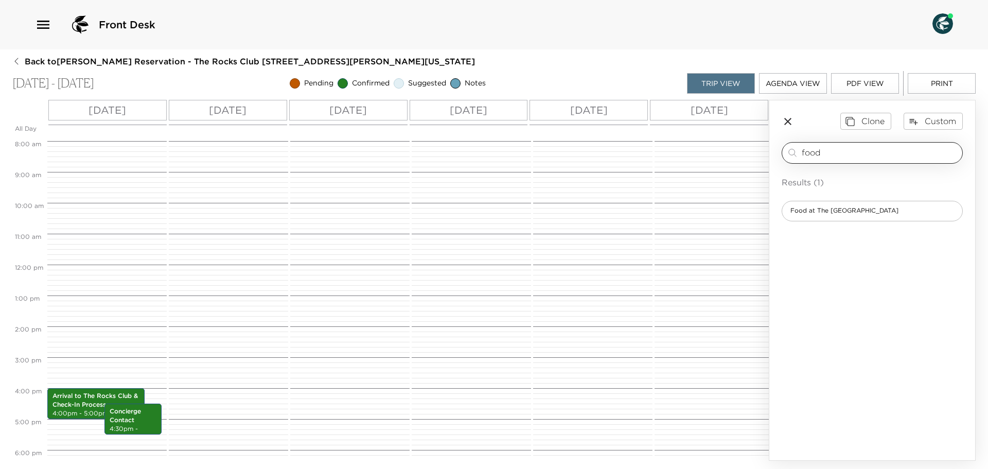
type input "food"
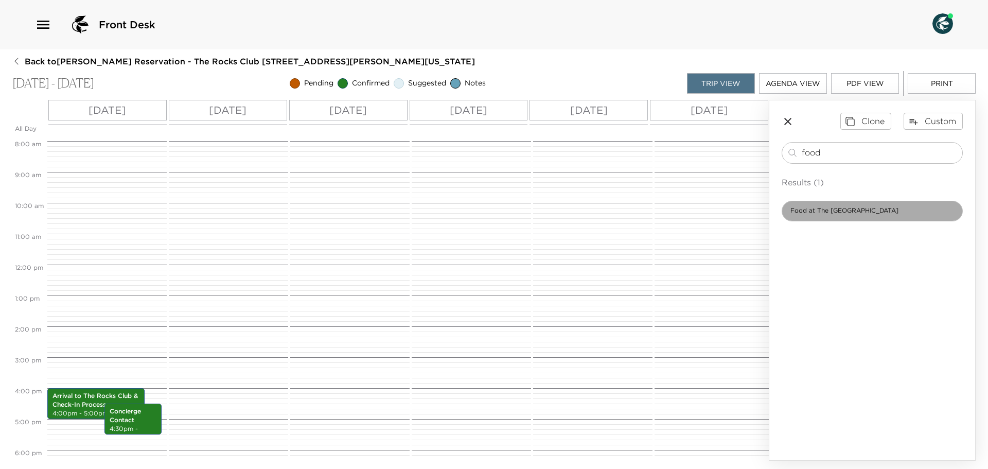
click at [815, 209] on span "Food at The [GEOGRAPHIC_DATA]" at bounding box center [844, 210] width 125 height 9
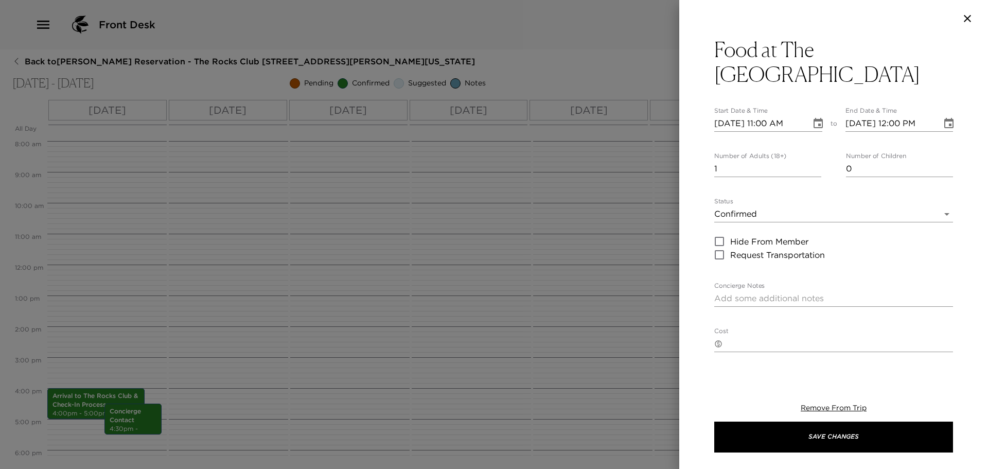
type textarea "Your dining reservation at [GEOGRAPHIC_DATA] is confirmed. Enjoy!"
click at [813, 124] on icon "Choose date, selected date is Sep 21, 2025" at bounding box center [818, 123] width 12 height 12
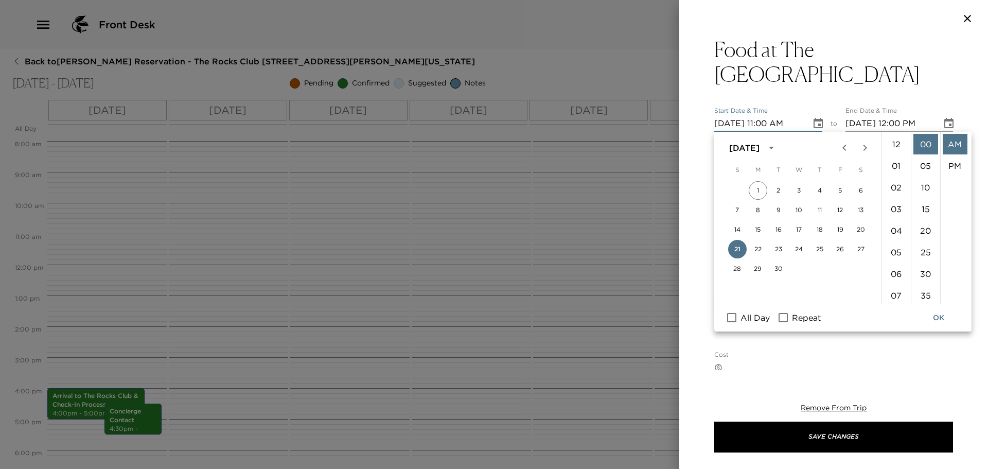
scroll to position [238, 0]
click at [759, 250] on button "22" at bounding box center [758, 249] width 19 height 19
type input "[DATE] 11:00 AM"
type input "[DATE] 12:00 PM"
click at [806, 318] on span "Repeat" at bounding box center [806, 317] width 29 height 12
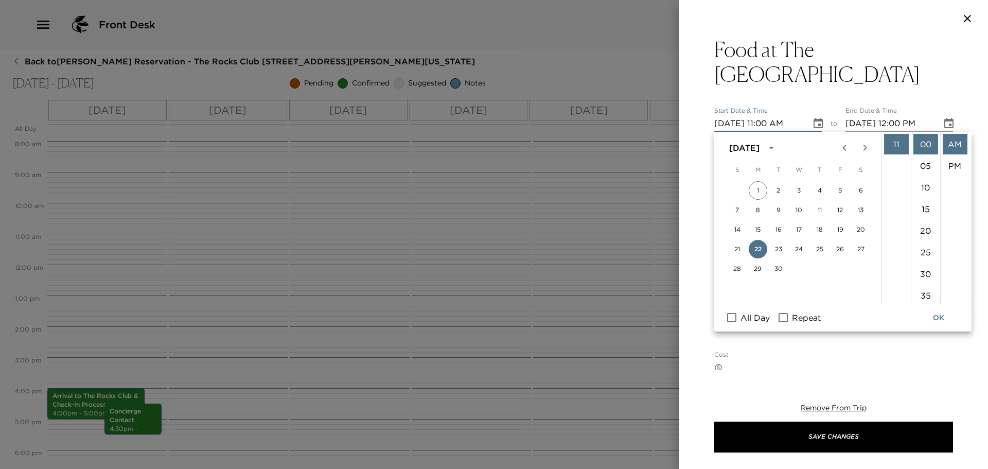
click at [794, 318] on input "Repeat" at bounding box center [783, 317] width 22 height 13
checkbox input "true"
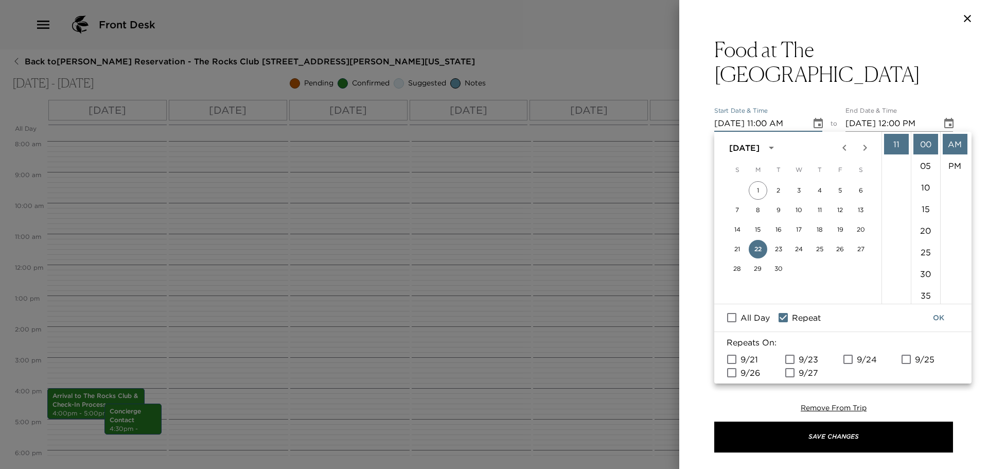
drag, startPoint x: 790, startPoint y: 357, endPoint x: 813, endPoint y: 356, distance: 23.2
click at [794, 358] on input "9/23" at bounding box center [790, 358] width 22 height 13
checkbox input "true"
drag, startPoint x: 731, startPoint y: 371, endPoint x: 750, endPoint y: 371, distance: 19.0
click at [732, 371] on input "9/26" at bounding box center [732, 372] width 22 height 13
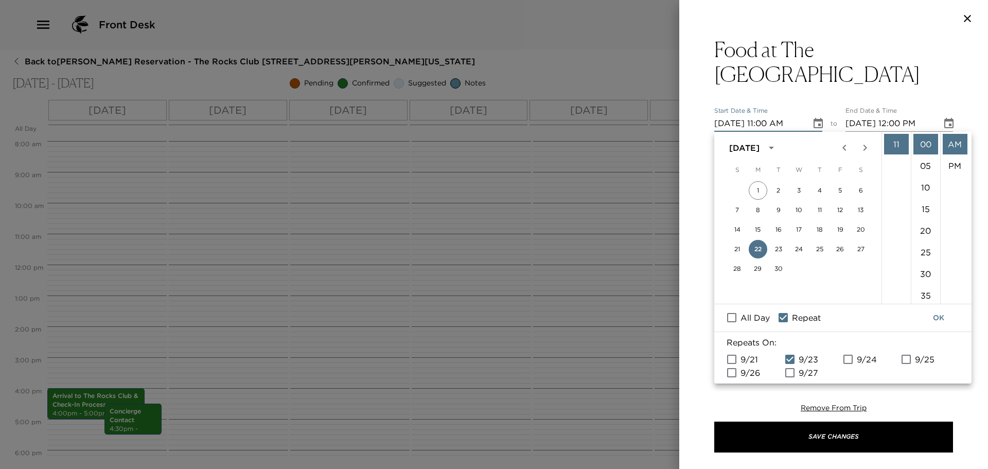
checkbox input "true"
click at [795, 374] on input "9/27" at bounding box center [790, 372] width 22 height 13
checkbox input "true"
drag, startPoint x: 847, startPoint y: 357, endPoint x: 852, endPoint y: 357, distance: 5.7
click at [848, 357] on input "9/24" at bounding box center [848, 358] width 22 height 13
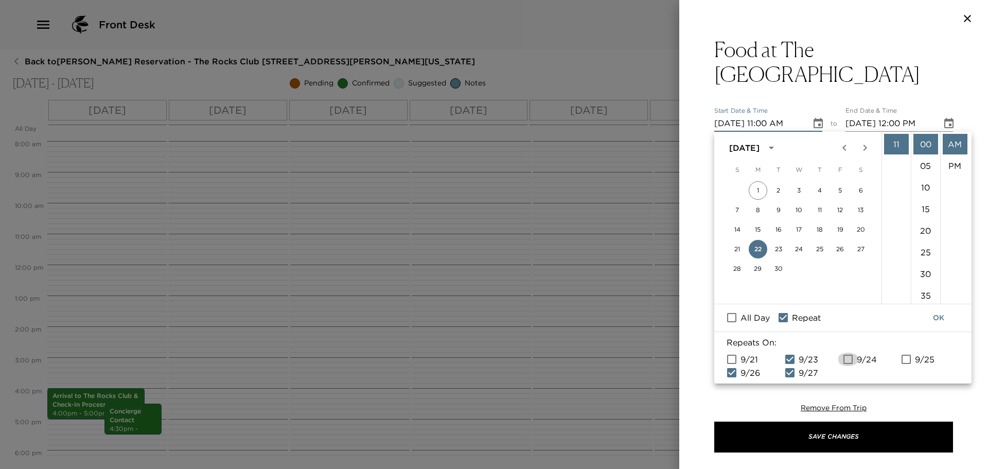
checkbox input "true"
click at [903, 360] on input "9/25" at bounding box center [906, 358] width 22 height 13
checkbox input "true"
click at [770, 124] on input "[DATE] 11:00 AM" at bounding box center [759, 123] width 90 height 16
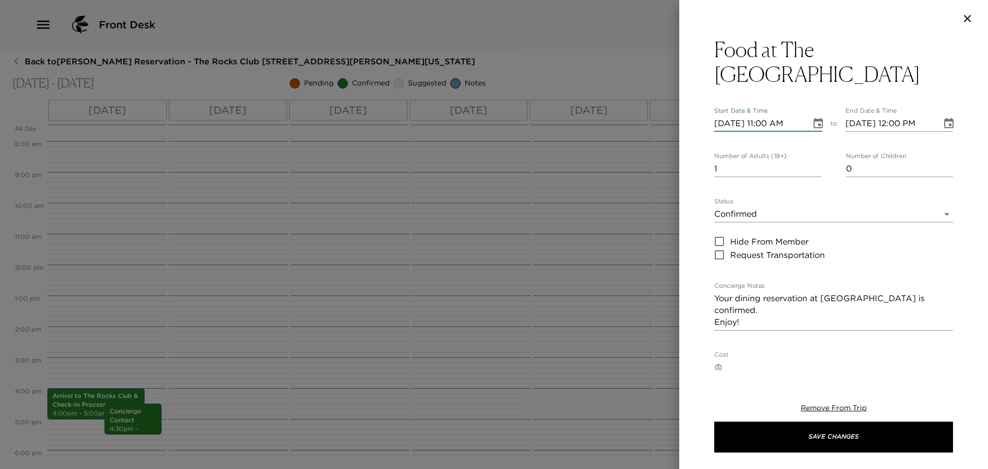
click at [771, 121] on input "[DATE] 11:00 AM" at bounding box center [759, 123] width 90 height 16
type input "09/22/2025 07:00 AM"
click at [898, 121] on input "[DATE] 12:00 PM" at bounding box center [890, 123] width 90 height 16
click at [924, 119] on input "09/22/2025 08:00 PM" at bounding box center [890, 123] width 90 height 16
type input "09/22/2025 08:00 AM"
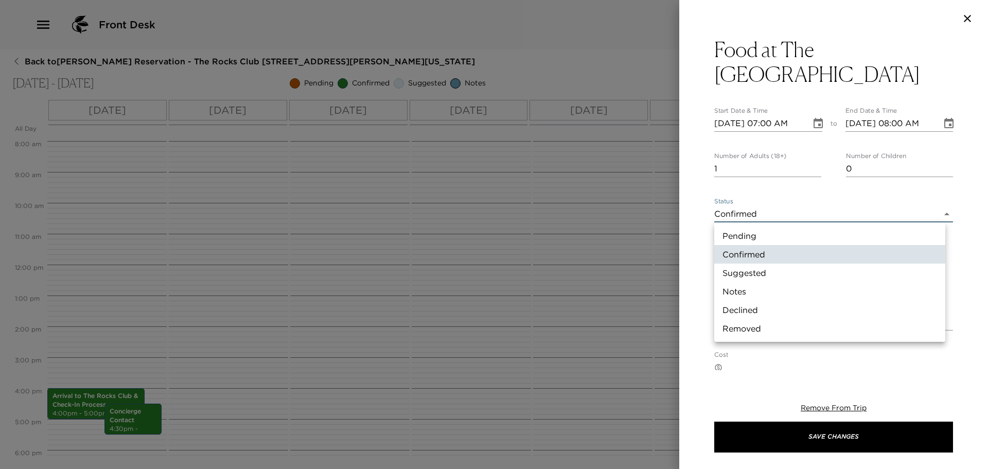
click at [742, 213] on body "Front Desk Back to Mike Dalton Reservation - The Rocks Club 102 Zoeller Scottsd…" at bounding box center [494, 234] width 988 height 469
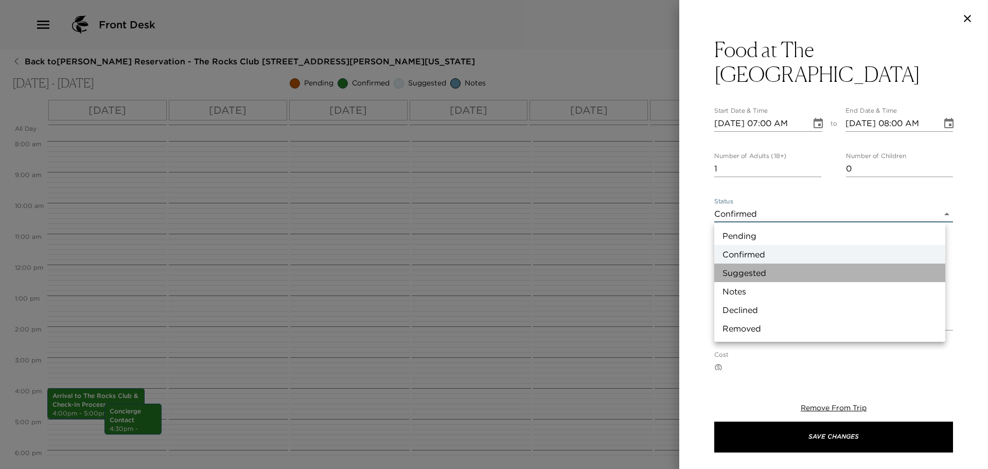
click at [752, 268] on li "Suggested" at bounding box center [829, 272] width 231 height 19
type input "Suggestion"
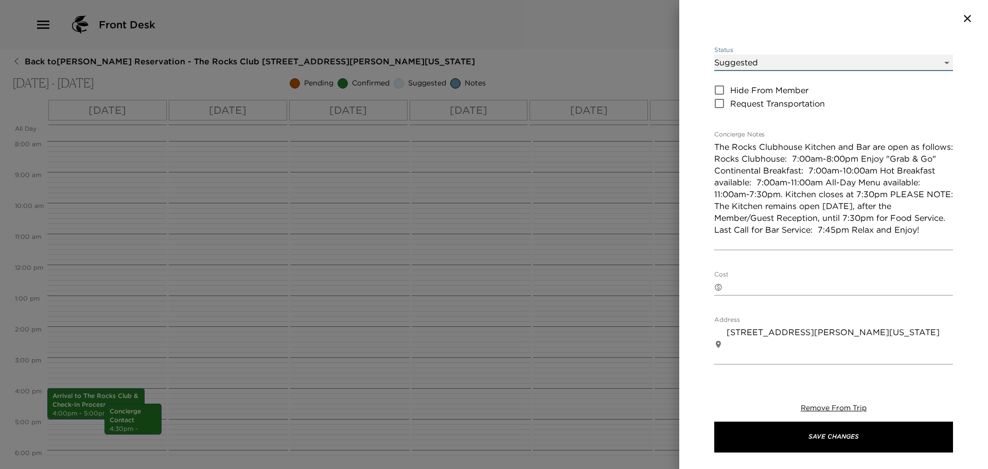
scroll to position [154, 0]
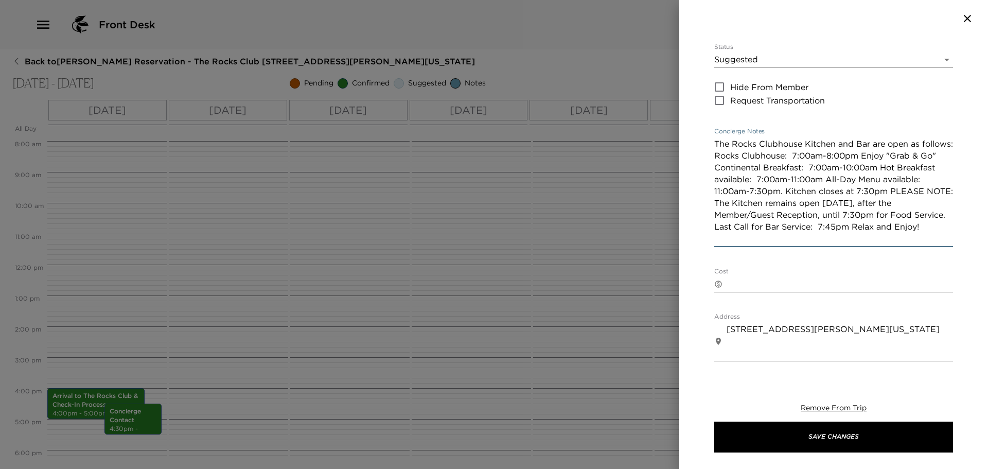
click at [862, 156] on textarea "The Rocks Clubhouse Kitchen and Bar are open as follows: Rocks Clubhouse: 7:00a…" at bounding box center [833, 191] width 239 height 107
click at [795, 189] on textarea "The Rocks Clubhouse Kitchen and Bar are open as follows: Rocks Clubhouse: 7:00a…" at bounding box center [833, 191] width 239 height 107
click at [904, 189] on textarea "The Rocks Clubhouse Kitchen and Bar are open as follows: Rocks Clubhouse: 7:00a…" at bounding box center [833, 191] width 239 height 107
click at [886, 211] on textarea "The Rocks Clubhouse Kitchen and Bar are open as follows: Rocks Clubhouse: 7:00a…" at bounding box center [833, 191] width 239 height 107
click at [880, 227] on textarea "The Rocks Clubhouse Kitchen and Bar are open as follows: Rocks Clubhouse: 7:00a…" at bounding box center [833, 191] width 239 height 107
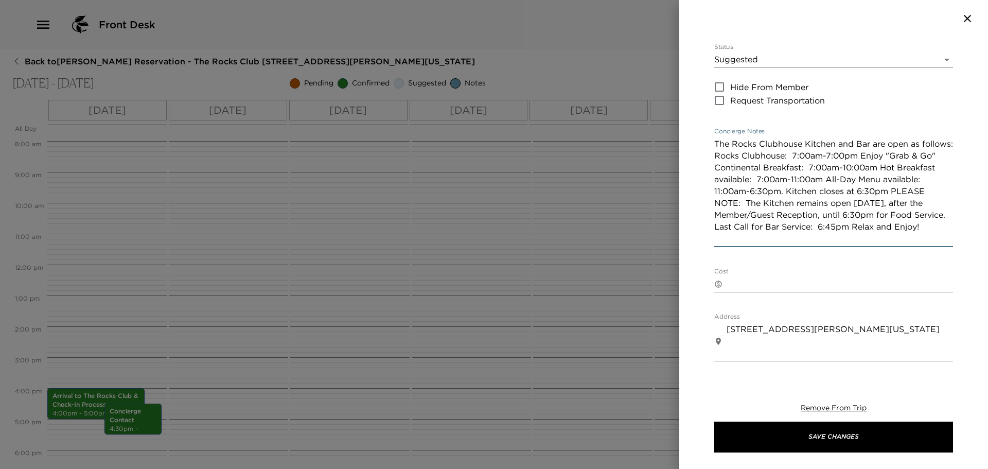
click at [893, 225] on textarea "The Rocks Clubhouse Kitchen and Bar are open as follows: Rocks Clubhouse: 7:00a…" at bounding box center [833, 191] width 239 height 107
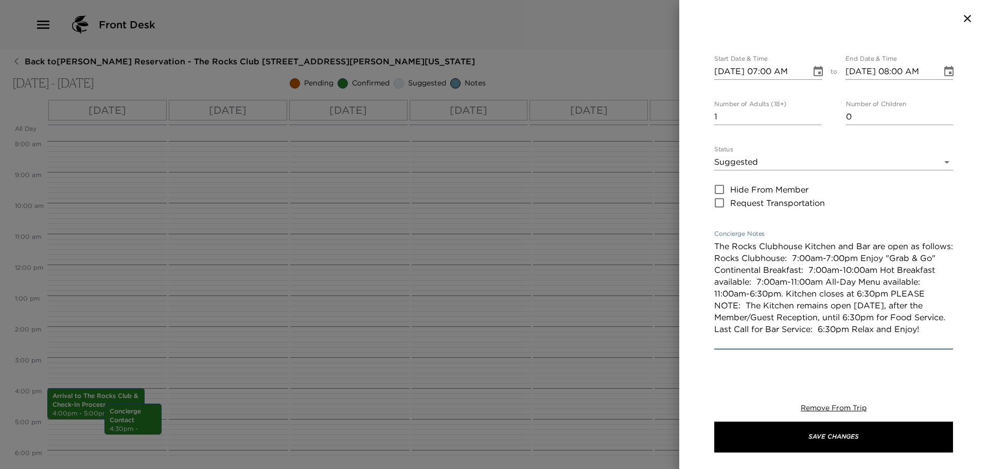
scroll to position [0, 0]
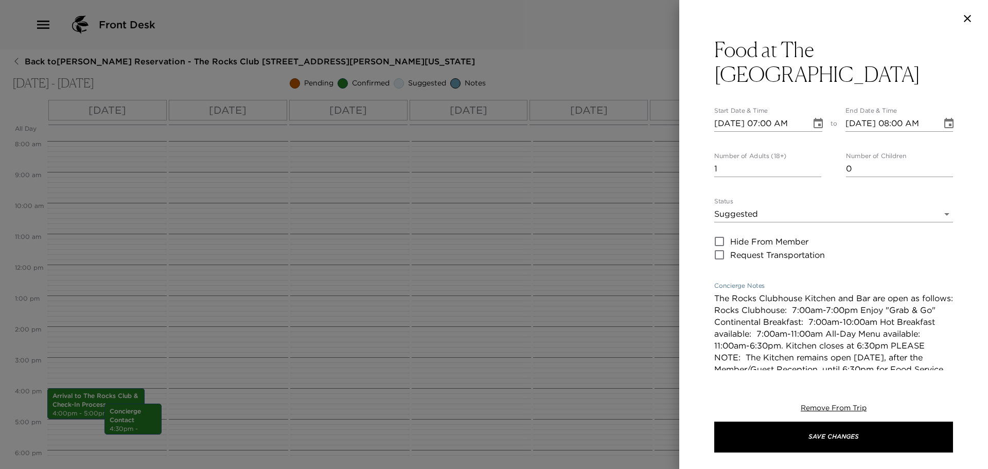
type textarea "The Rocks Clubhouse Kitchen and Bar are open as follows: Rocks Clubhouse: 7:00a…"
click at [814, 125] on icon "Choose date, selected date is Sep 22, 2025" at bounding box center [818, 123] width 12 height 12
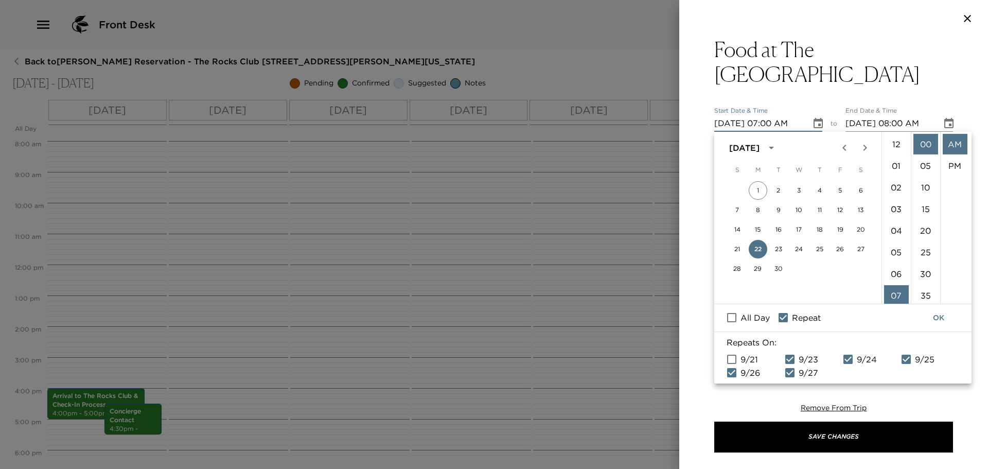
scroll to position [151, 0]
click at [814, 125] on icon "Choose date, selected date is Sep 22, 2025" at bounding box center [818, 123] width 12 height 12
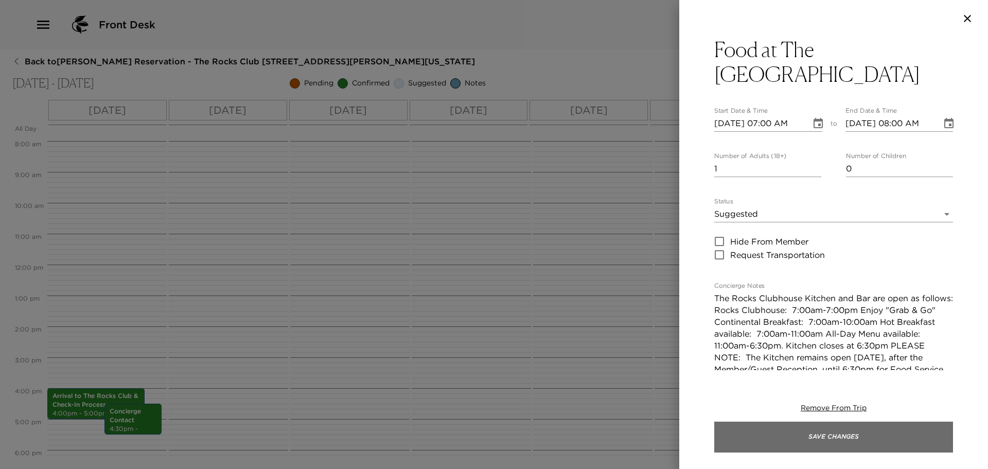
click at [848, 438] on button "Save Changes" at bounding box center [833, 436] width 239 height 31
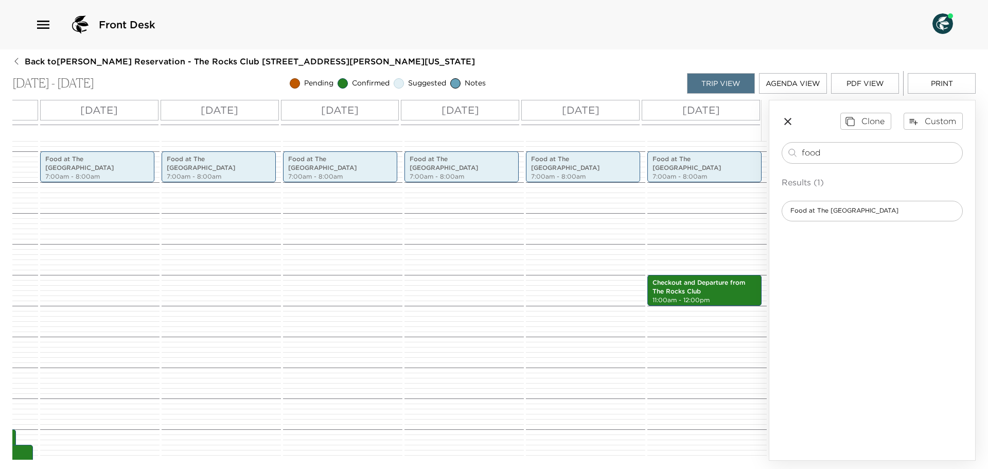
scroll to position [0, 136]
drag, startPoint x: 530, startPoint y: 451, endPoint x: 466, endPoint y: 434, distance: 66.2
click at [477, 449] on div "12:00 AM 1:00 AM 2:00 AM 3:00 AM 4:00 AM 5:00 AM 6:00 AM 7:00 AM 8:00 AM 9:00 A…" at bounding box center [326, 300] width 885 height 319
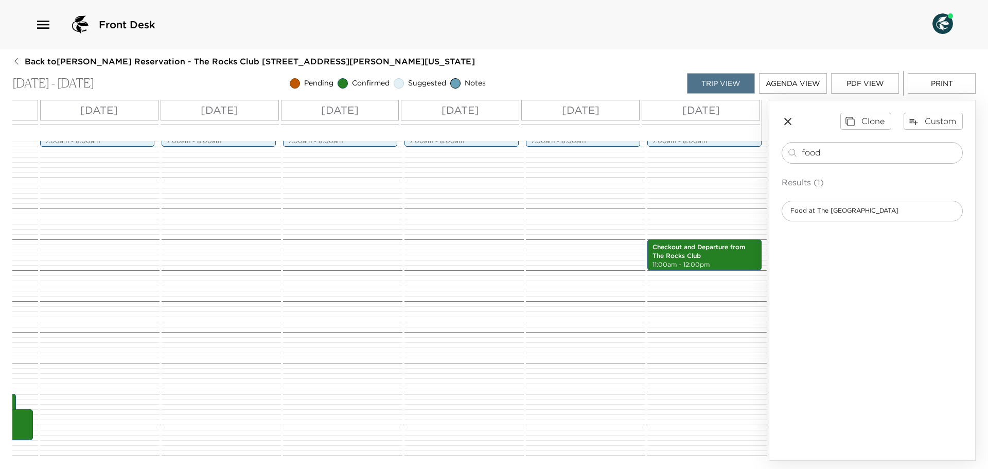
scroll to position [309, 0]
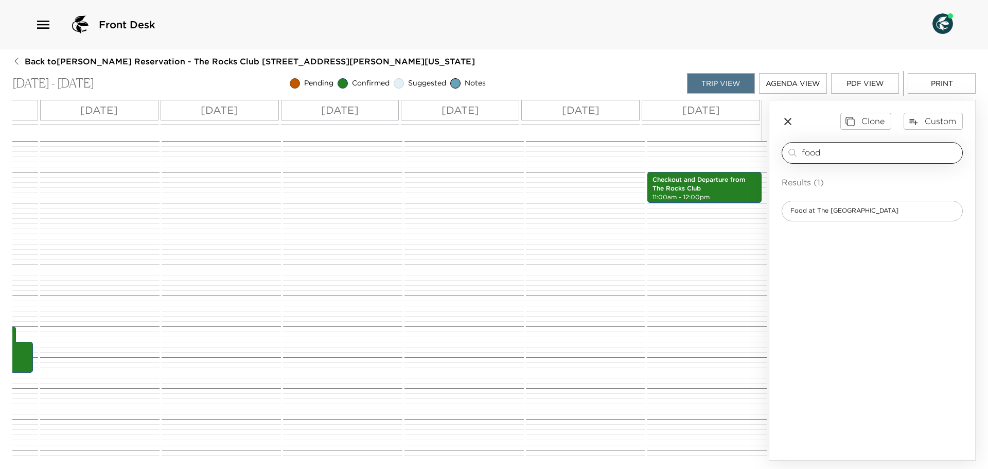
drag, startPoint x: 823, startPoint y: 156, endPoint x: 794, endPoint y: 151, distance: 30.2
click at [794, 151] on div "food ​" at bounding box center [872, 153] width 172 height 12
type input "member"
click at [845, 206] on div "Member Guest Reception" at bounding box center [872, 211] width 181 height 21
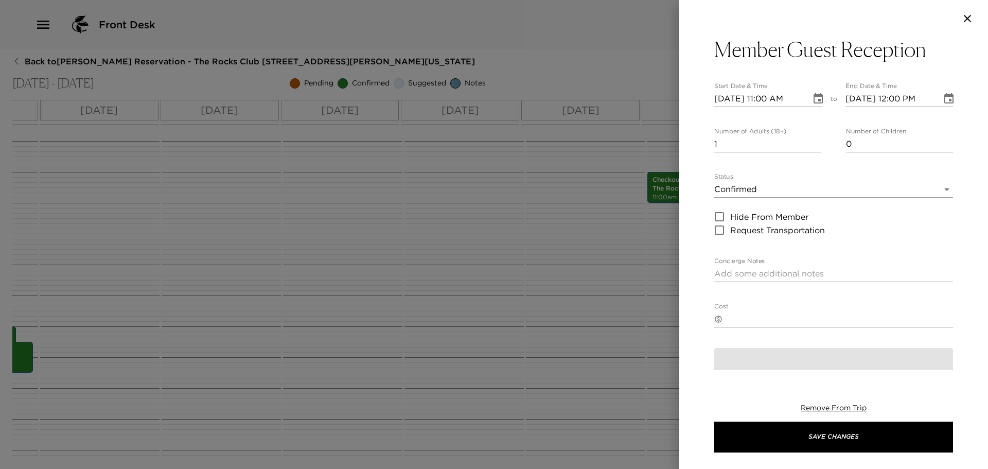
type textarea "We look forward to seeing you at the Member Guest Reception this afternoon. It …"
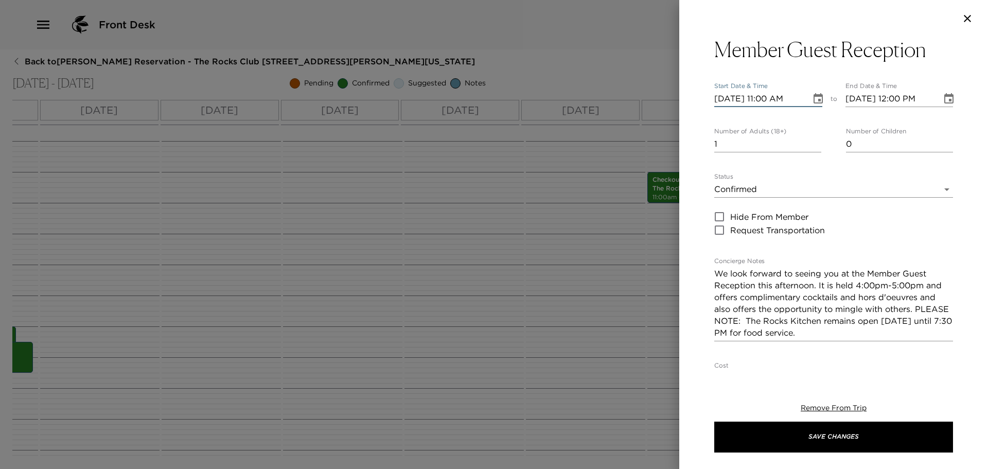
click at [735, 98] on input "09/21/2025 11:00 AM" at bounding box center [759, 99] width 90 height 16
type input "09/02/2025 11:00 AM"
type input "09/02/2025 12:00 PM"
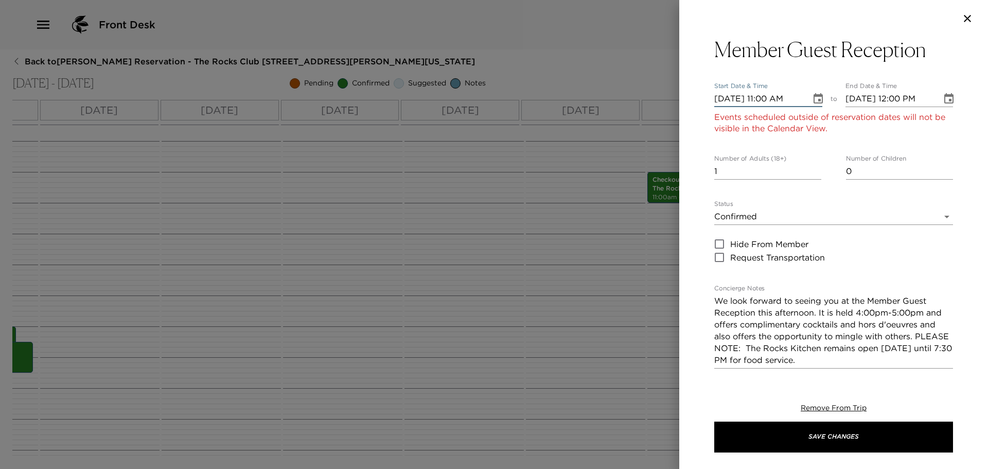
type input "09/22/2025 11:00 AM"
type input "09/22/2025 12:00 PM"
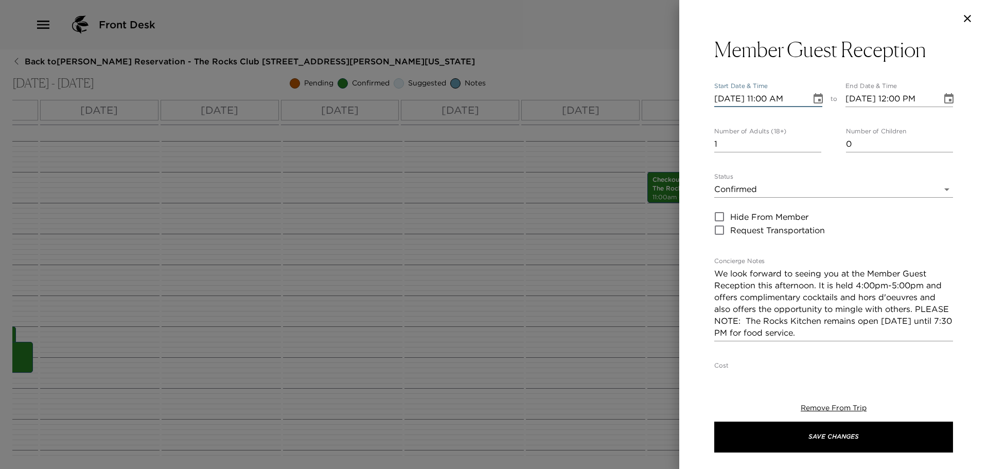
click at [770, 99] on input "09/22/2025 11:00 AM" at bounding box center [759, 99] width 90 height 16
click at [801, 98] on div "09/22/2025 04:00 AM" at bounding box center [768, 99] width 108 height 16
click at [800, 99] on input "09/22/2025 04:00 AM" at bounding box center [759, 99] width 90 height 16
type input "09/22/2025 04:00 PM"
type input "09/22/2025 05:00 PM"
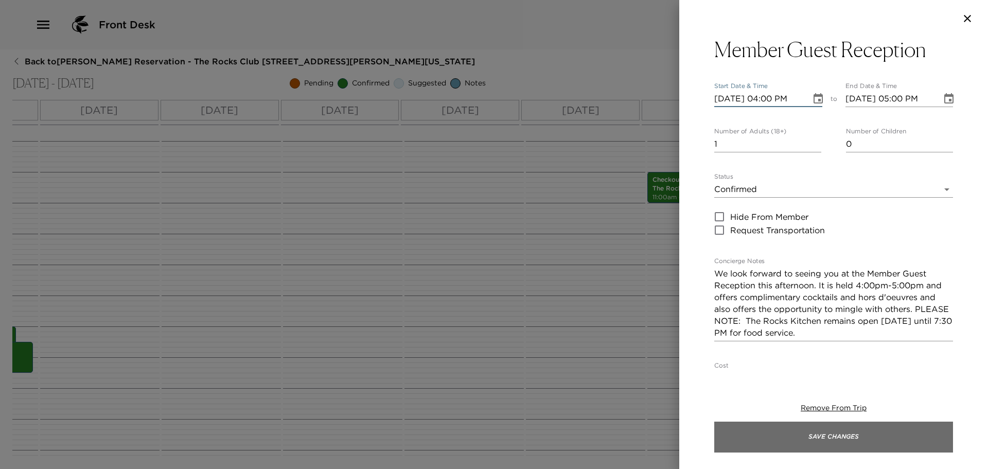
type input "09/22/2025 04:00 PM"
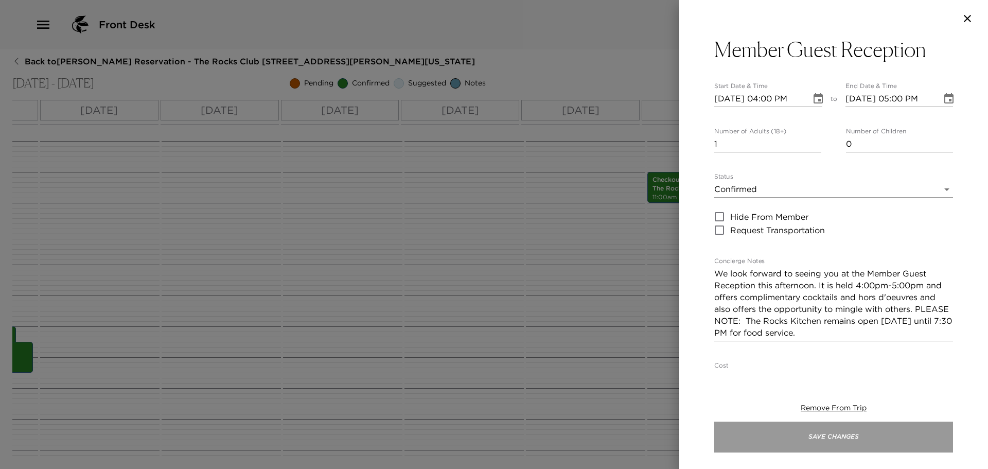
click at [823, 432] on button "Save Changes" at bounding box center [833, 436] width 239 height 31
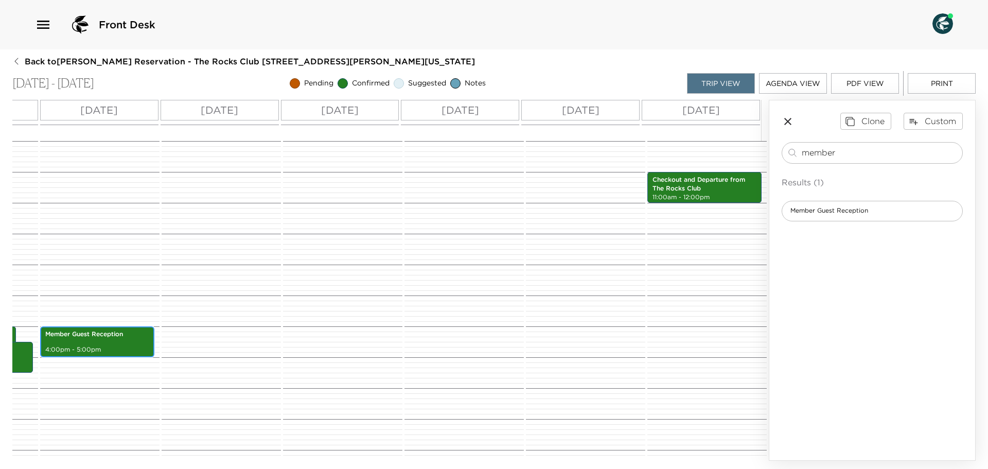
click at [118, 336] on p "Member Guest Reception" at bounding box center [97, 334] width 104 height 9
click at [122, 351] on p "4:00pm - 5:00pm" at bounding box center [97, 349] width 104 height 9
click at [122, 350] on p "4:00pm - 5:00pm" at bounding box center [97, 349] width 104 height 9
click at [132, 338] on p "Member Guest Reception" at bounding box center [97, 334] width 104 height 9
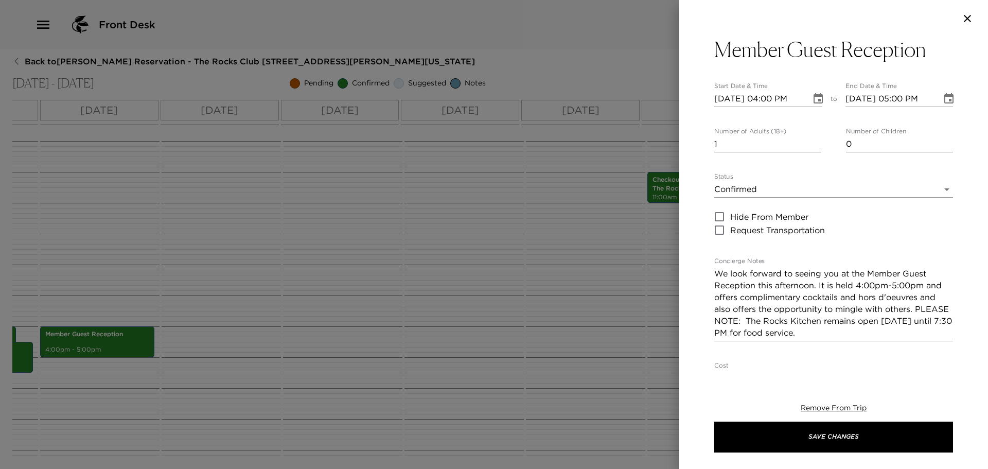
click at [735, 186] on body "Front Desk Back to Mike Dalton Reservation - The Rocks Club 102 Zoeller Scottsd…" at bounding box center [494, 234] width 988 height 469
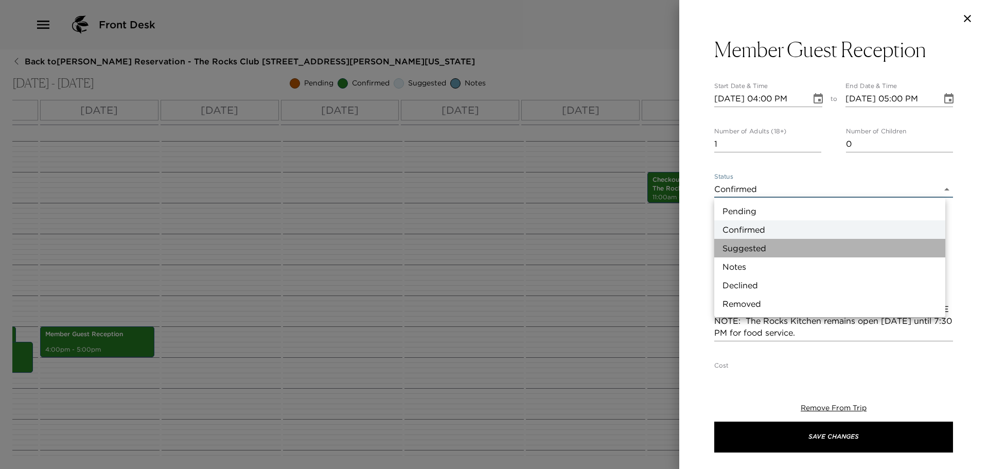
click at [731, 246] on li "Suggested" at bounding box center [829, 248] width 231 height 19
type input "Suggestion"
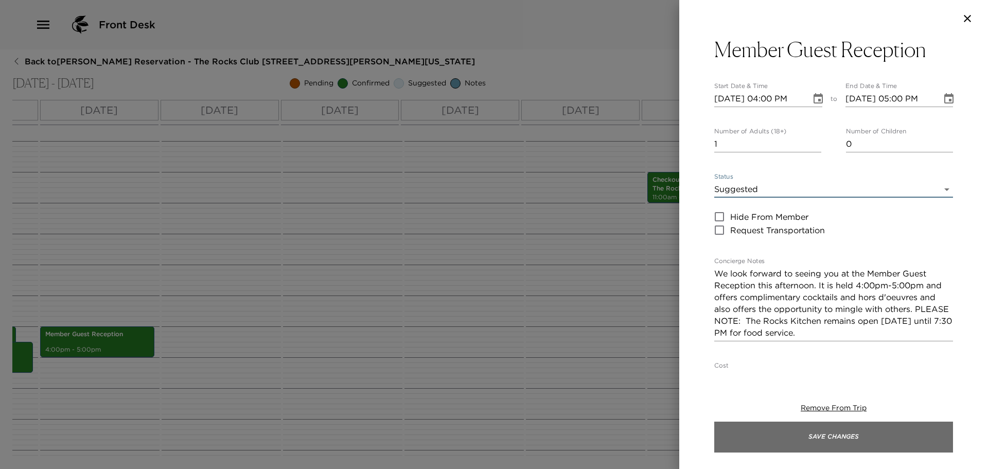
click at [833, 435] on button "Save Changes" at bounding box center [833, 436] width 239 height 31
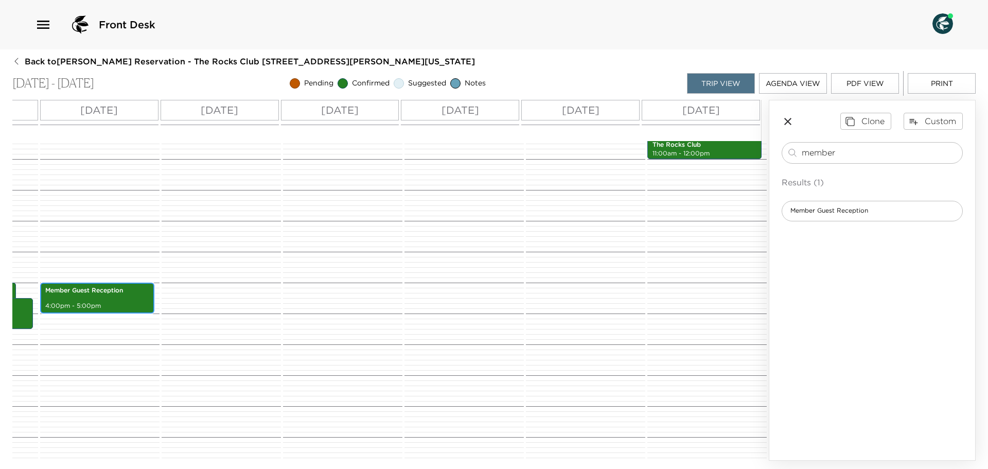
scroll to position [412, 0]
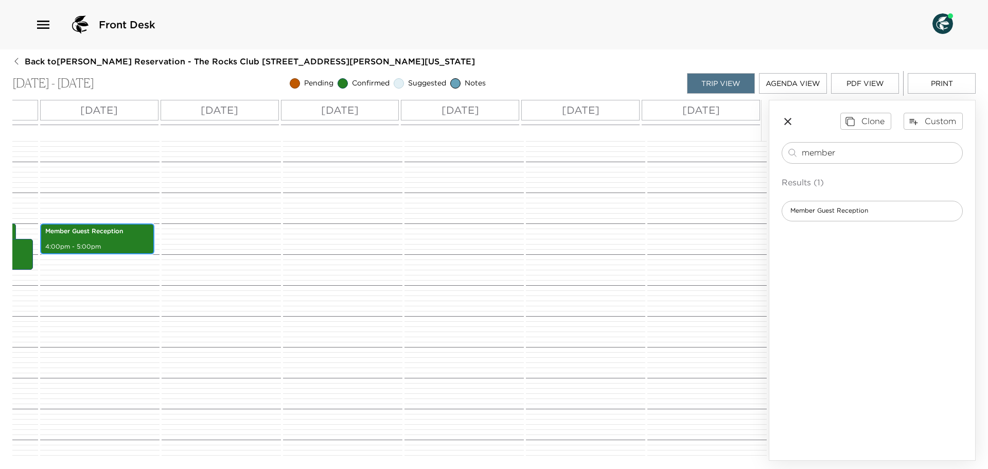
click at [79, 234] on p "Member Guest Reception" at bounding box center [97, 231] width 104 height 9
click at [144, 240] on div "Member Guest Reception 4:00pm - 5:00pm" at bounding box center [97, 238] width 114 height 31
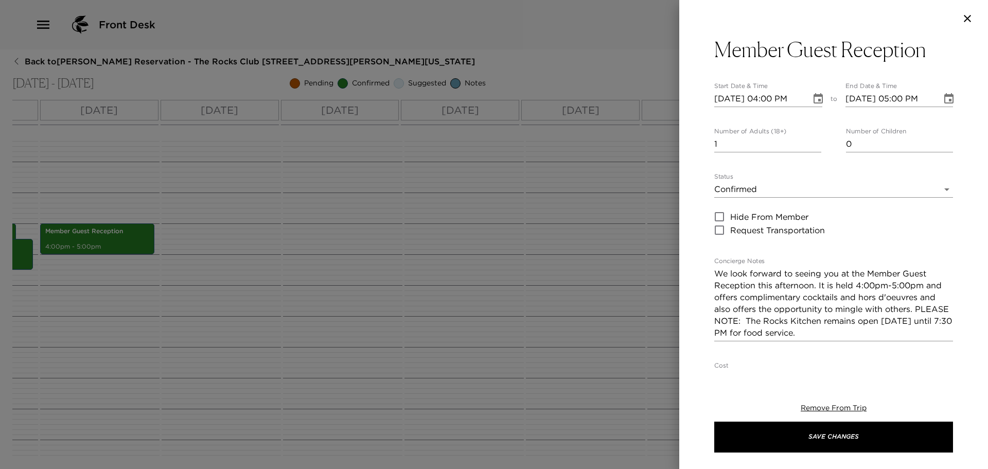
click at [721, 193] on body "Front Desk Back to Mike Dalton Reservation - The Rocks Club 102 Zoeller Scottsd…" at bounding box center [494, 234] width 988 height 469
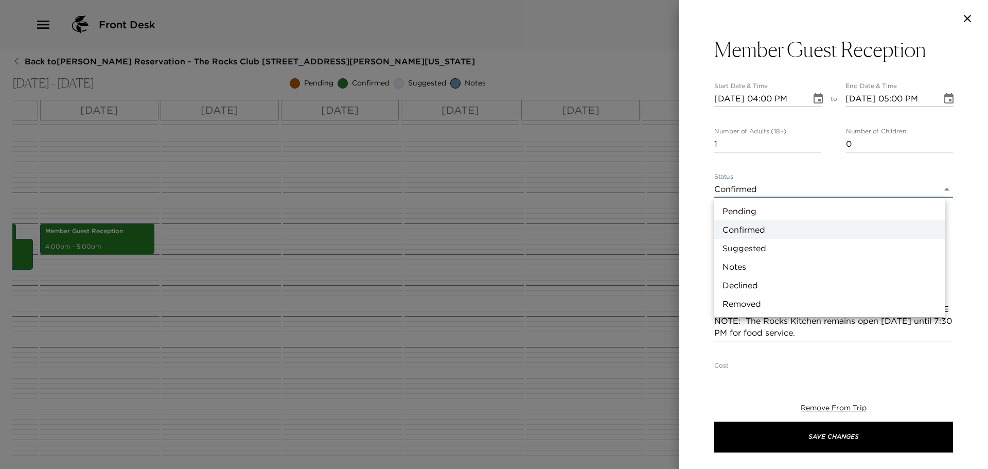
click at [725, 245] on li "Suggested" at bounding box center [829, 248] width 231 height 19
type input "Suggestion"
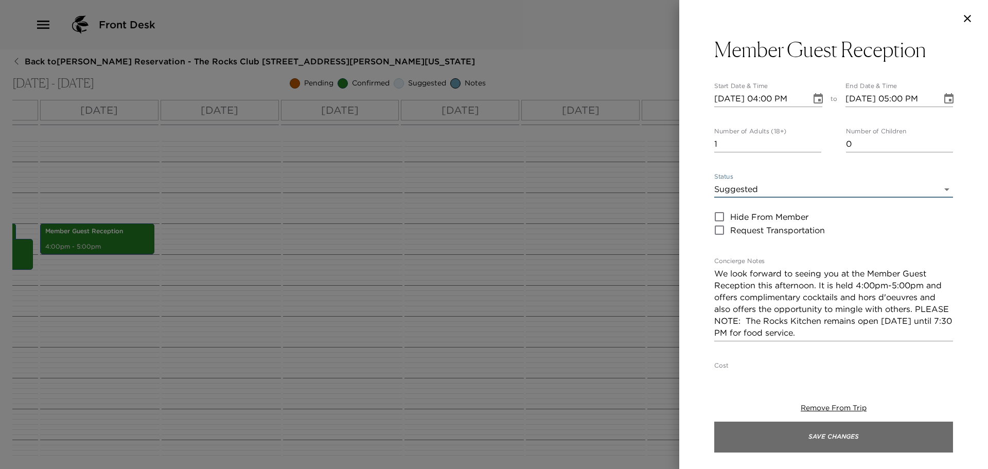
click at [848, 431] on button "Save Changes" at bounding box center [833, 436] width 239 height 31
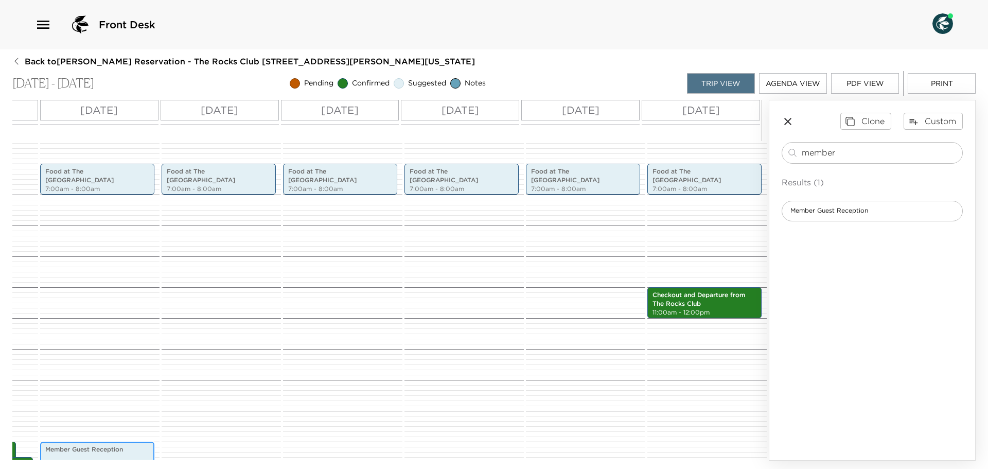
scroll to position [173, 0]
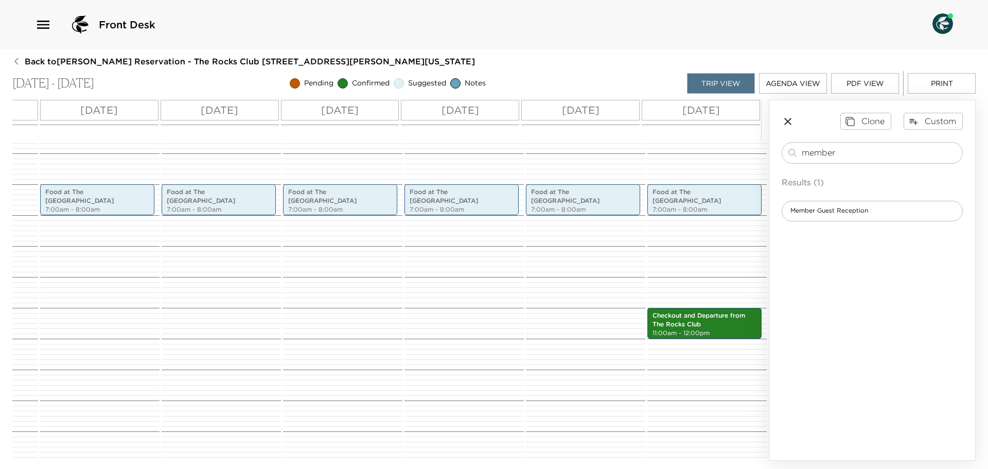
drag, startPoint x: 690, startPoint y: 460, endPoint x: 667, endPoint y: 457, distance: 23.3
click at [671, 458] on div "All Day Sun 09/21 Mon 09/22 Tue 09/23 Wed 09/24 Thu 09/25 Fri 09/26 Sat 09/27 1…" at bounding box center [390, 280] width 756 height 360
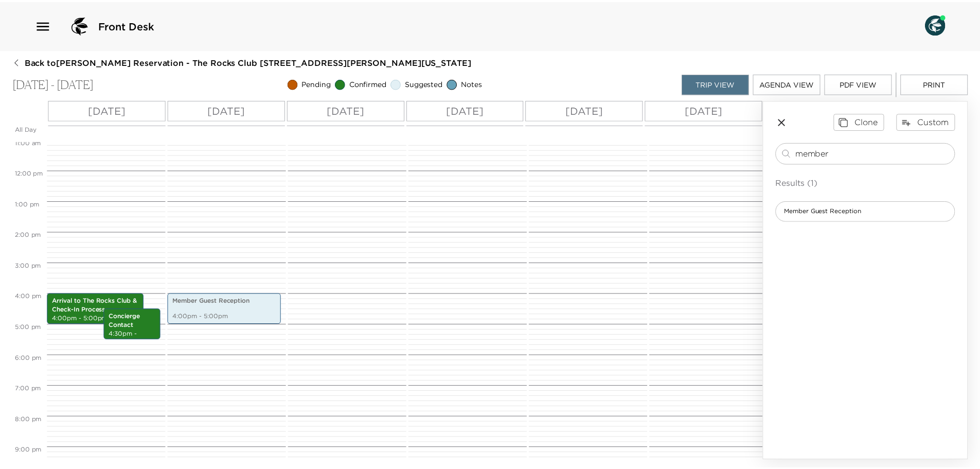
scroll to position [430, 0]
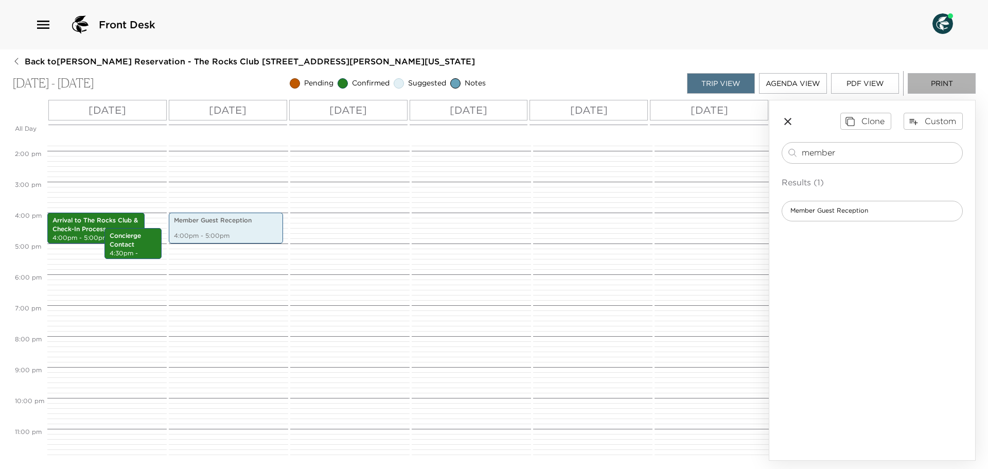
click at [932, 90] on button "Print" at bounding box center [942, 83] width 68 height 21
click at [43, 27] on icon "button" at bounding box center [43, 24] width 16 height 16
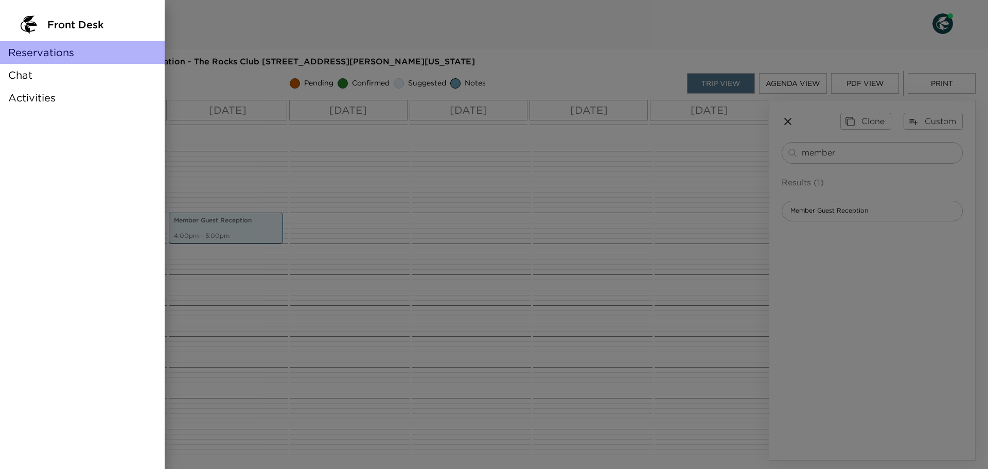
click at [59, 53] on span "Reservations" at bounding box center [41, 52] width 66 height 14
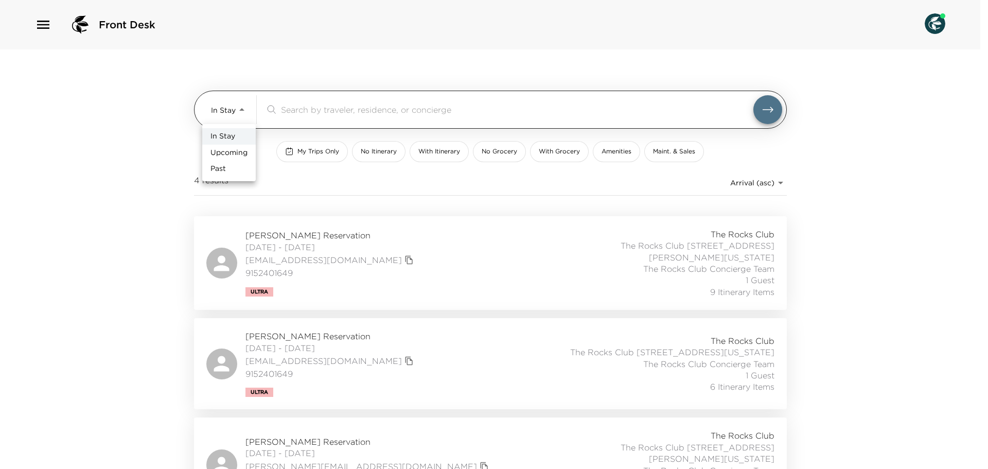
click at [228, 105] on body "Front Desk In Stay In-Stay ​ My Trips Only No Itinerary With Itinerary No Groce…" at bounding box center [494, 234] width 988 height 469
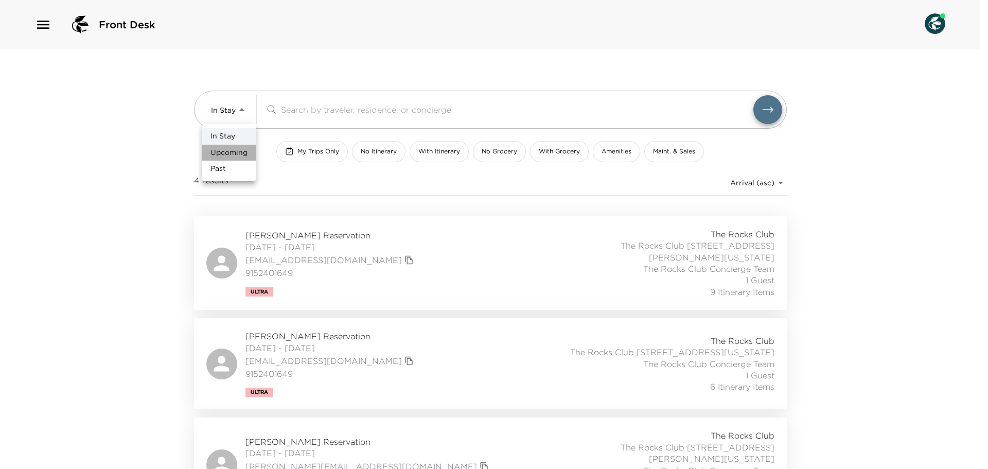
click at [226, 154] on span "Upcoming" at bounding box center [228, 153] width 37 height 10
type input "Upcoming"
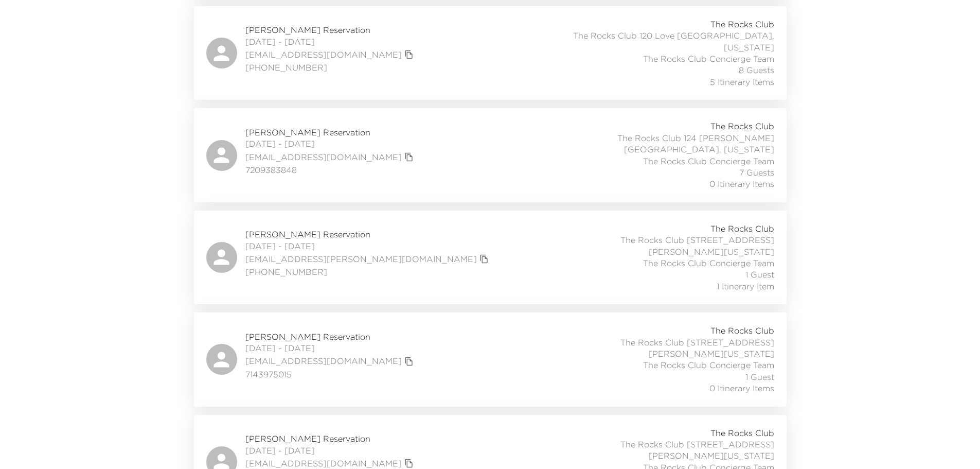
scroll to position [926, 0]
click at [257, 329] on span "[PERSON_NAME] Reservation" at bounding box center [330, 334] width 171 height 11
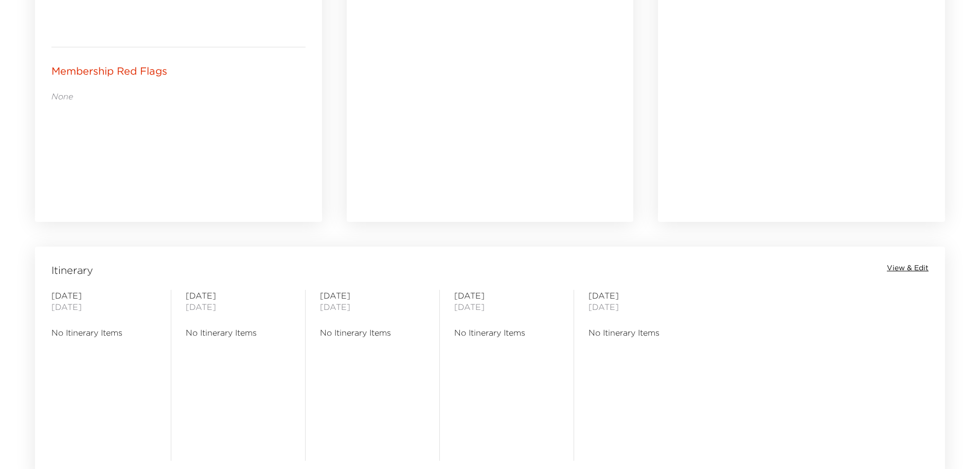
scroll to position [618, 0]
click at [898, 261] on span "View & Edit" at bounding box center [908, 262] width 42 height 10
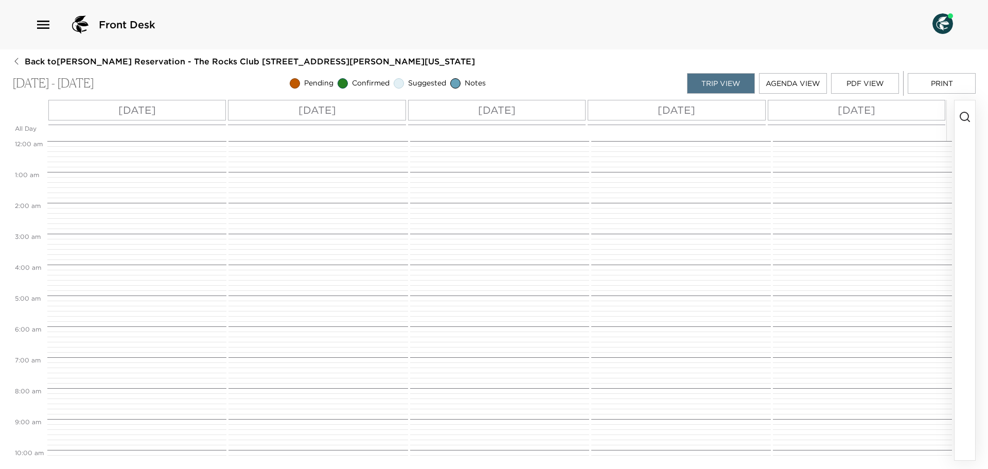
scroll to position [247, 0]
click at [962, 117] on icon "button" at bounding box center [965, 117] width 12 height 12
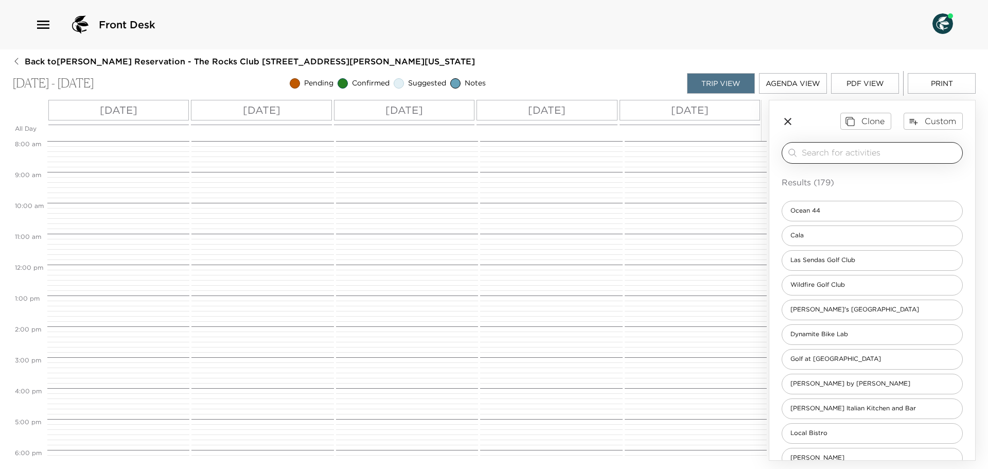
click at [862, 156] on input "search" at bounding box center [880, 153] width 156 height 12
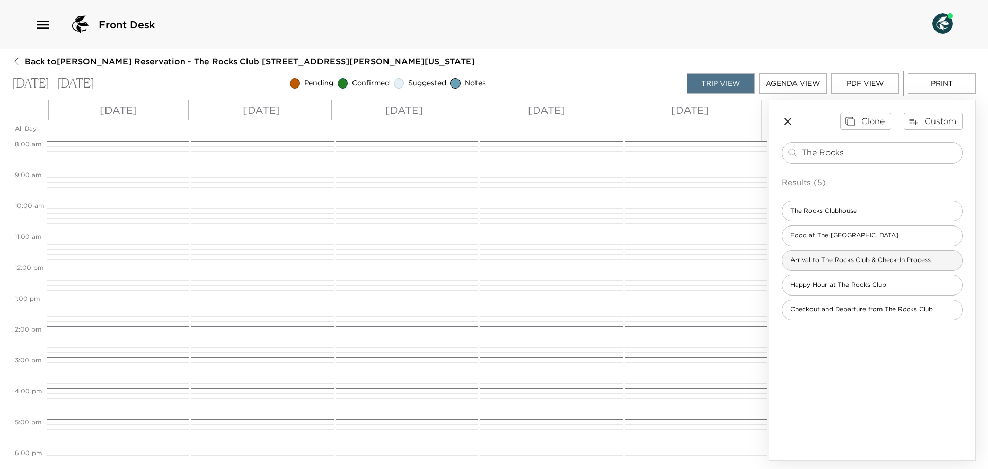
type input "The Rocks"
click at [820, 257] on span "Arrival to The Rocks Club & Check-In Process" at bounding box center [860, 260] width 157 height 9
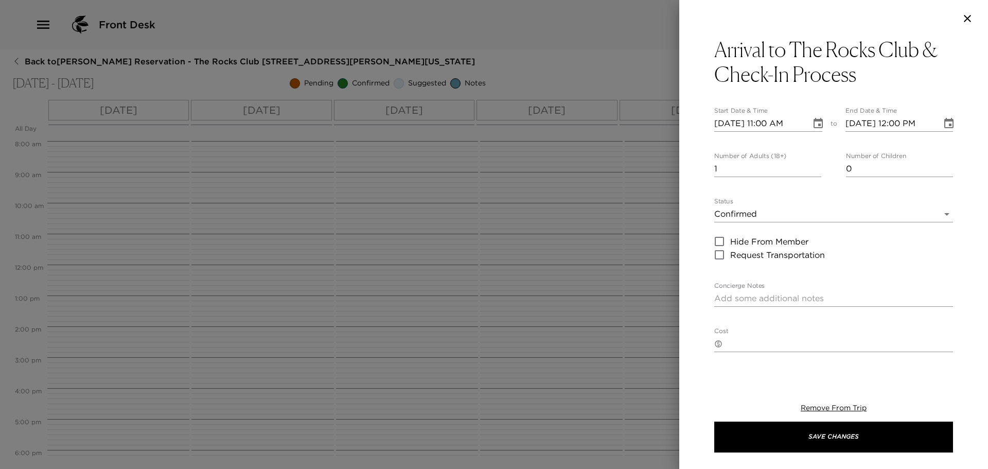
type textarea "We anticipate your arrival for this time. Upon your arrival to the Guest Servic…"
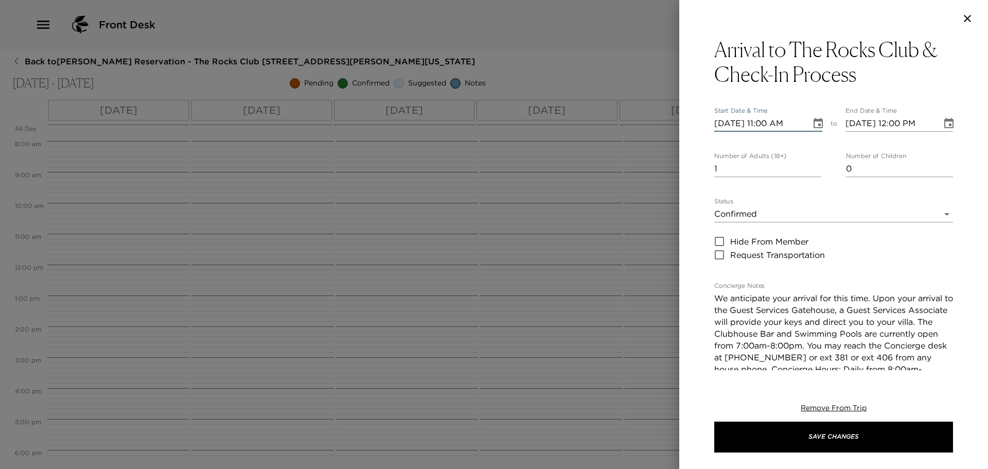
click at [769, 122] on input "09/21/2025 11:00 AM" at bounding box center [759, 123] width 90 height 16
click at [799, 122] on input "09/21/2025 04:00 AM" at bounding box center [759, 123] width 90 height 16
type input "09/21/2025 04:00 PM"
type input "09/21/2025 05:00 PM"
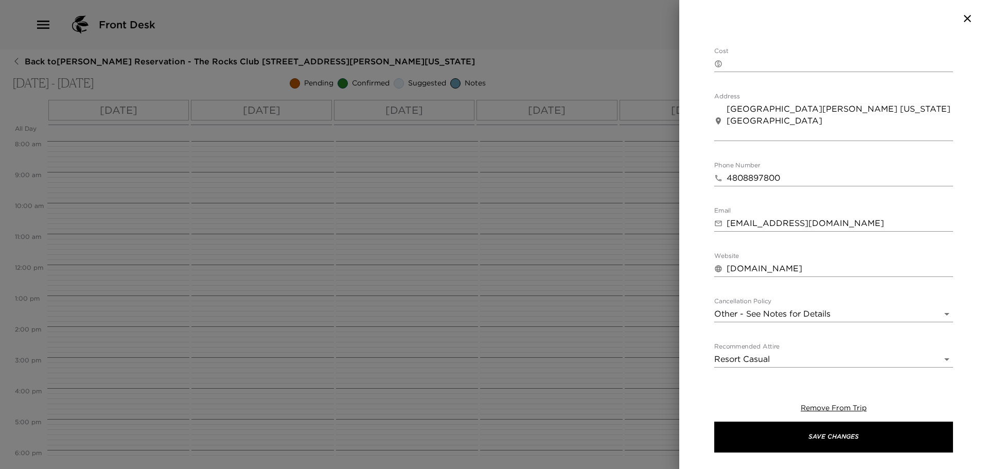
scroll to position [429, 0]
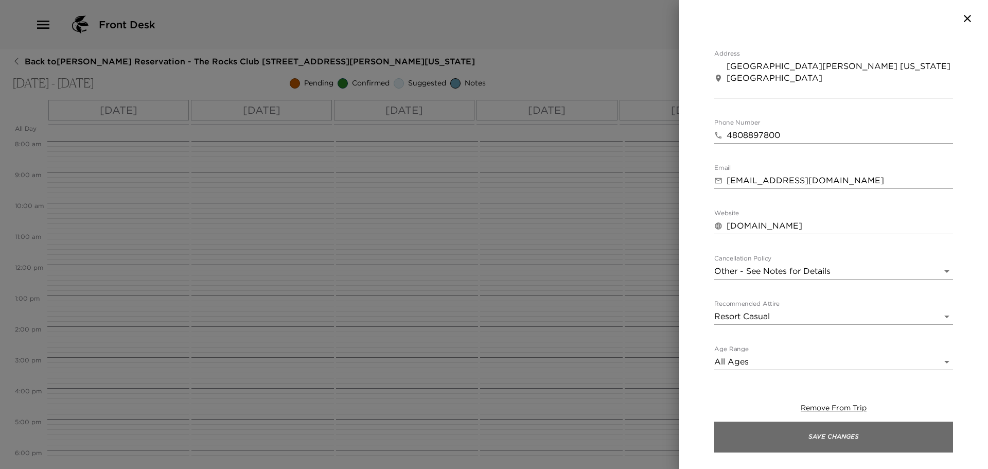
type input "09/21/2025 04:00 PM"
click at [834, 435] on button "Save Changes" at bounding box center [833, 436] width 239 height 31
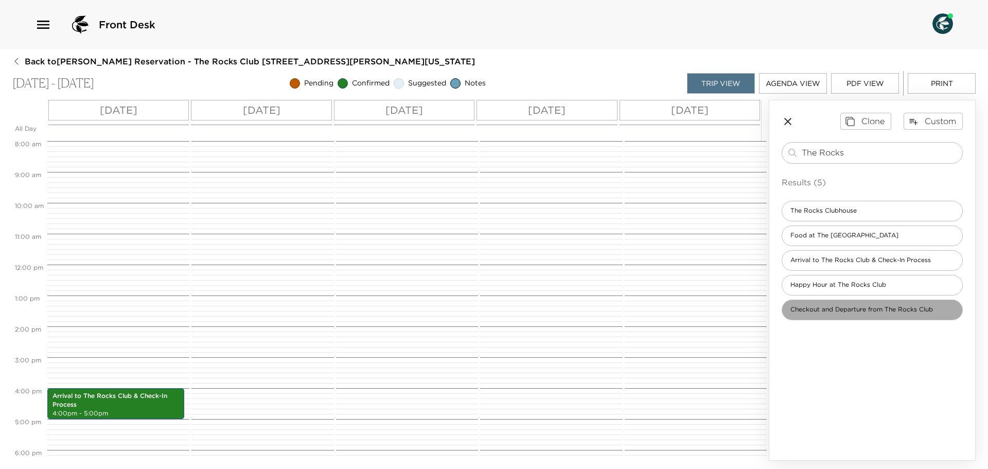
click at [865, 308] on span "Checkout and Departure from The Rocks Club" at bounding box center [861, 309] width 159 height 9
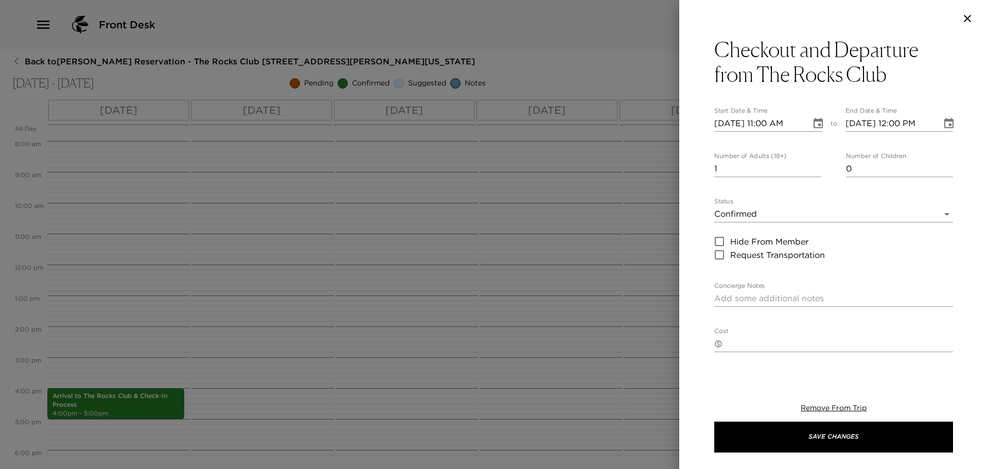
type textarea "In order to prepare your residence for the next Exclusive Resorts Member, pleas…"
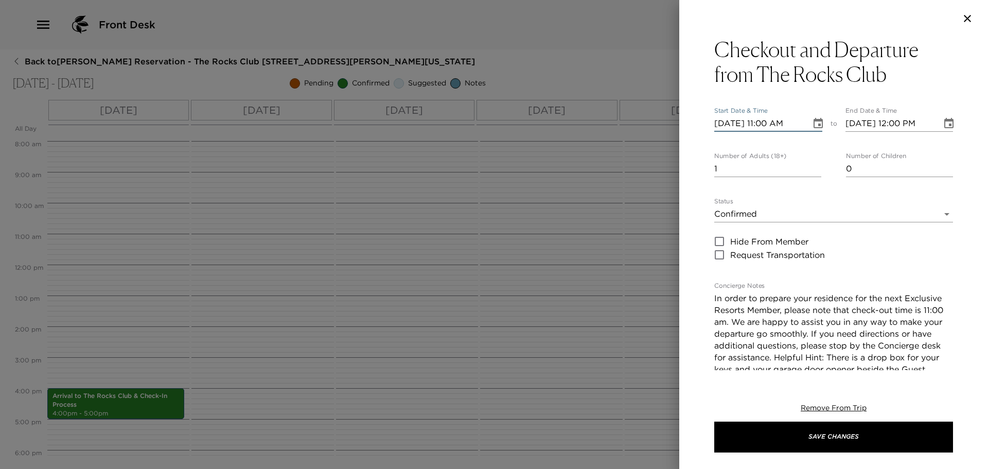
click at [735, 124] on input "09/21/2025 11:00 AM" at bounding box center [759, 123] width 90 height 16
type input "[DATE] 11:00 AM"
type input "[DATE] 12:00 PM"
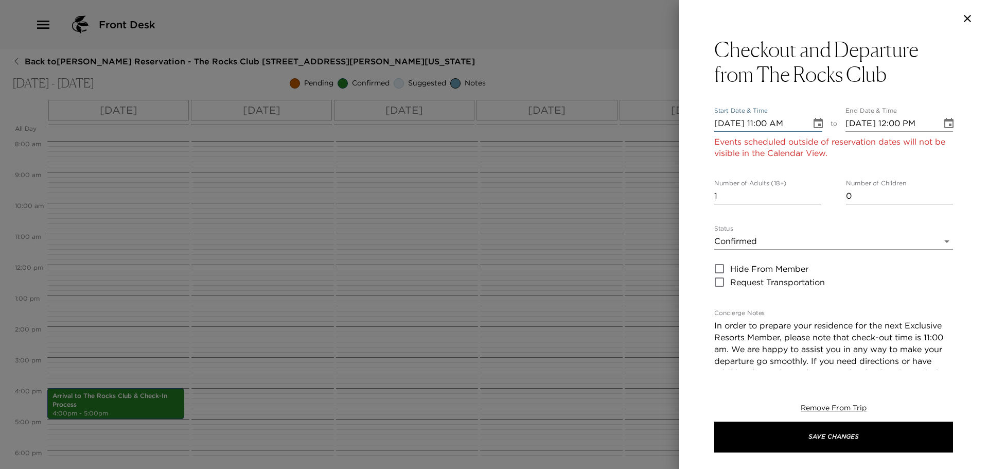
type input "09/25/2025 11:00 AM"
type input "09/25/2025 12:00 PM"
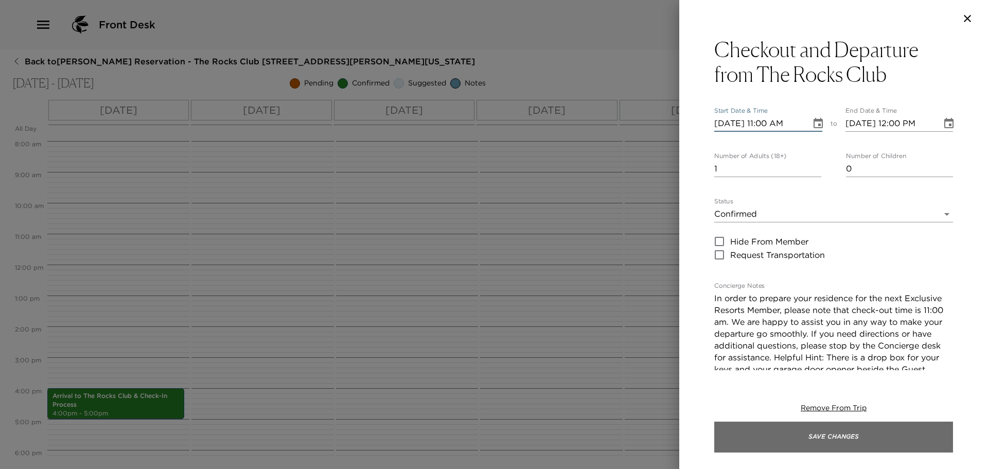
type input "09/25/2025 11:00 AM"
click at [827, 434] on button "Save Changes" at bounding box center [833, 436] width 239 height 31
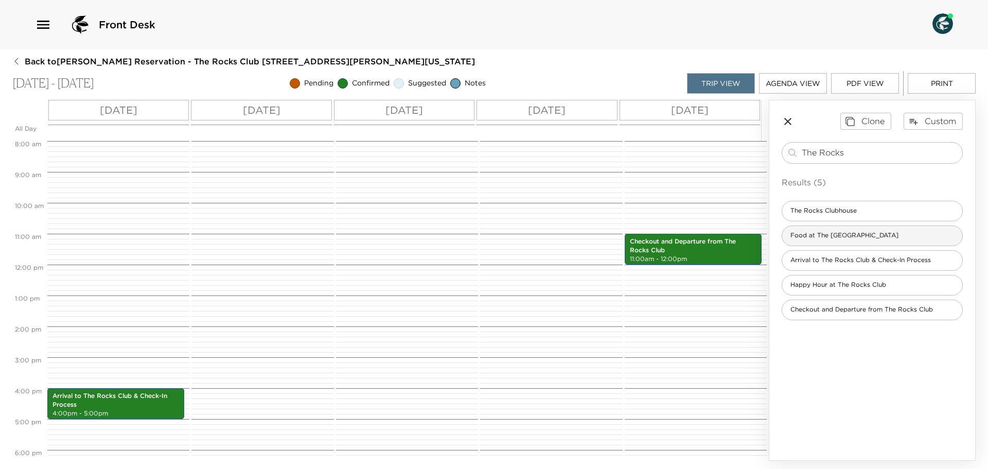
click at [818, 234] on span "Food at The [GEOGRAPHIC_DATA]" at bounding box center [844, 235] width 125 height 9
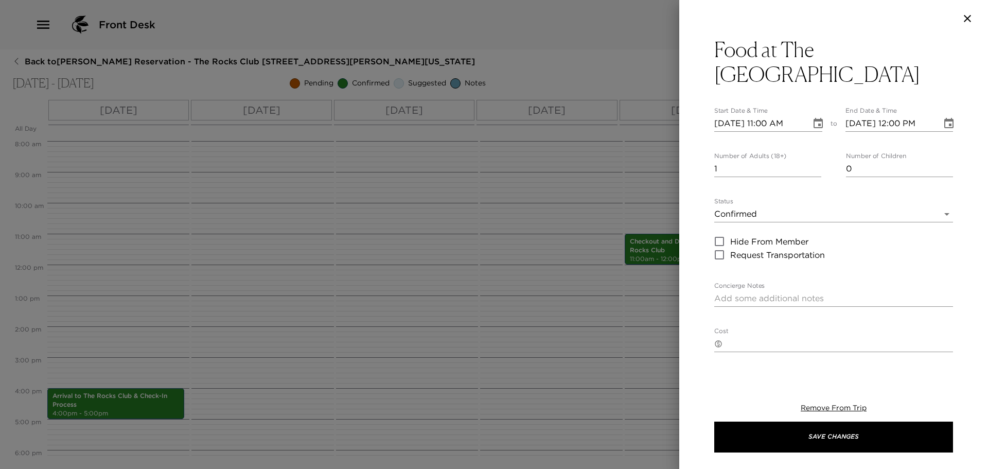
type textarea "Your dining reservation at [GEOGRAPHIC_DATA] is confirmed. Enjoy!"
click at [737, 122] on input "09/21/2025 11:00 AM" at bounding box center [759, 123] width 90 height 16
click at [818, 118] on icon "Choose date, selected date is Sep 21, 2025" at bounding box center [818, 123] width 12 height 12
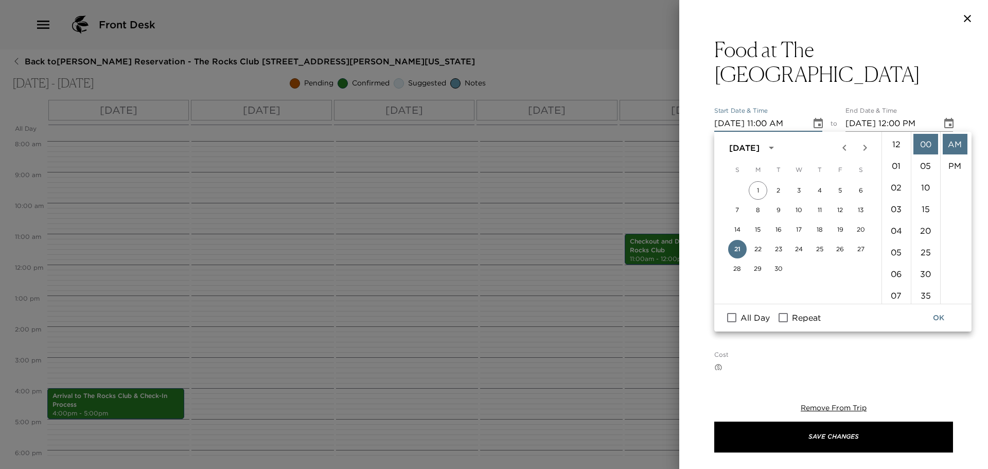
scroll to position [238, 0]
click at [758, 250] on button "22" at bounding box center [758, 249] width 19 height 19
type input "[DATE] 11:00 AM"
type input "[DATE] 12:00 PM"
click at [787, 317] on input "Repeat" at bounding box center [783, 317] width 22 height 13
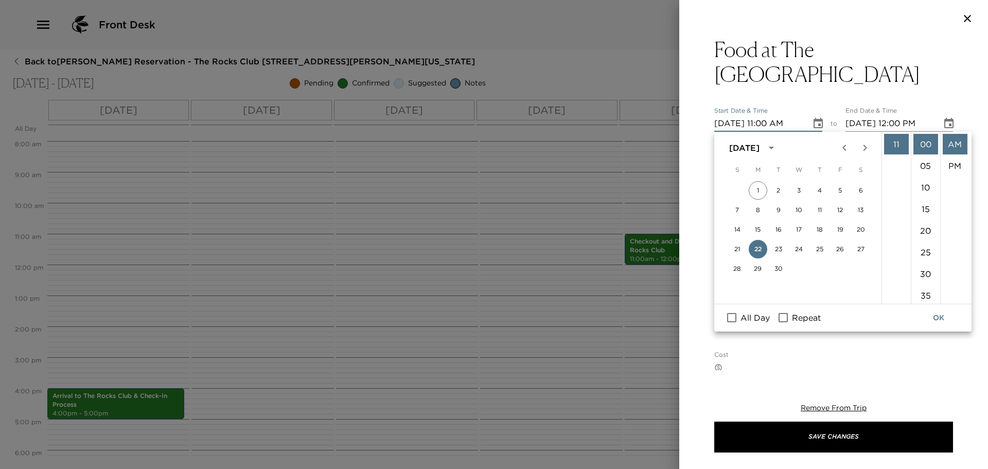
checkbox input "true"
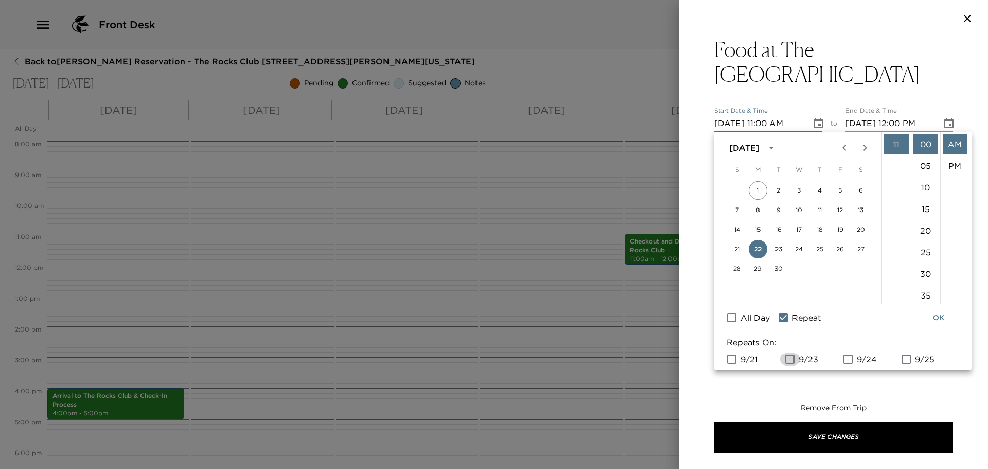
drag, startPoint x: 787, startPoint y: 362, endPoint x: 813, endPoint y: 360, distance: 26.3
click at [788, 361] on input "9/23" at bounding box center [790, 358] width 22 height 13
checkbox input "true"
click at [855, 362] on input "9/24" at bounding box center [848, 358] width 22 height 13
checkbox input "true"
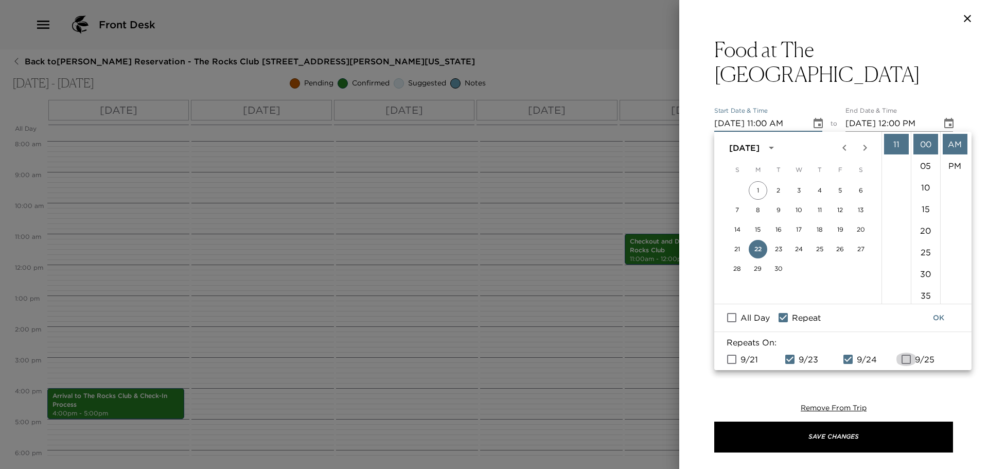
click at [908, 360] on input "9/25" at bounding box center [906, 358] width 22 height 13
checkbox input "true"
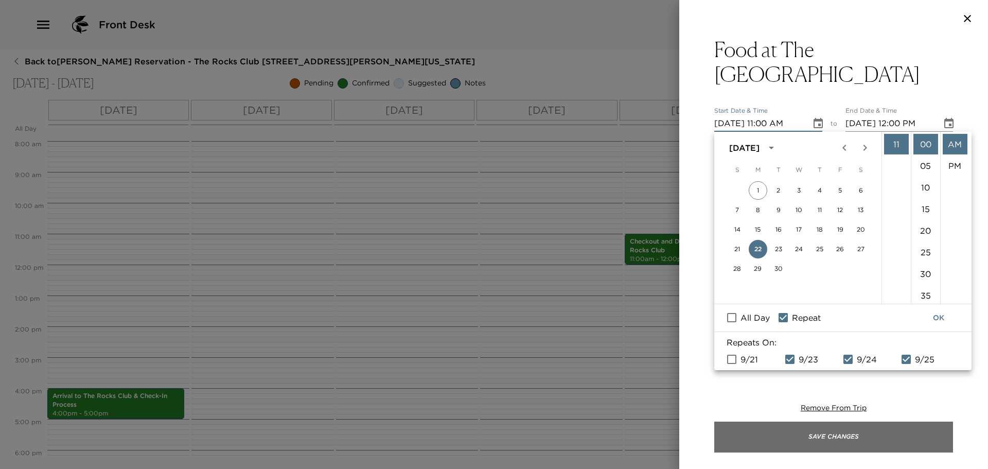
click at [883, 424] on button "Save Changes" at bounding box center [833, 436] width 239 height 31
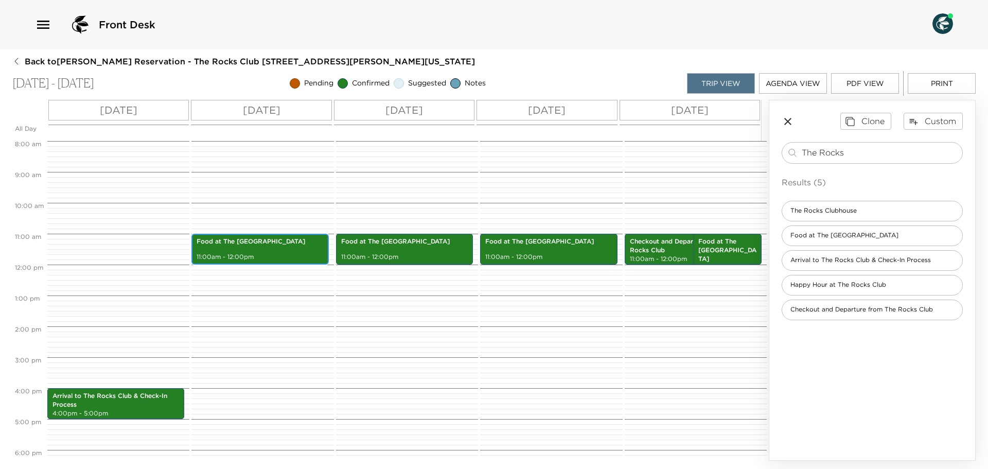
click at [251, 245] on p "Food at The [GEOGRAPHIC_DATA]" at bounding box center [260, 241] width 127 height 9
drag, startPoint x: 251, startPoint y: 245, endPoint x: 354, endPoint y: 315, distance: 124.5
click at [354, 315] on div "Food at The Rocks Clubhouse 11:00am - 12:00pm" at bounding box center [405, 264] width 139 height 741
click at [263, 254] on p "11:00am - 12:00pm" at bounding box center [260, 257] width 127 height 9
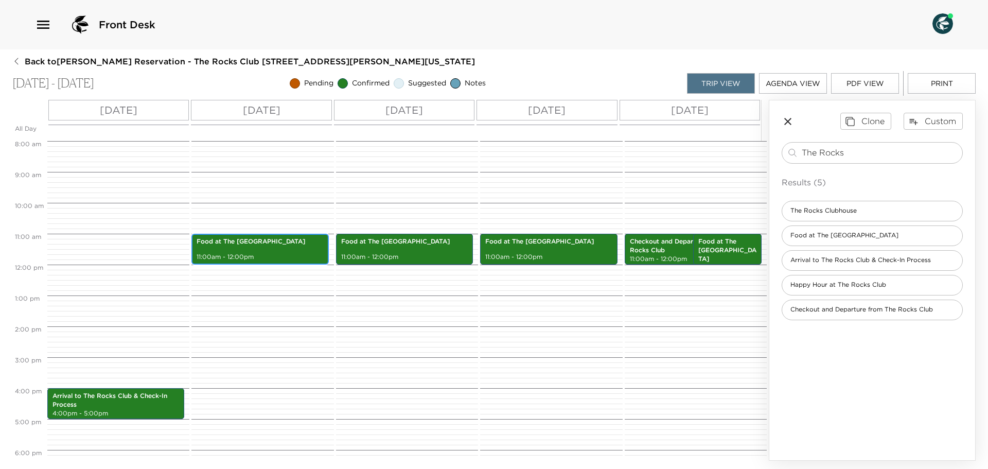
click at [264, 254] on p "11:00am - 12:00pm" at bounding box center [260, 257] width 127 height 9
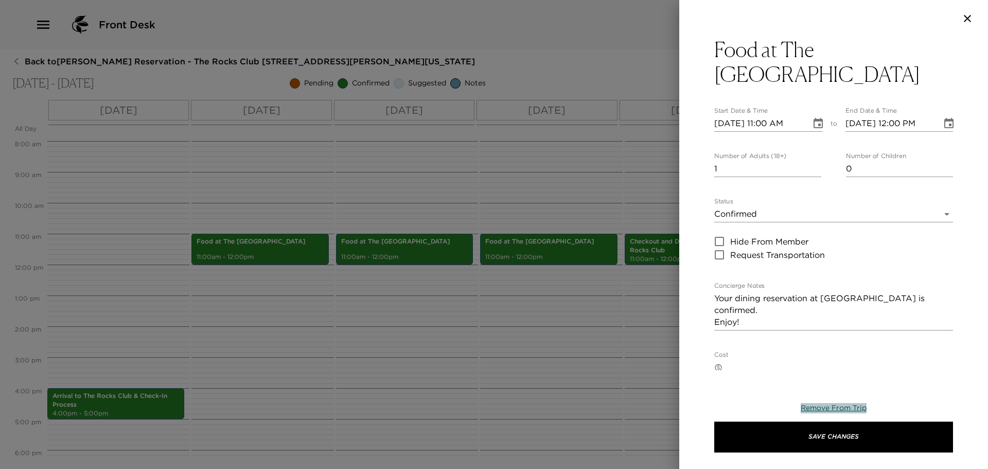
click at [815, 406] on span "Remove From Trip" at bounding box center [834, 407] width 66 height 9
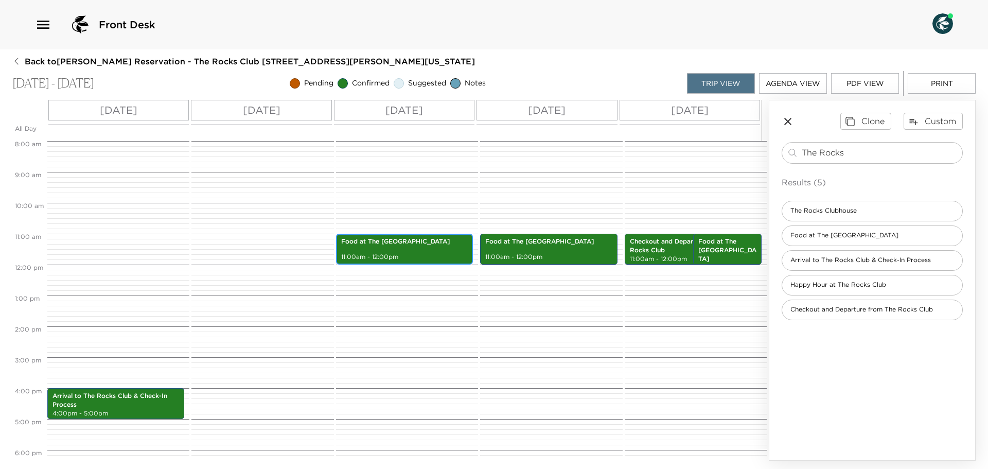
click at [394, 259] on p "11:00am - 12:00pm" at bounding box center [404, 257] width 127 height 9
click at [394, 258] on p "11:00am - 12:00pm" at bounding box center [404, 257] width 127 height 9
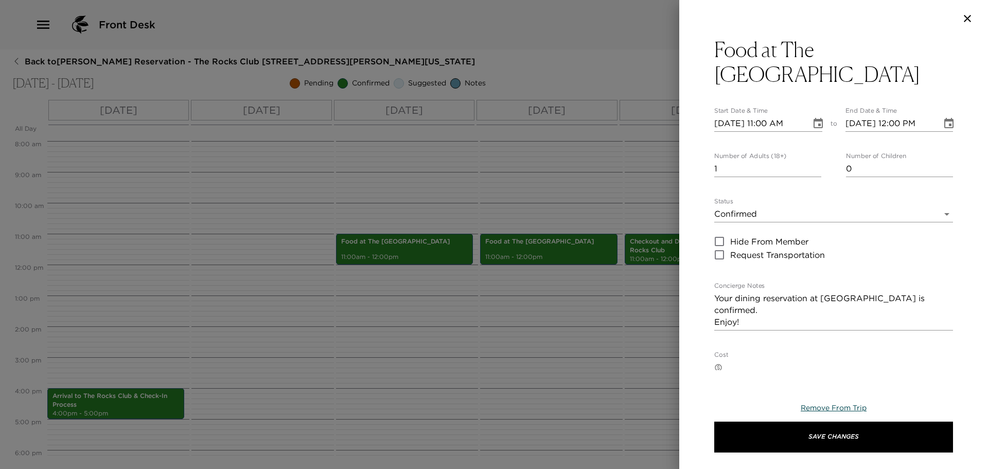
click at [837, 410] on span "Remove From Trip" at bounding box center [834, 407] width 66 height 9
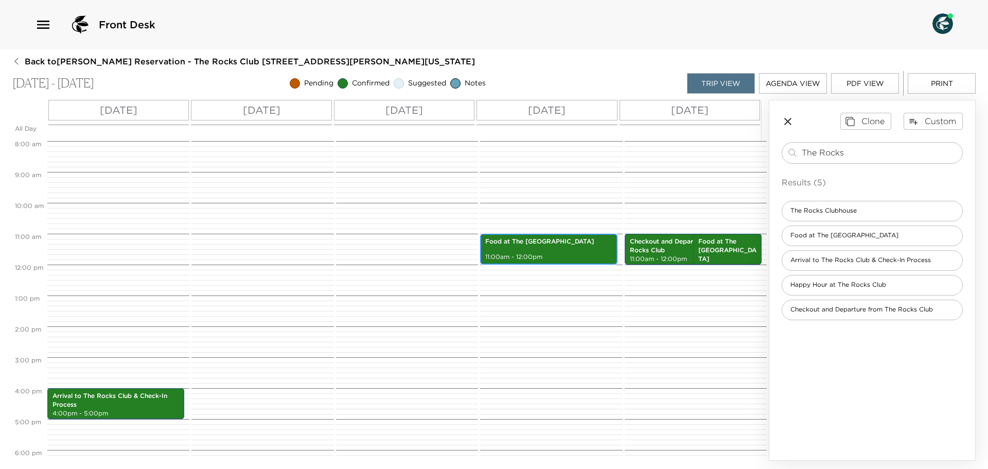
click at [529, 260] on p "11:00am - 12:00pm" at bounding box center [548, 257] width 127 height 9
click at [529, 259] on p "11:00am - 12:00pm" at bounding box center [548, 257] width 127 height 9
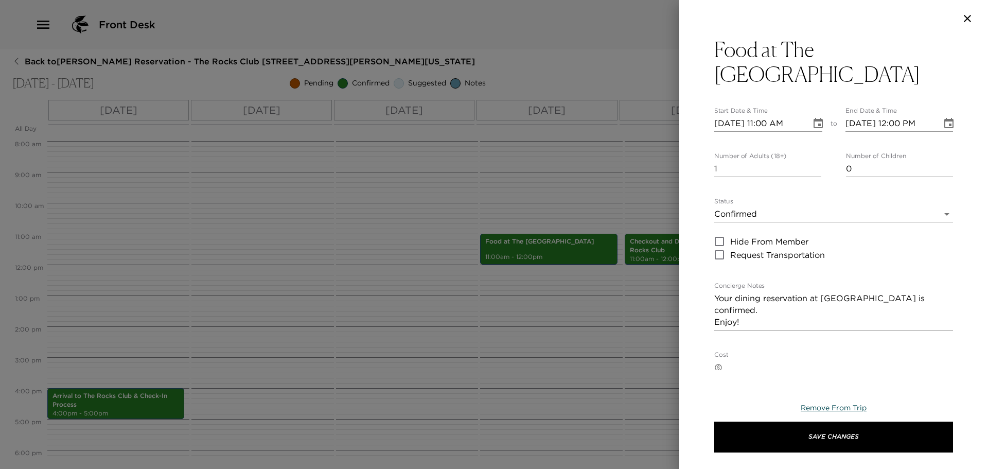
click at [845, 406] on span "Remove From Trip" at bounding box center [834, 407] width 66 height 9
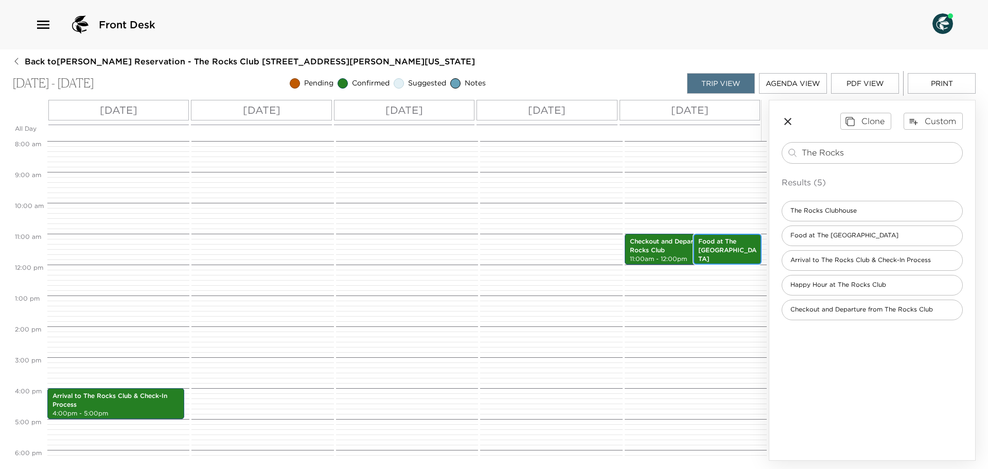
click at [725, 238] on p "Food at The [GEOGRAPHIC_DATA]" at bounding box center [727, 250] width 58 height 26
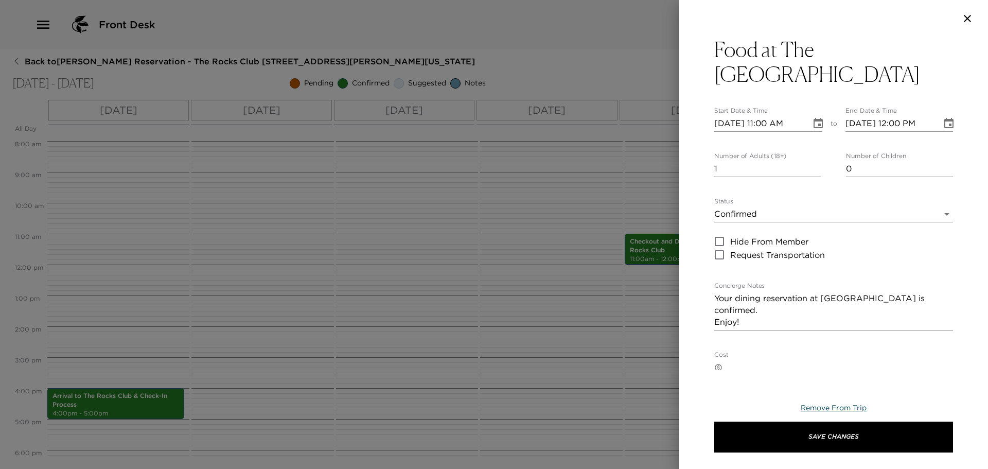
click at [830, 407] on span "Remove From Trip" at bounding box center [834, 407] width 66 height 9
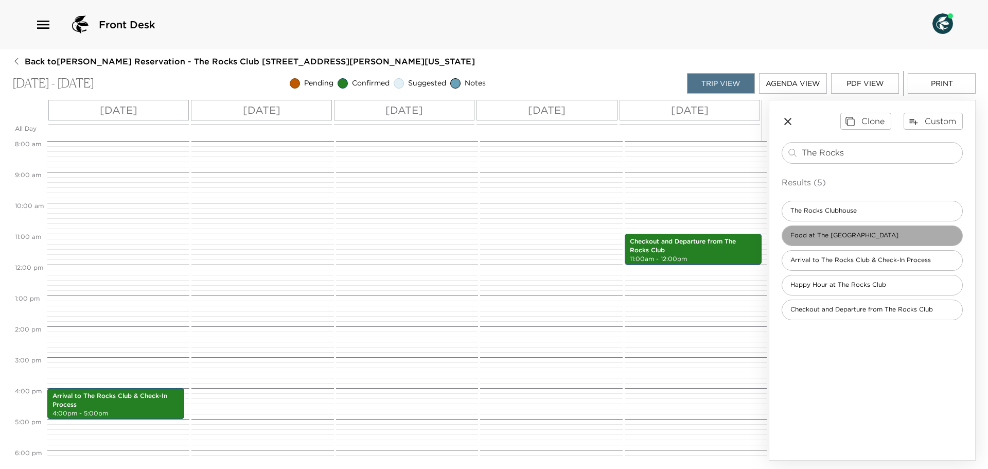
click at [805, 233] on span "Food at The [GEOGRAPHIC_DATA]" at bounding box center [844, 235] width 125 height 9
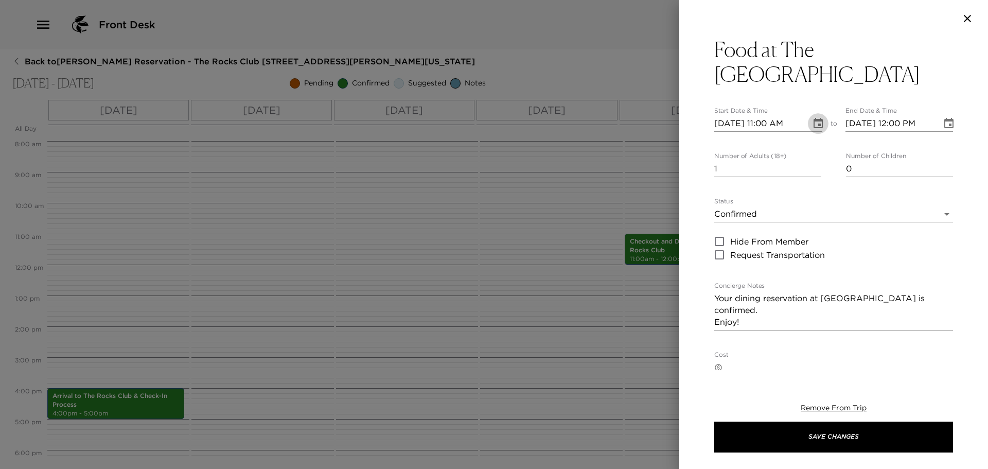
click at [817, 122] on icon "Choose date, selected date is Sep 21, 2025" at bounding box center [818, 123] width 12 height 12
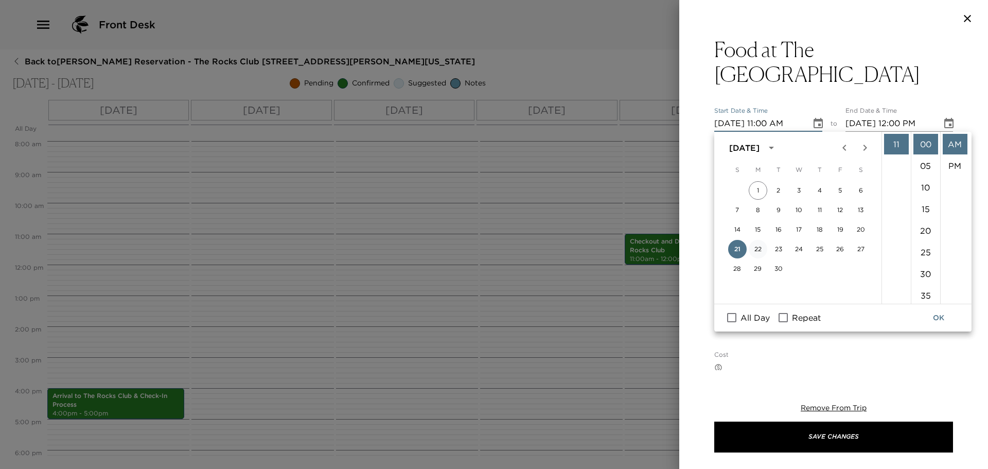
click at [755, 249] on button "22" at bounding box center [758, 249] width 19 height 19
type input "[DATE] 11:00 AM"
type input "[DATE] 12:00 PM"
click at [785, 315] on input "Repeat" at bounding box center [783, 317] width 22 height 13
checkbox input "true"
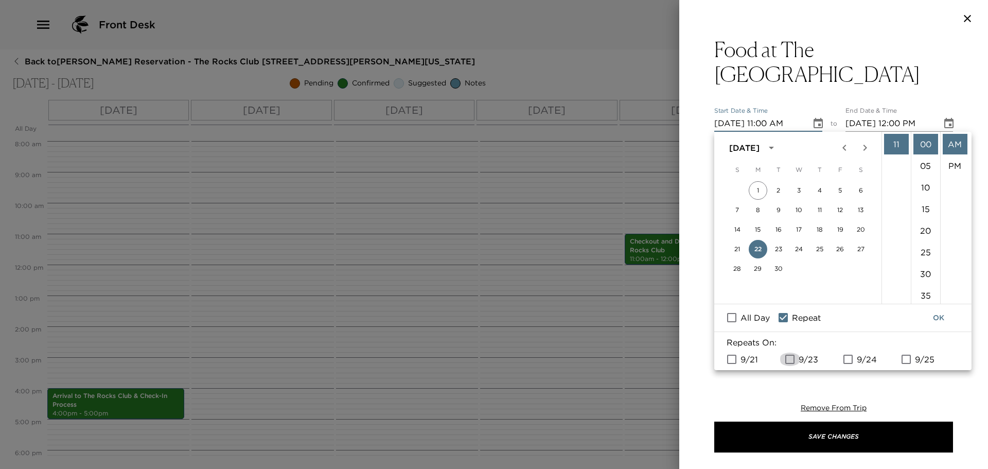
drag, startPoint x: 787, startPoint y: 357, endPoint x: 825, endPoint y: 359, distance: 38.1
click at [789, 359] on input "9/23" at bounding box center [790, 358] width 22 height 13
checkbox input "true"
drag, startPoint x: 851, startPoint y: 363, endPoint x: 860, endPoint y: 363, distance: 9.8
click at [852, 363] on input "9/24" at bounding box center [848, 358] width 22 height 13
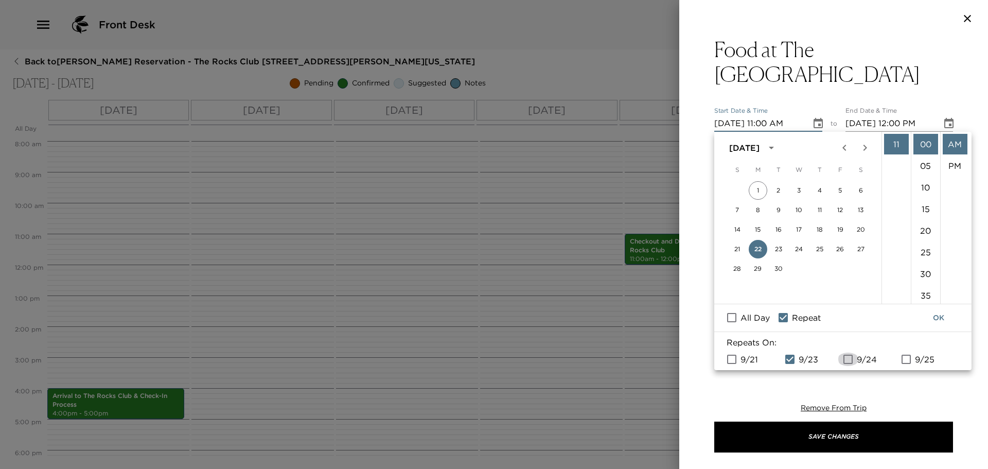
checkbox input "true"
click at [909, 358] on input "9/25" at bounding box center [906, 358] width 22 height 13
checkbox input "true"
click at [900, 148] on li "11" at bounding box center [896, 144] width 25 height 21
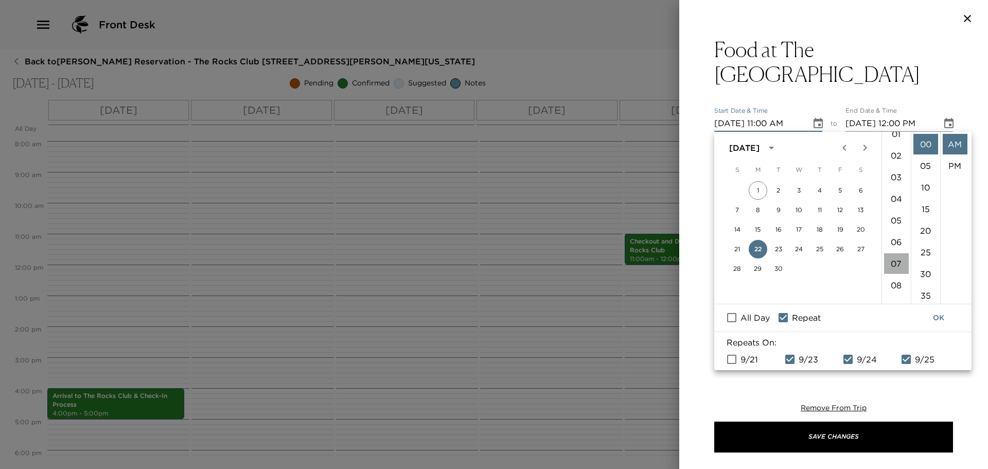
click at [895, 258] on li "07" at bounding box center [896, 263] width 25 height 21
type input "09/22/2025 07:00 AM"
click at [903, 122] on input "[DATE] 12:00 PM" at bounding box center [890, 123] width 90 height 16
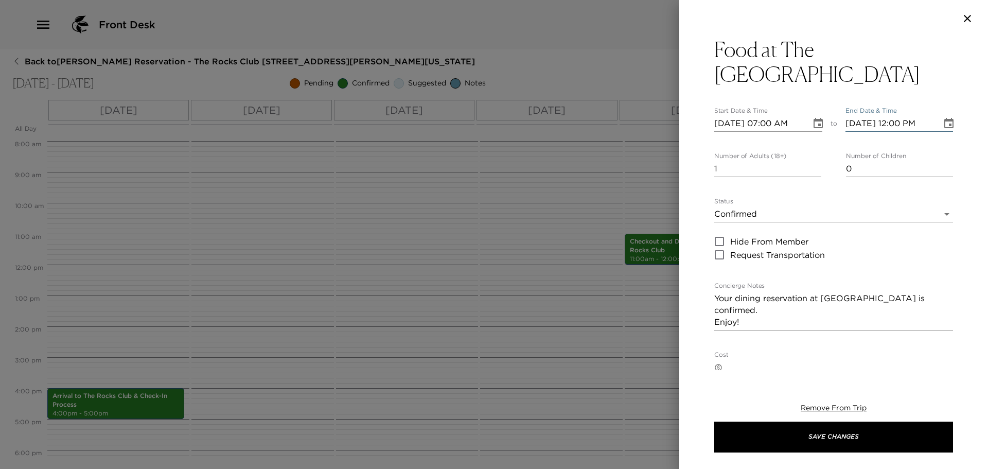
click at [900, 125] on input "[DATE] 12:00 PM" at bounding box center [890, 123] width 90 height 16
click at [924, 126] on input "09/22/2025 08:00 PM" at bounding box center [890, 123] width 90 height 16
type input "09/22/2025 08:00 AM"
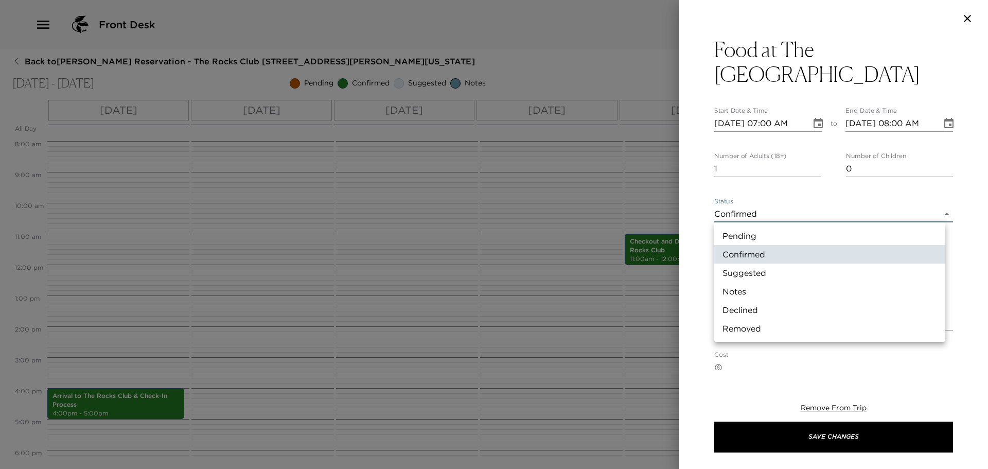
click at [757, 214] on body "Front Desk Back to Mike Hamilton Reservation - The Rocks Club 109 O'Meara Scott…" at bounding box center [494, 234] width 988 height 469
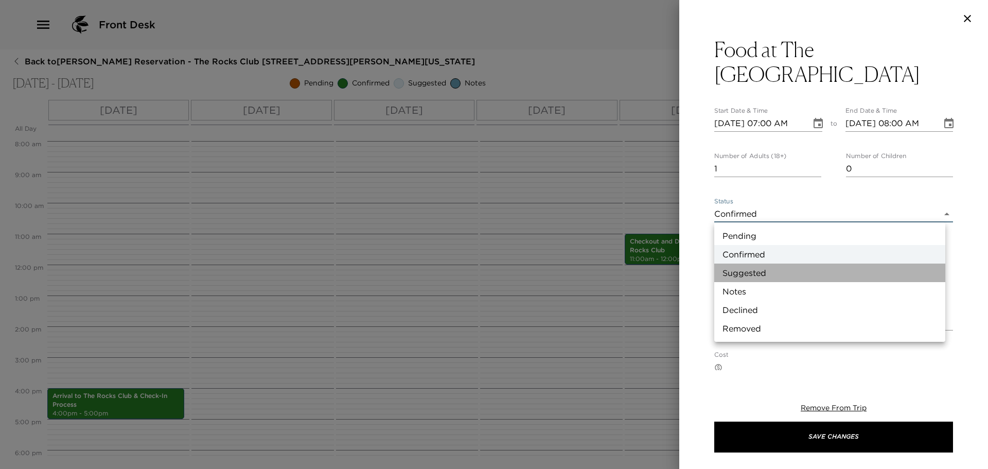
click at [750, 266] on li "Suggested" at bounding box center [829, 272] width 231 height 19
type input "Suggestion"
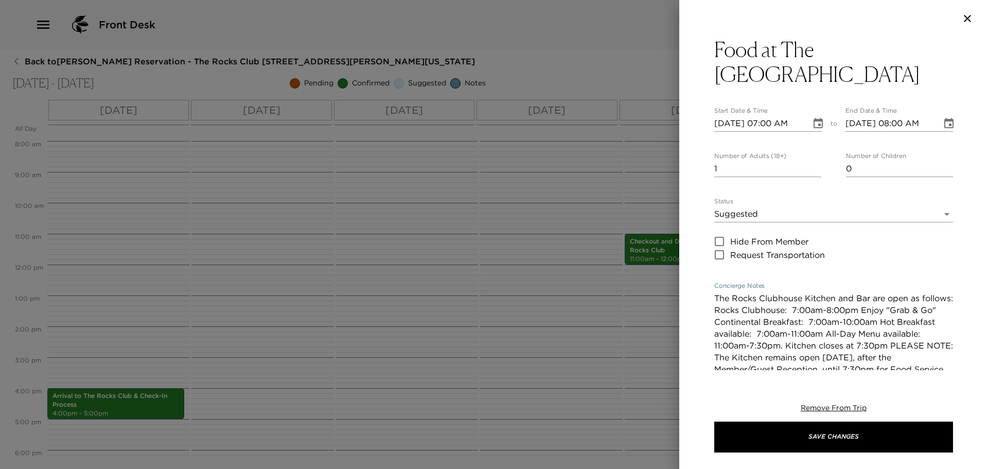
click at [862, 309] on textarea "The Rocks Clubhouse Kitchen and Bar are open as follows: Rocks Clubhouse: 7:00a…" at bounding box center [833, 345] width 239 height 107
click at [795, 344] on textarea "The Rocks Clubhouse Kitchen and Bar are open as follows: Rocks Clubhouse: 7:00a…" at bounding box center [833, 345] width 239 height 107
click at [903, 343] on textarea "The Rocks Clubhouse Kitchen and Bar are open as follows: Rocks Clubhouse: 7:00a…" at bounding box center [833, 345] width 239 height 107
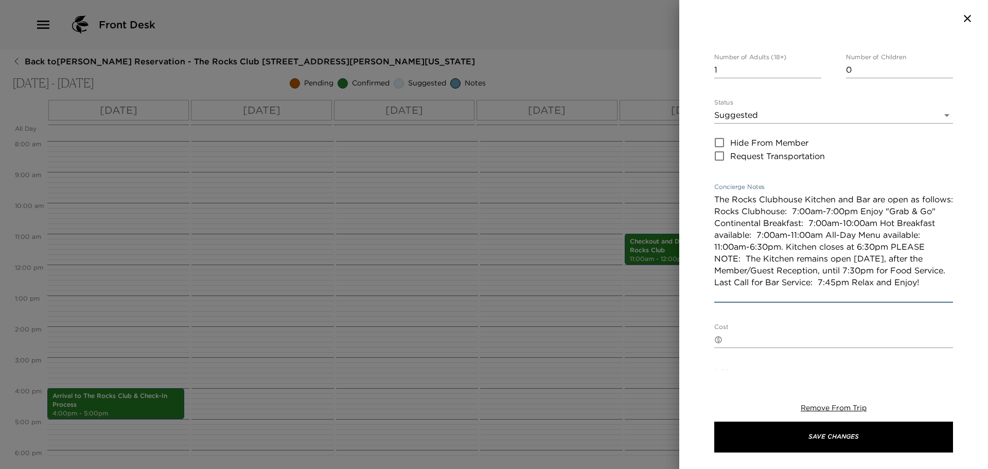
scroll to position [103, 0]
click at [885, 267] on textarea "The Rocks Clubhouse Kitchen and Bar are open as follows: Rocks Clubhouse: 7:00a…" at bounding box center [833, 242] width 239 height 107
click at [883, 275] on textarea "The Rocks Clubhouse Kitchen and Bar are open as follows: Rocks Clubhouse: 7:00a…" at bounding box center [833, 242] width 239 height 107
click at [892, 278] on textarea "The Rocks Clubhouse Kitchen and Bar are open as follows: Rocks Clubhouse: 7:00a…" at bounding box center [833, 242] width 239 height 107
click at [895, 277] on textarea "The Rocks Clubhouse Kitchen and Bar are open as follows: Rocks Clubhouse: 7:00a…" at bounding box center [833, 242] width 239 height 107
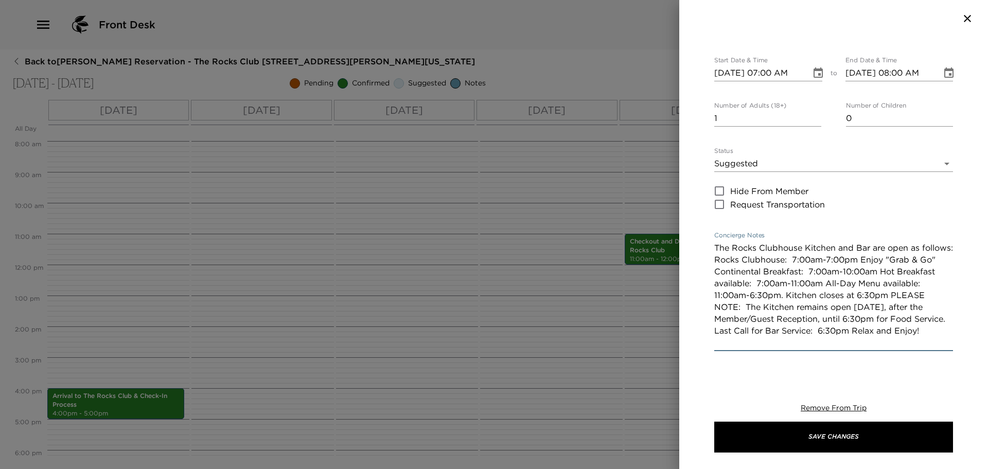
scroll to position [0, 0]
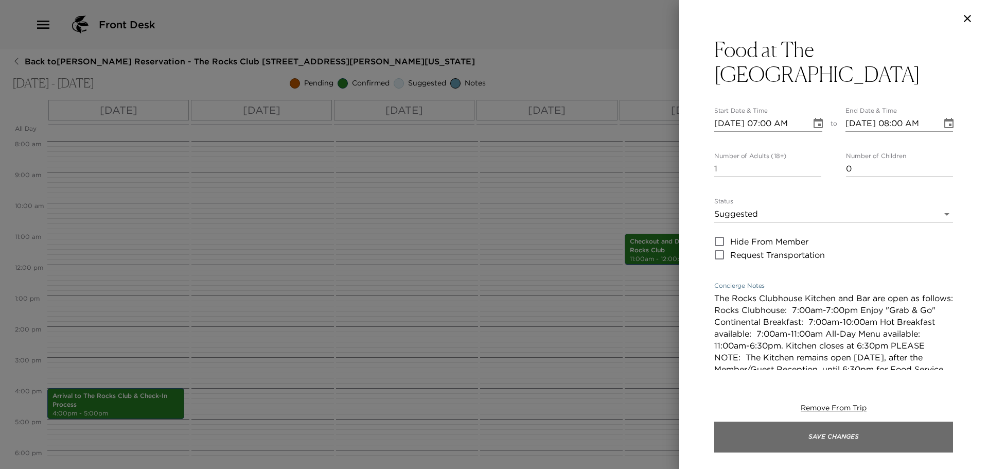
type textarea "The Rocks Clubhouse Kitchen and Bar are open as follows: Rocks Clubhouse: 7:00a…"
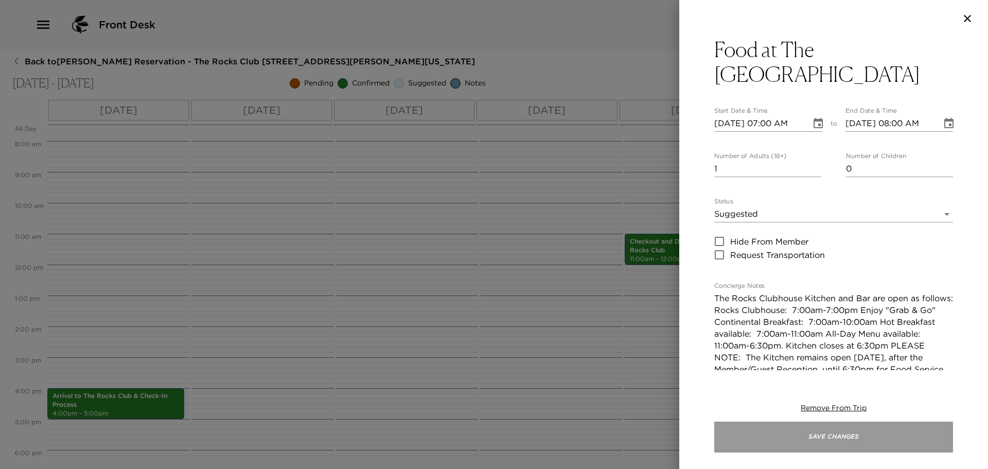
click at [821, 438] on button "Save Changes" at bounding box center [833, 436] width 239 height 31
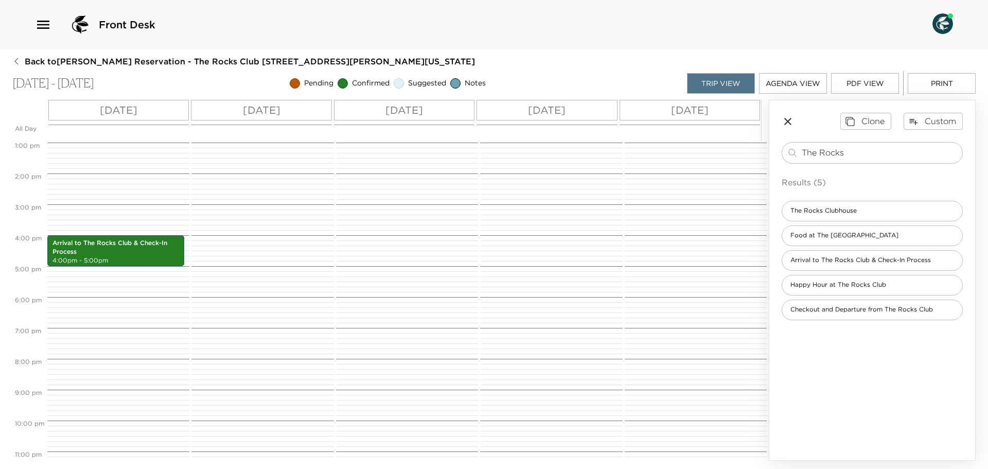
scroll to position [401, 0]
drag, startPoint x: 855, startPoint y: 153, endPoint x: 782, endPoint y: 148, distance: 73.3
click at [783, 148] on div "The Rocks ​" at bounding box center [872, 153] width 181 height 22
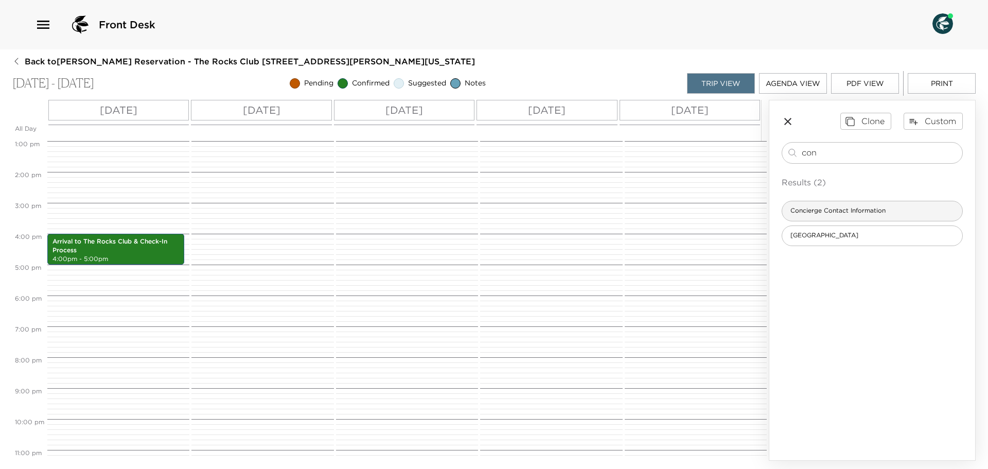
type input "con"
click at [856, 209] on span "Concierge Contact Information" at bounding box center [838, 210] width 112 height 9
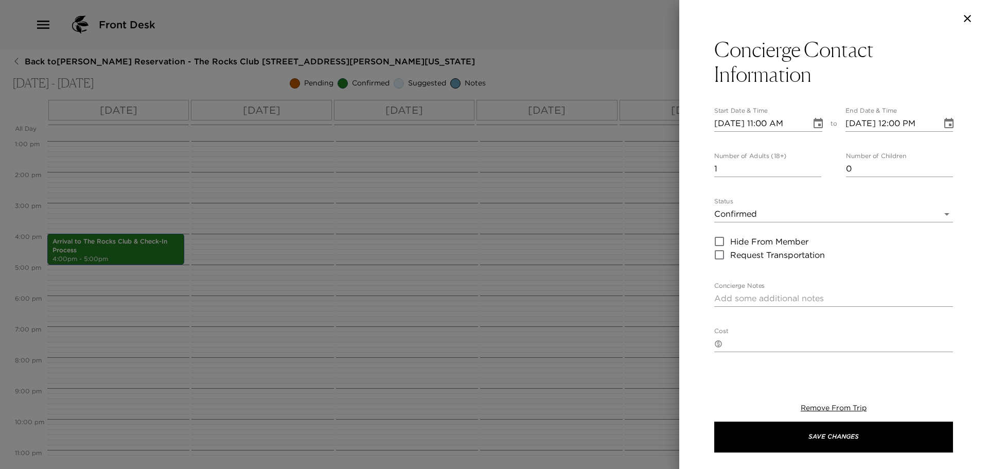
type textarea "The Rocks Club Concierges work as a team, and happy to assist with your request…"
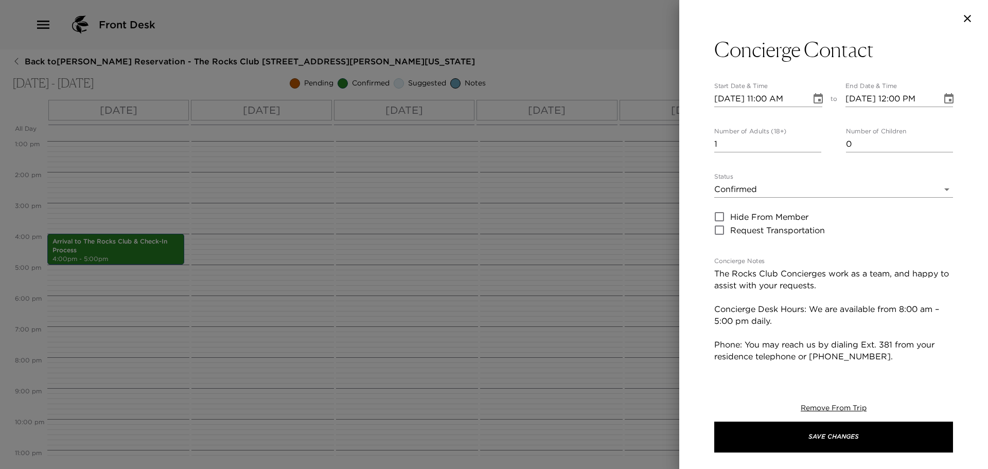
click at [772, 97] on input "09/21/2025 11:00 AM" at bounding box center [759, 99] width 90 height 16
click at [770, 99] on input "09/21/2025 11:00 AM" at bounding box center [759, 99] width 90 height 16
type input "09/21/2025 04:30 AM"
click at [897, 97] on input "09/21/2025 12:00 PM" at bounding box center [890, 99] width 90 height 16
type input "09/21/2025 05:30 PM"
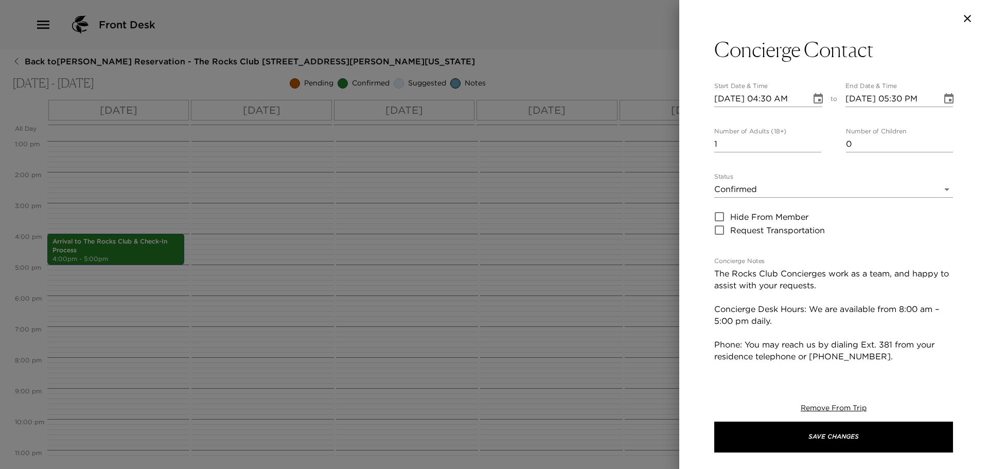
click at [799, 100] on div "09/21/2025 04:30 AM" at bounding box center [768, 99] width 108 height 16
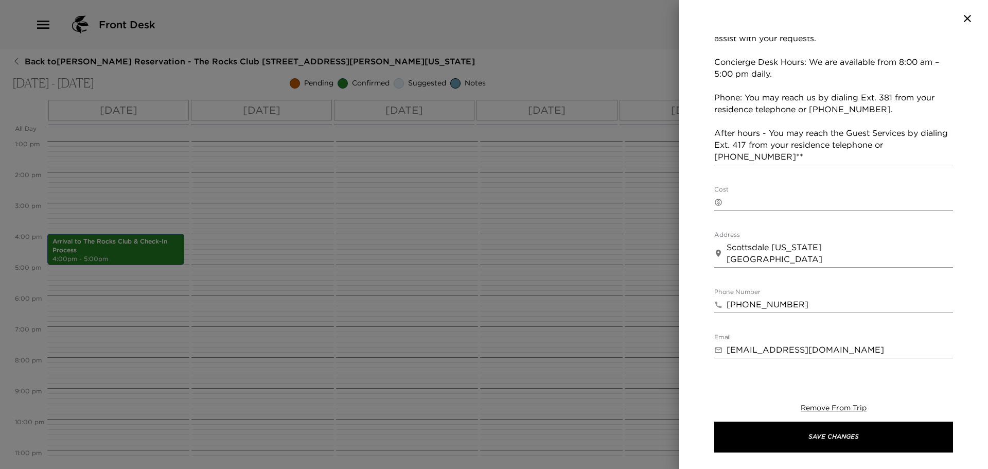
scroll to position [257, 0]
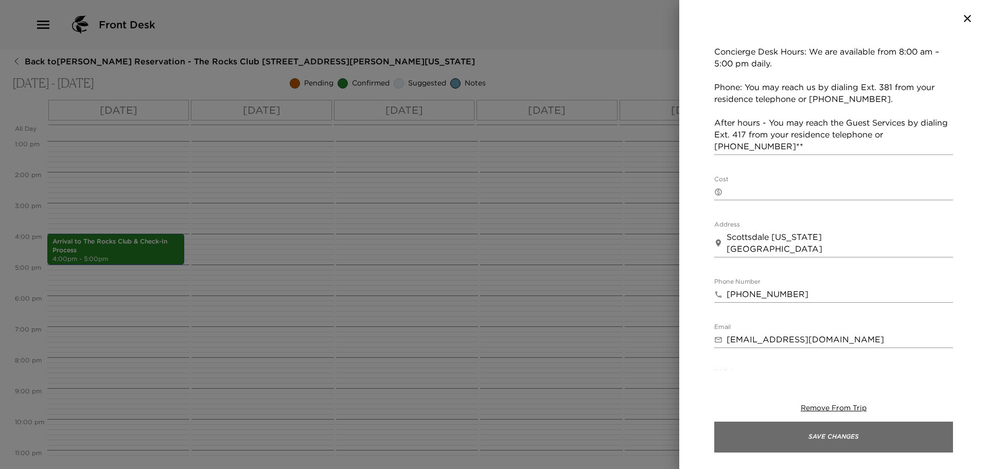
type input "09/21/2025 04:30 PM"
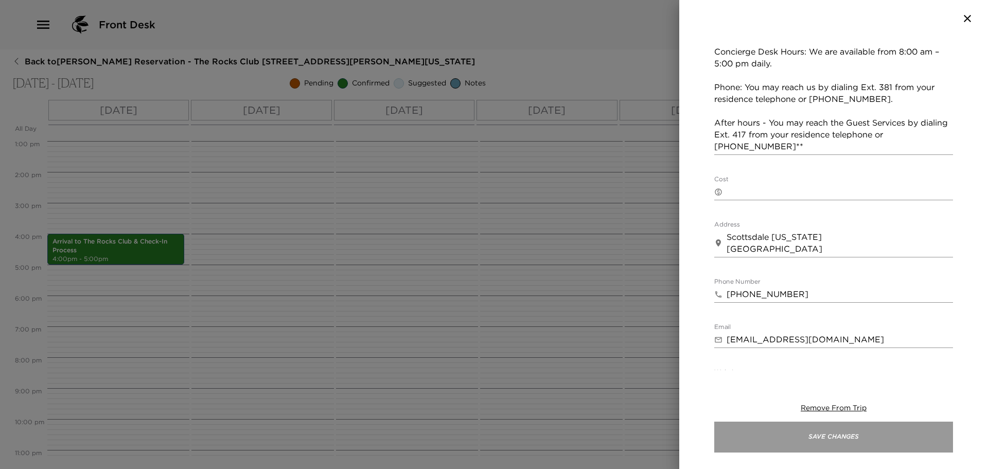
click at [820, 442] on button "Save Changes" at bounding box center [833, 436] width 239 height 31
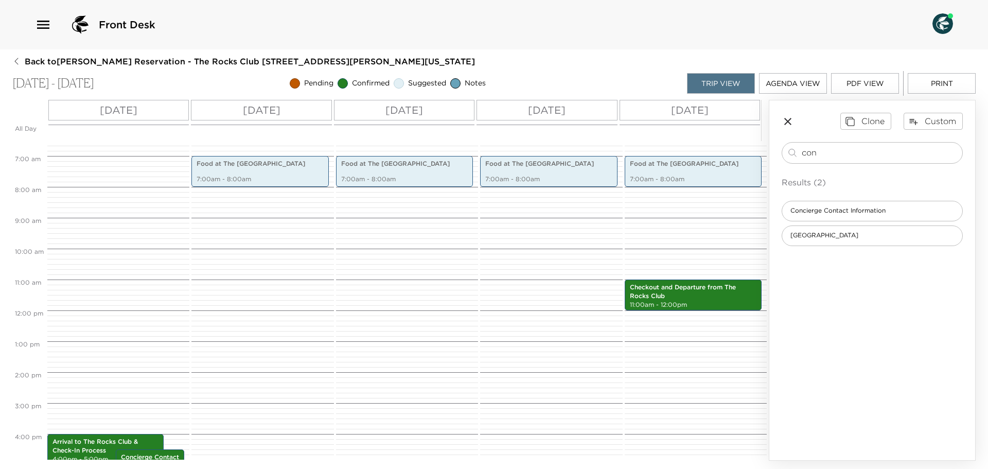
scroll to position [196, 0]
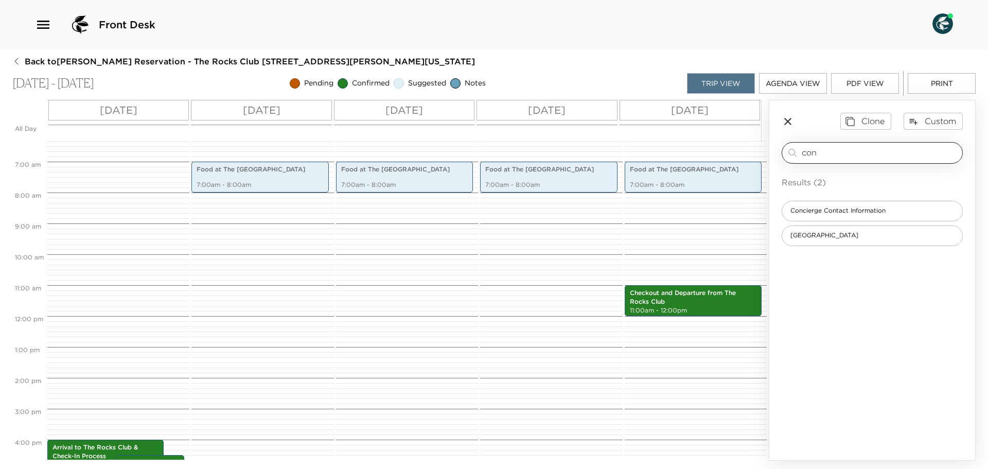
drag, startPoint x: 839, startPoint y: 158, endPoint x: 797, endPoint y: 156, distance: 42.2
click at [797, 156] on div "con ​" at bounding box center [872, 153] width 172 height 12
type input "mem"
click at [826, 203] on div "Member Guest Reception" at bounding box center [872, 211] width 181 height 21
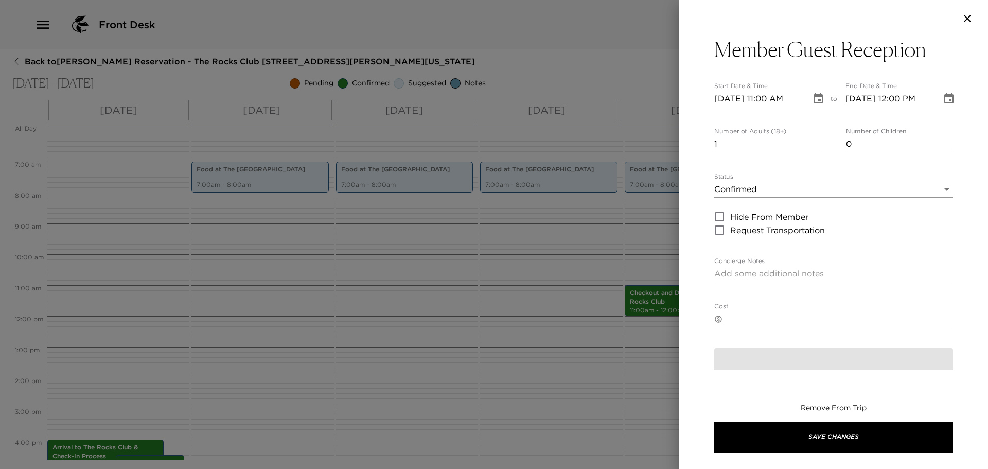
type textarea "We look forward to seeing you at the Member Guest Reception this afternoon. It …"
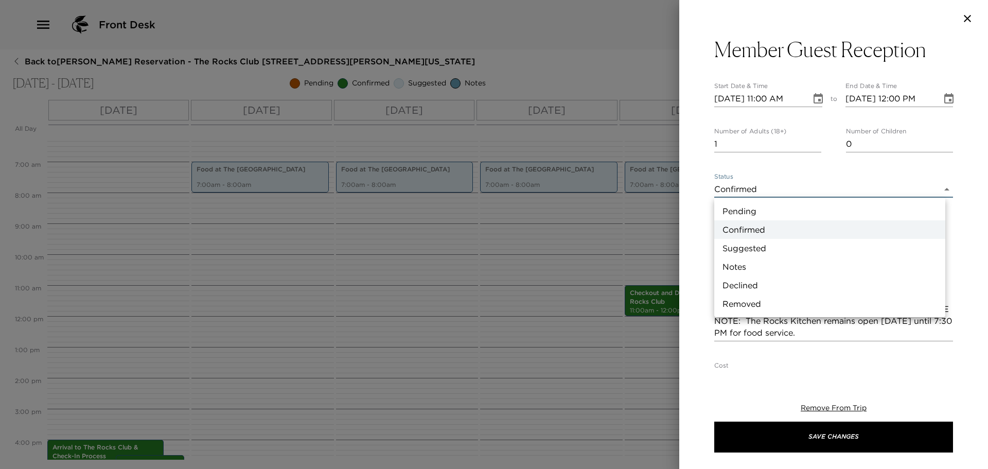
click at [739, 186] on body "Front Desk Back to Mike Hamilton Reservation - The Rocks Club 109 O'Meara Scott…" at bounding box center [494, 234] width 988 height 469
drag, startPoint x: 746, startPoint y: 243, endPoint x: 752, endPoint y: 228, distance: 16.2
click at [746, 243] on li "Suggested" at bounding box center [829, 248] width 231 height 19
type input "Suggestion"
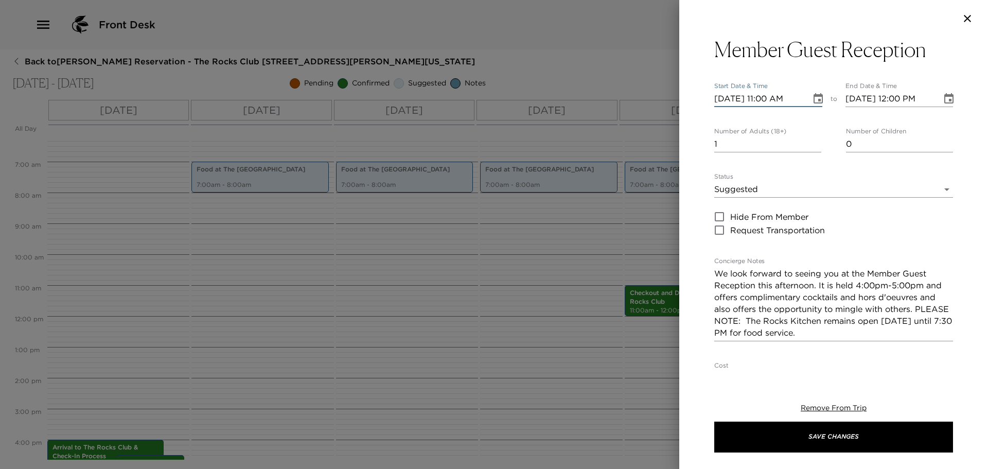
click at [768, 98] on input "09/21/2025 11:00 AM" at bounding box center [759, 99] width 90 height 16
click at [794, 102] on input "09/21/2025 04:00 AM" at bounding box center [759, 99] width 90 height 16
type input "09/21/2025 04:00 PM"
type input "09/21/2025 05:00 PM"
click at [736, 95] on input "09/21/2025 04:00 PM" at bounding box center [759, 99] width 90 height 16
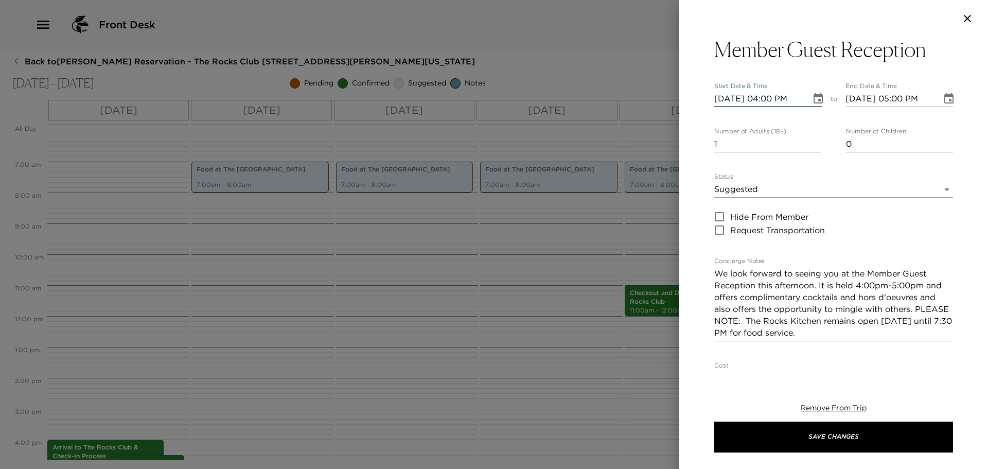
type input "09/02/2025 04:00 PM"
type input "09/02/2025 05:00 PM"
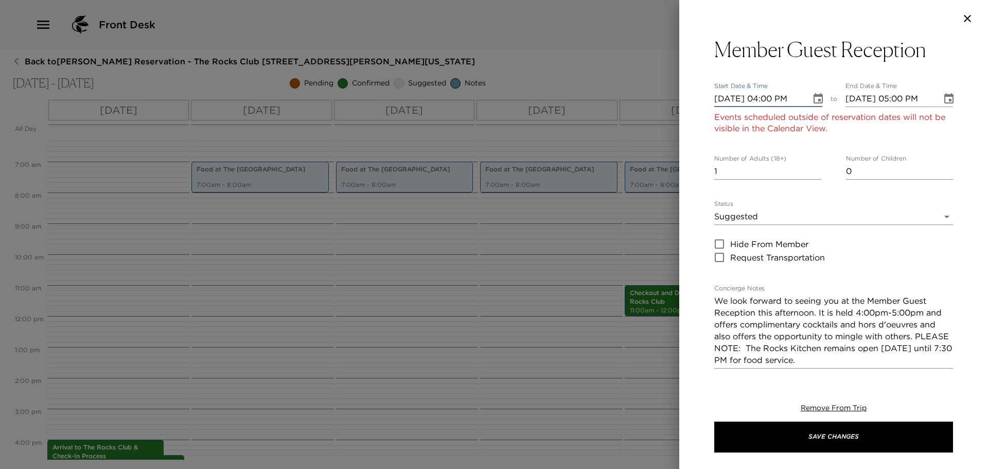
type input "[DATE] 04:00 PM"
type input "[DATE] 05:00 PM"
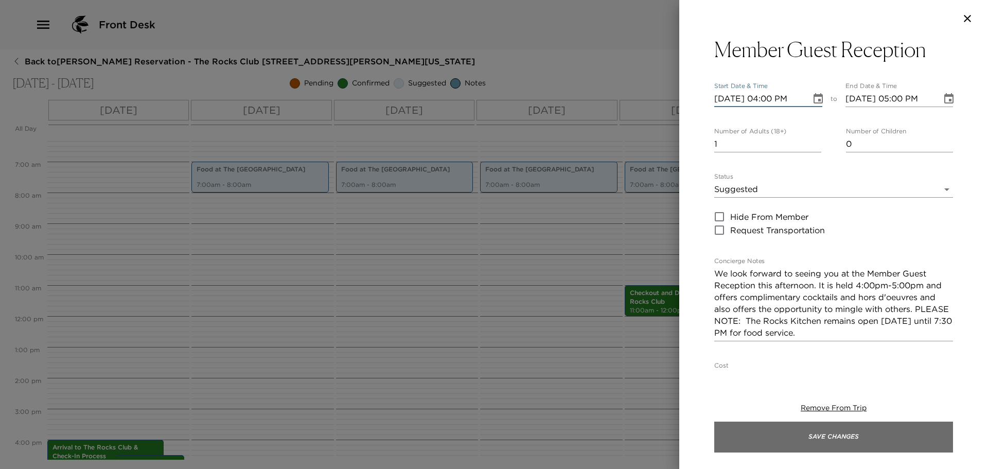
type input "[DATE] 04:00 PM"
click at [807, 437] on button "Save Changes" at bounding box center [833, 436] width 239 height 31
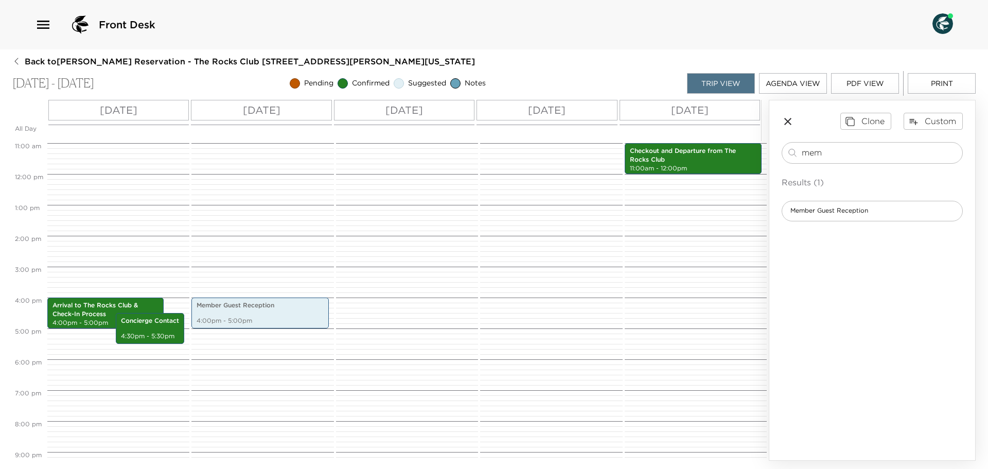
scroll to position [165, 0]
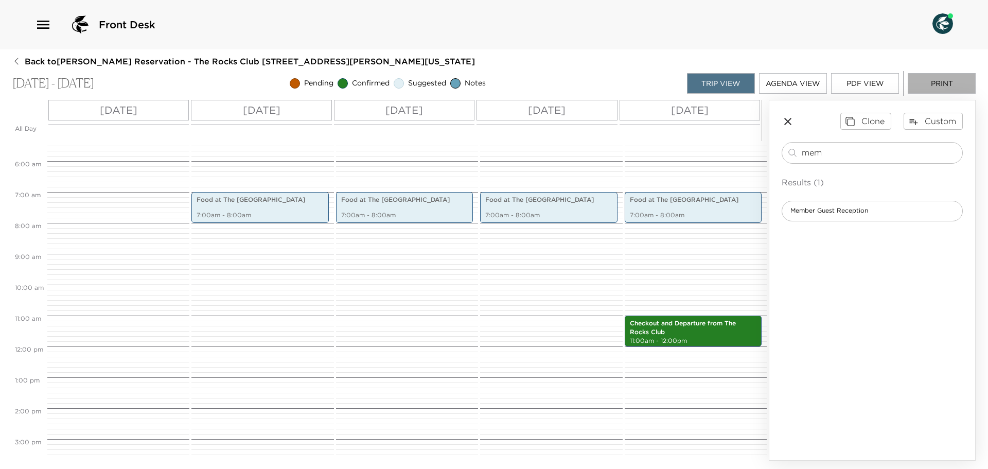
click at [954, 86] on button "Print" at bounding box center [942, 83] width 68 height 21
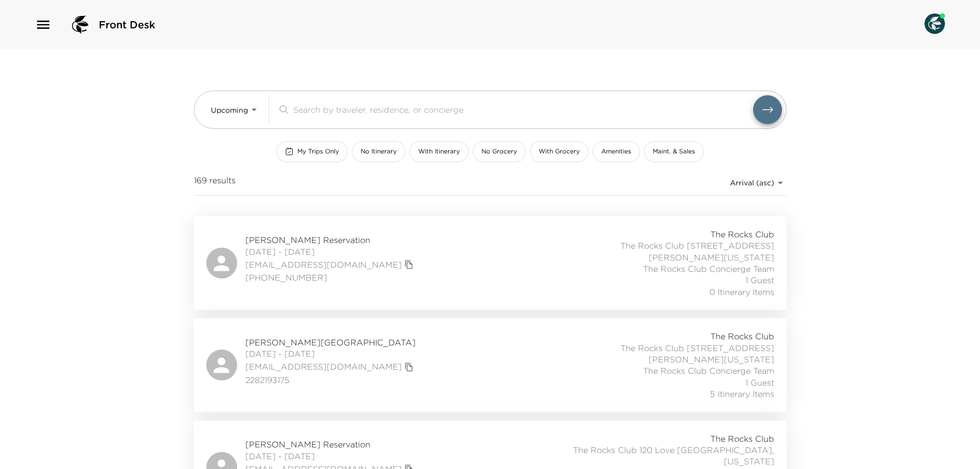
scroll to position [412, 0]
